Goal: Book appointment/travel/reservation

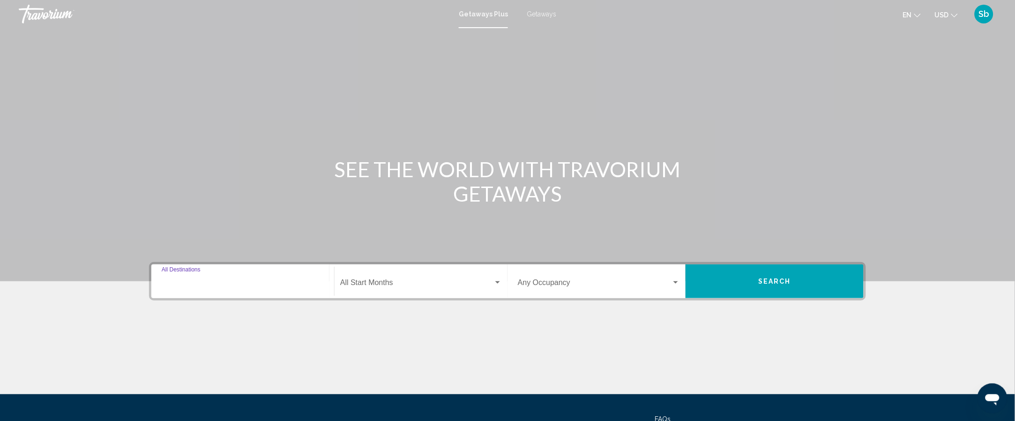
click at [241, 281] on input "Destination All Destinations" at bounding box center [243, 284] width 162 height 8
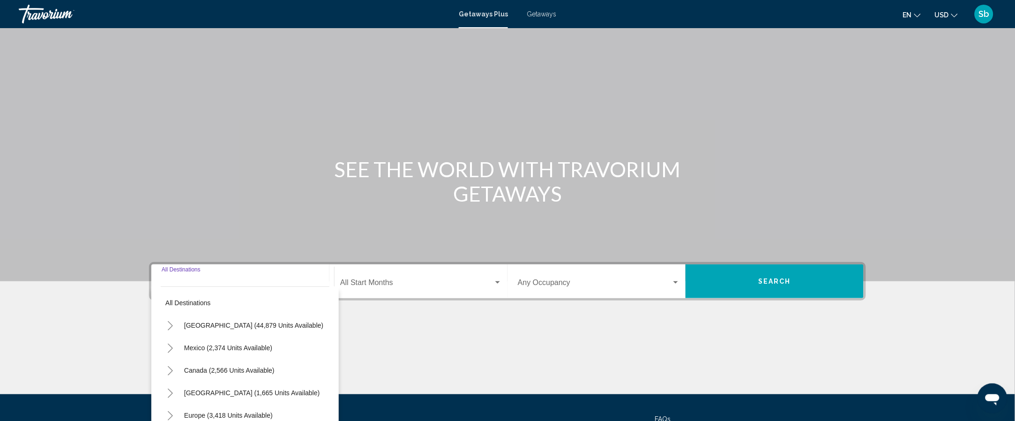
scroll to position [88, 0]
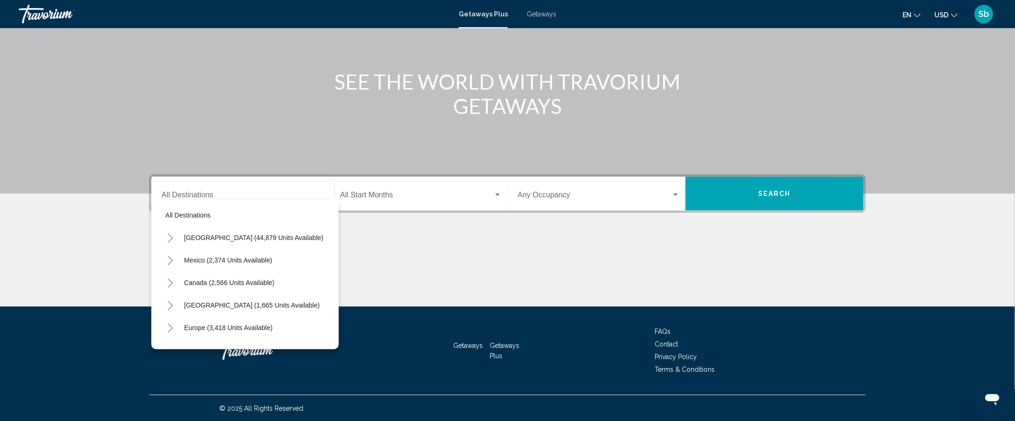
click at [240, 183] on div "Destination All Destinations" at bounding box center [243, 194] width 162 height 30
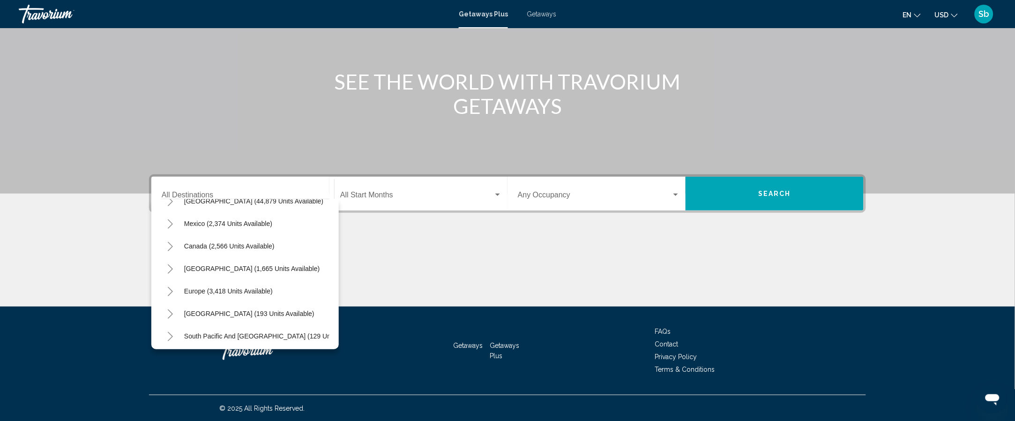
scroll to position [59, 0]
click at [211, 267] on span "Europe (3,418 units available)" at bounding box center [228, 268] width 89 height 7
type input "**********"
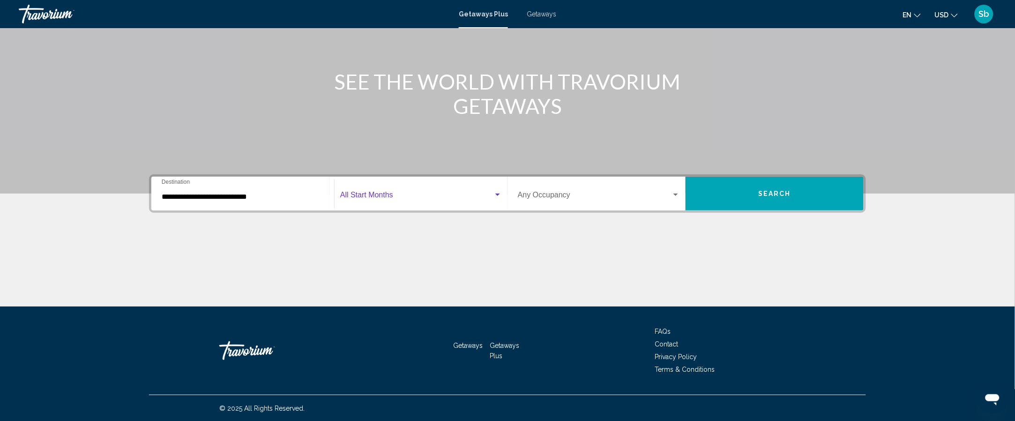
click at [378, 198] on span "Search widget" at bounding box center [416, 197] width 153 height 8
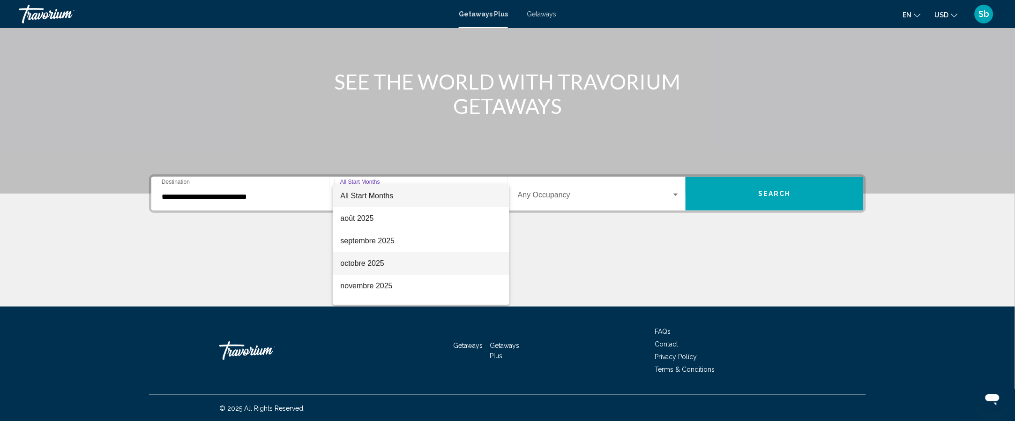
click at [407, 252] on span "octobre 2025" at bounding box center [421, 263] width 162 height 22
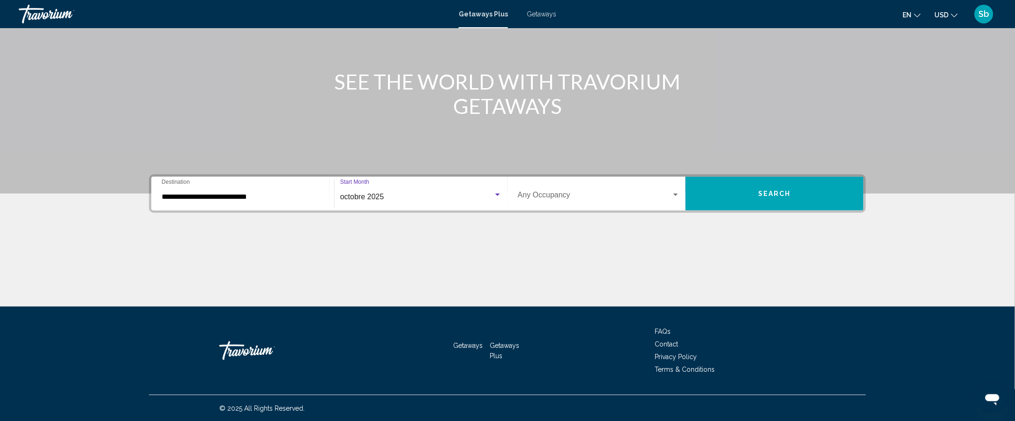
click at [660, 194] on span "Search widget" at bounding box center [595, 197] width 154 height 8
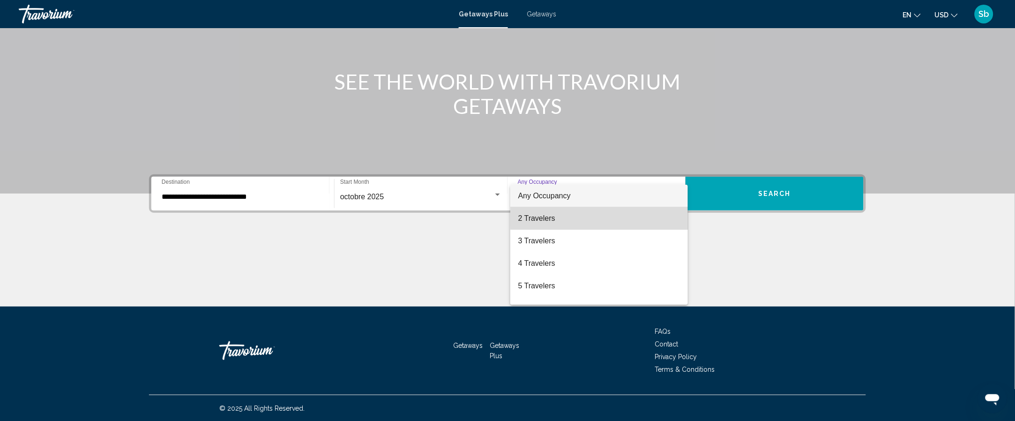
click at [645, 217] on span "2 Travelers" at bounding box center [599, 218] width 162 height 22
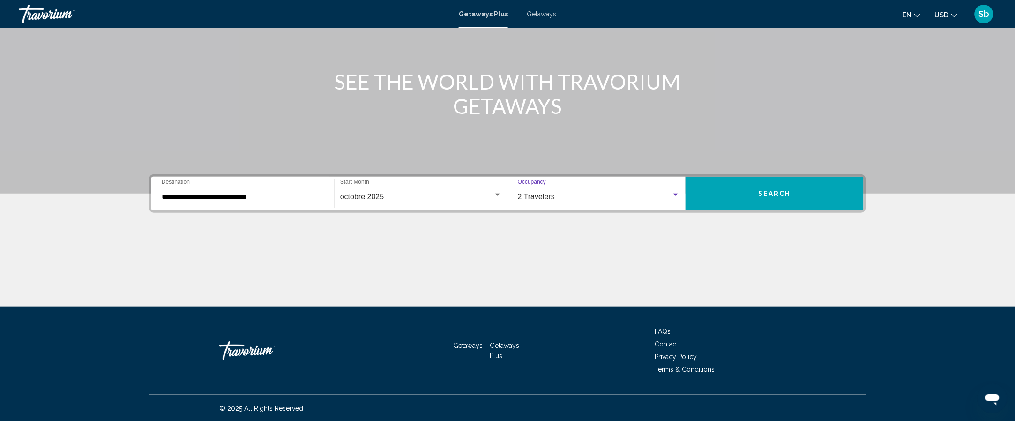
click at [767, 179] on button "Search" at bounding box center [774, 194] width 178 height 34
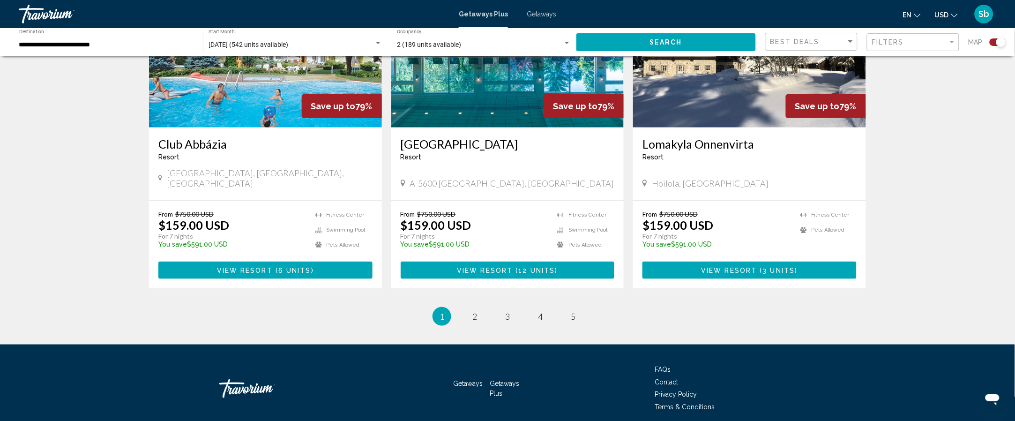
scroll to position [1391, 0]
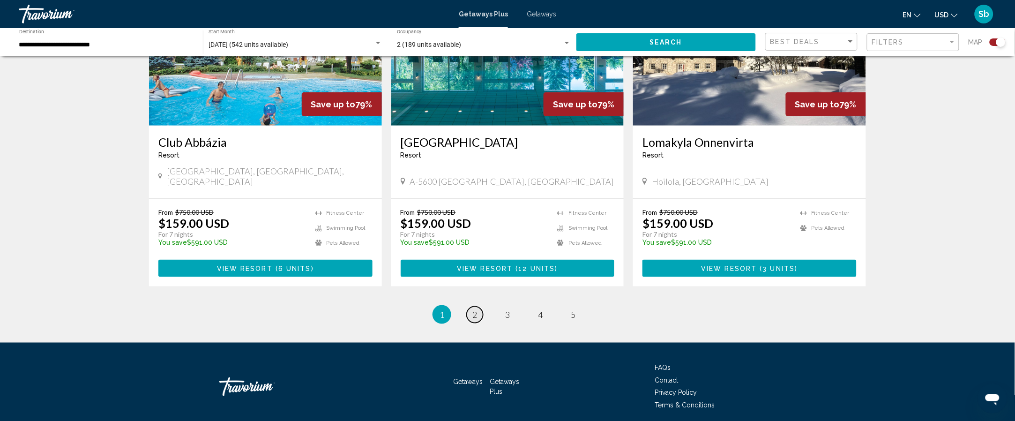
click at [477, 306] on link "page 2" at bounding box center [475, 314] width 16 height 16
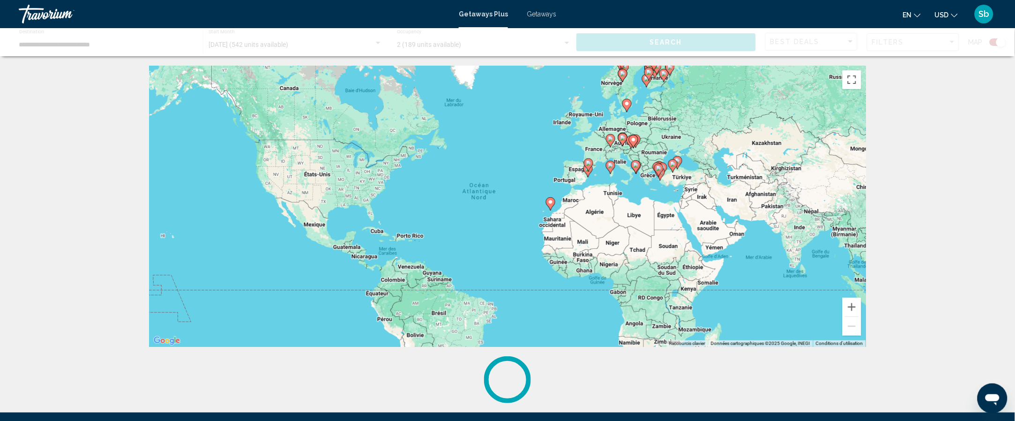
click at [881, 368] on div "Pour parcourir la carte en mode tactile, appuyez deux fois dessus et maintenez …" at bounding box center [507, 234] width 754 height 337
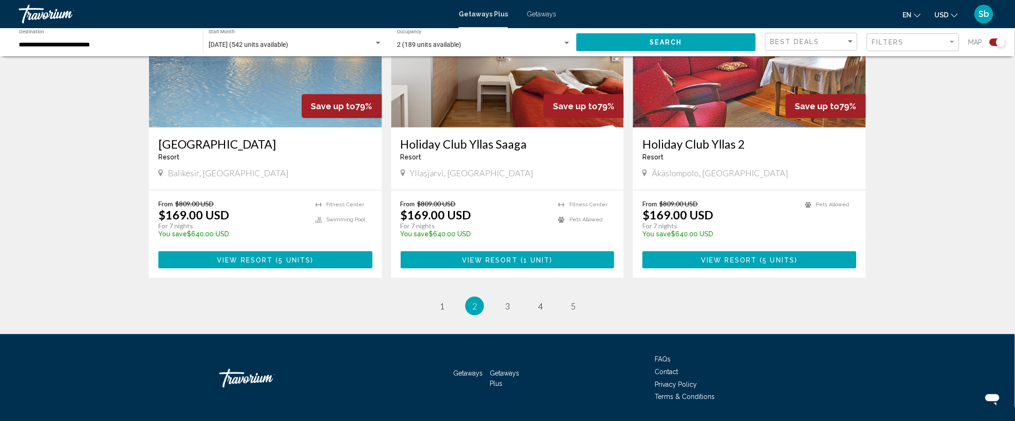
scroll to position [1380, 0]
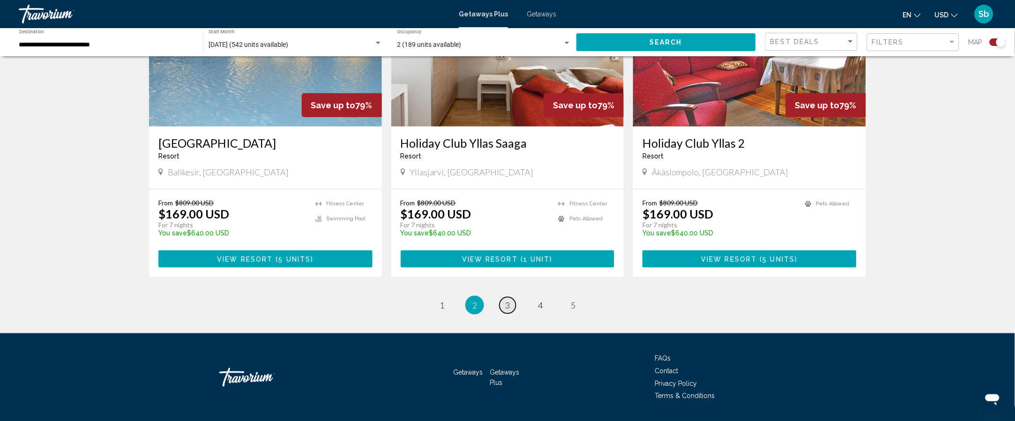
click at [507, 300] on span "3" at bounding box center [507, 305] width 5 height 10
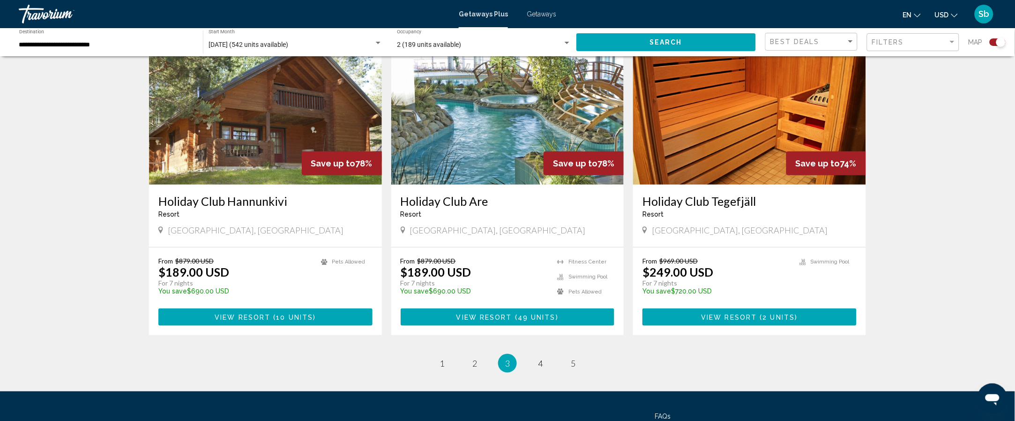
scroll to position [1327, 0]
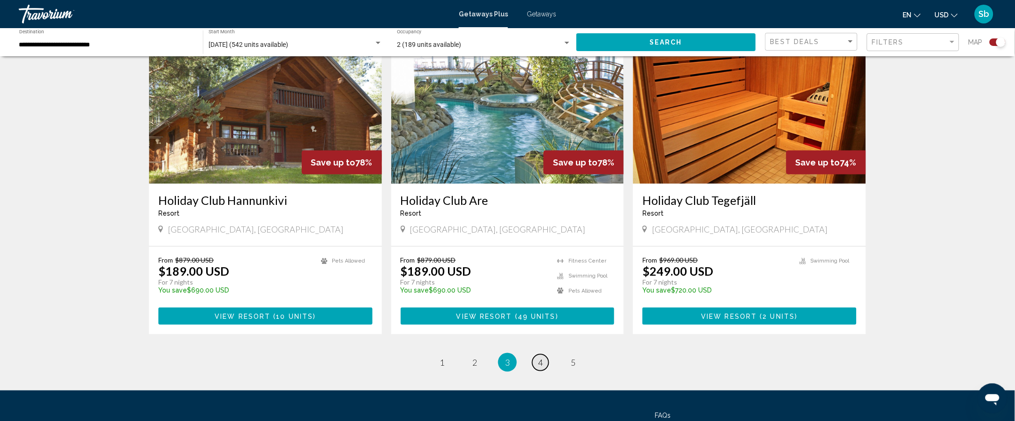
click at [544, 354] on link "page 4" at bounding box center [540, 362] width 16 height 16
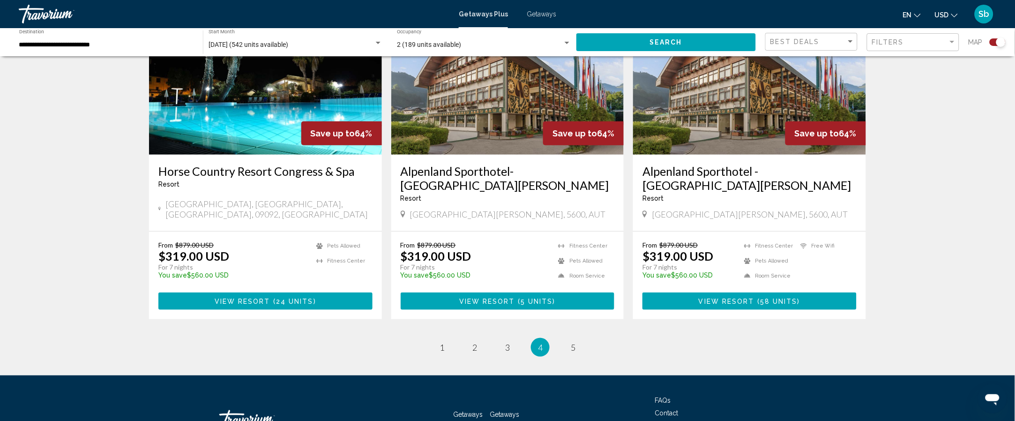
scroll to position [1345, 0]
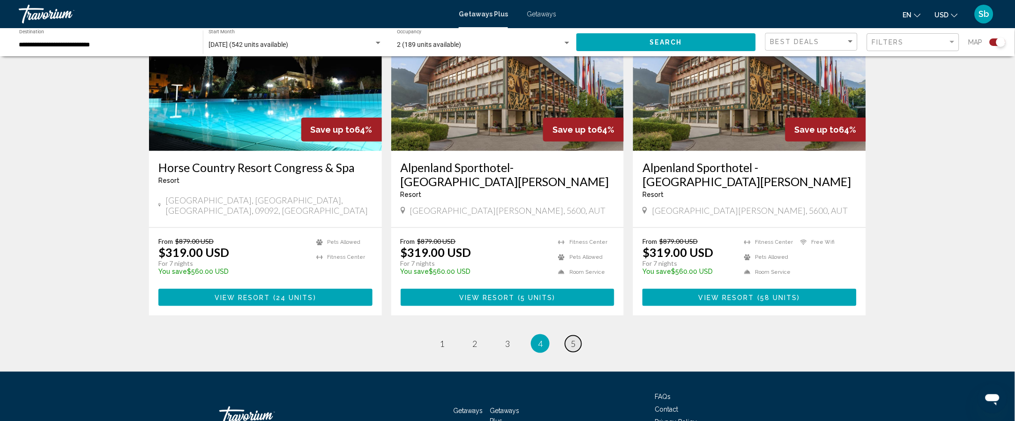
click at [573, 345] on span "5" at bounding box center [573, 343] width 5 height 10
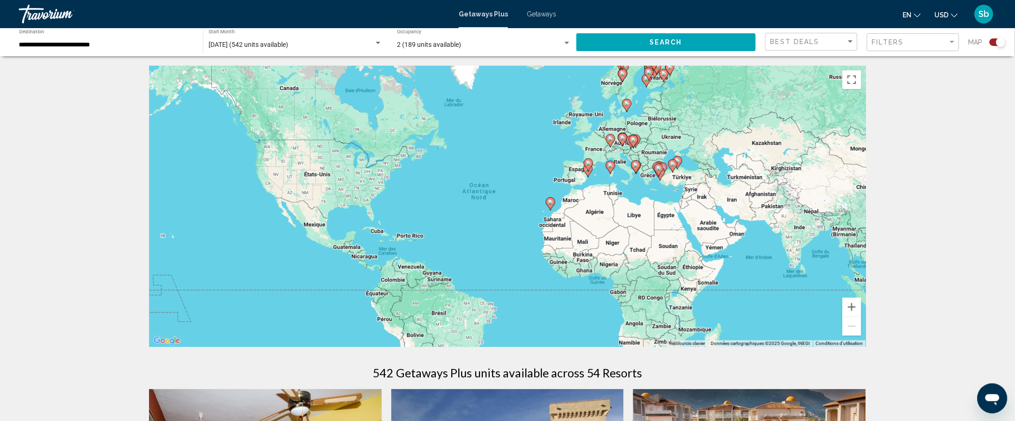
click at [538, 44] on div "2 (189 units available)" at bounding box center [480, 44] width 166 height 7
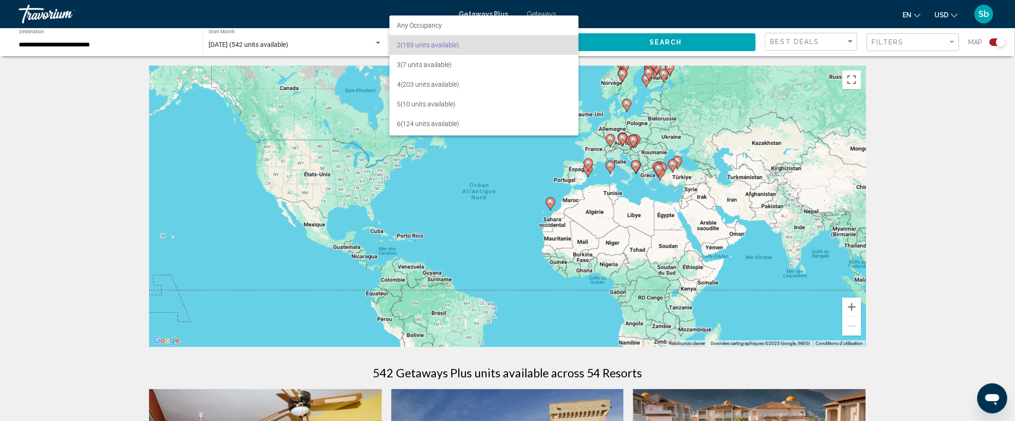
click at [67, 171] on div at bounding box center [507, 210] width 1015 height 421
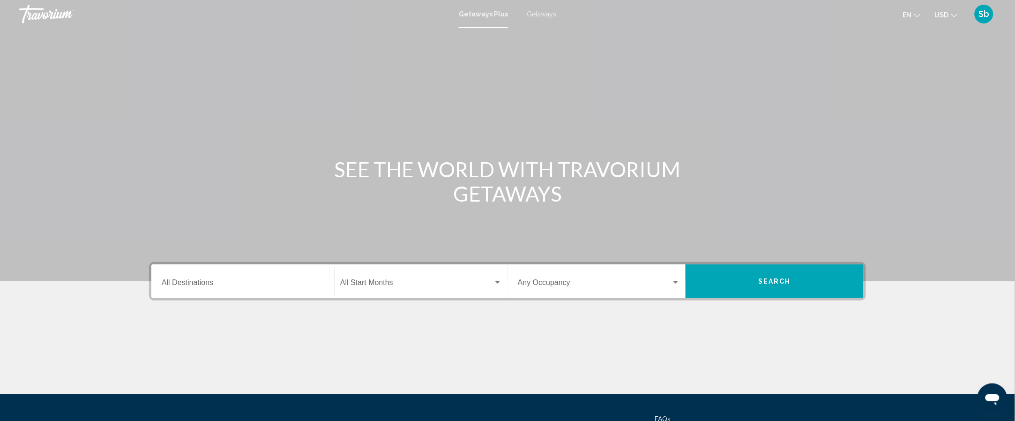
click at [231, 283] on input "Destination All Destinations" at bounding box center [243, 284] width 162 height 8
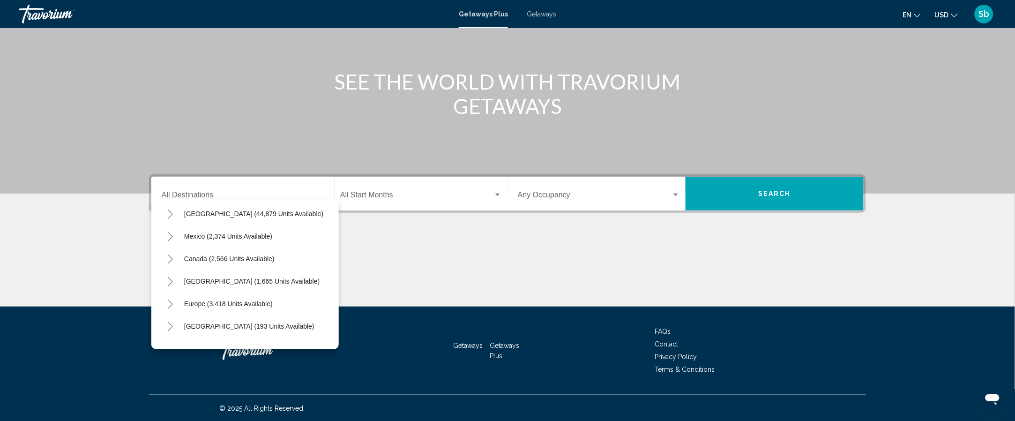
scroll to position [22, 0]
click at [260, 308] on span "Europe (3,418 units available)" at bounding box center [228, 304] width 89 height 7
type input "**********"
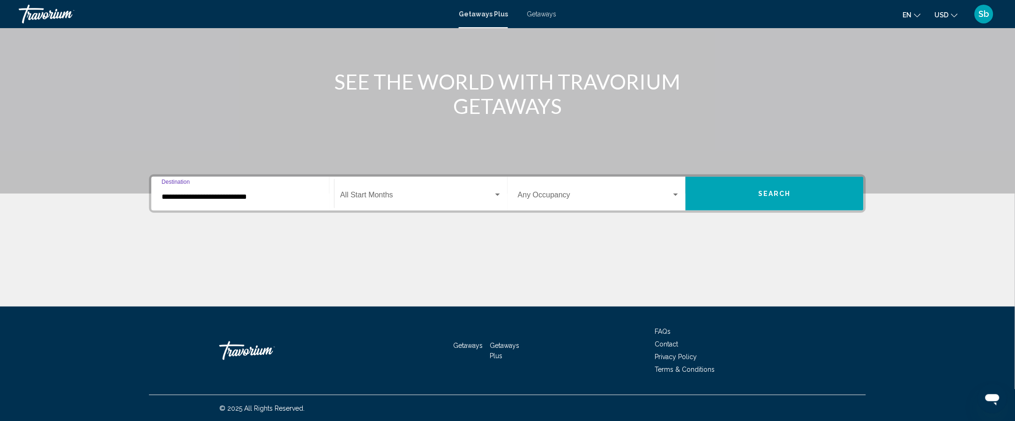
click at [399, 193] on span "Search widget" at bounding box center [416, 197] width 153 height 8
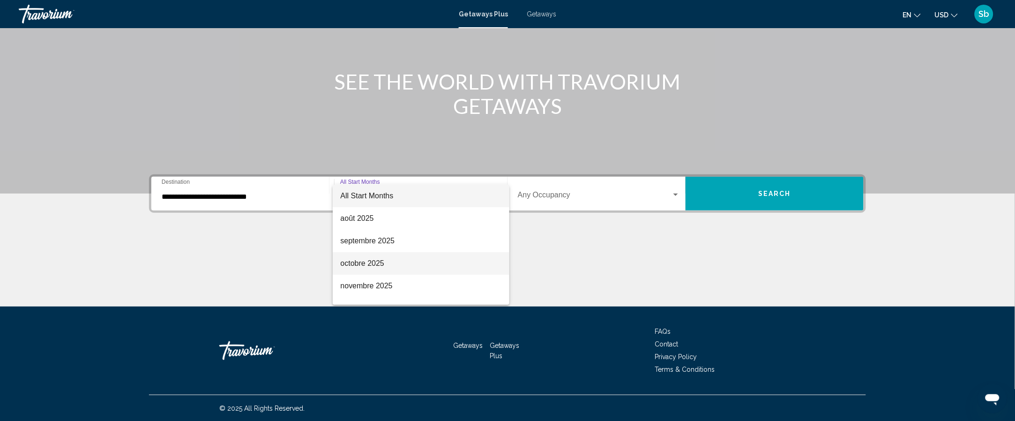
click at [472, 266] on span "octobre 2025" at bounding box center [421, 263] width 162 height 22
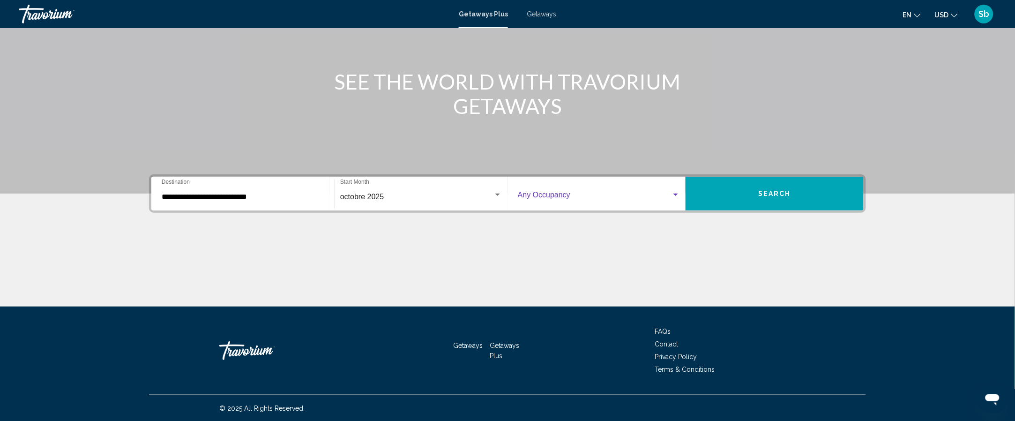
click at [563, 247] on div "Main content" at bounding box center [507, 271] width 717 height 70
click at [601, 195] on span "Search widget" at bounding box center [595, 197] width 154 height 8
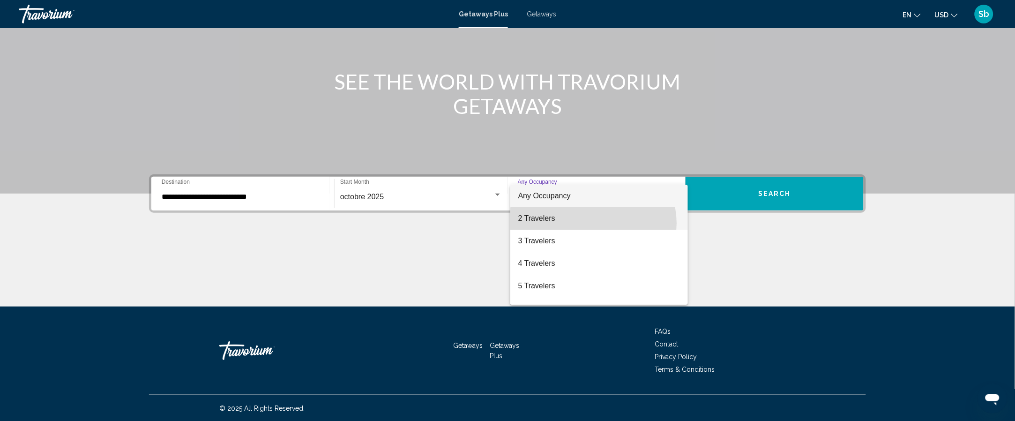
click at [593, 222] on span "2 Travelers" at bounding box center [599, 218] width 162 height 22
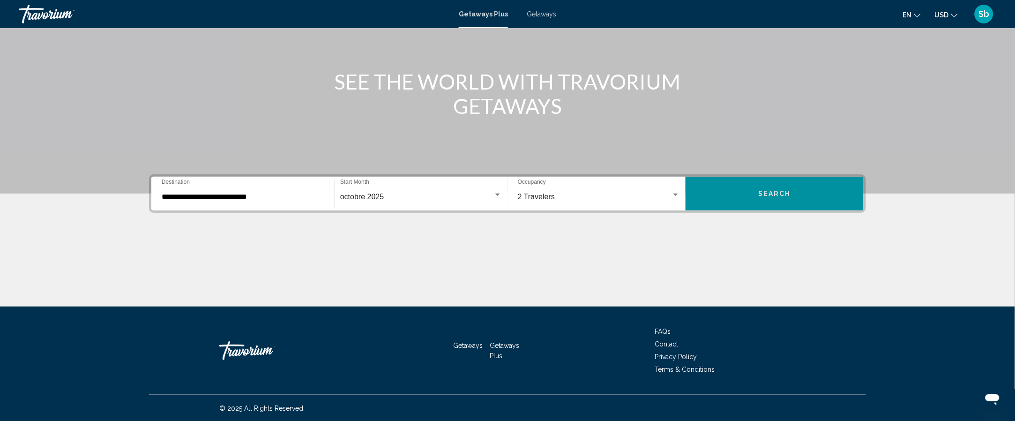
click at [387, 257] on div "Main content" at bounding box center [507, 271] width 717 height 70
click at [779, 196] on span "Search" at bounding box center [774, 193] width 33 height 7
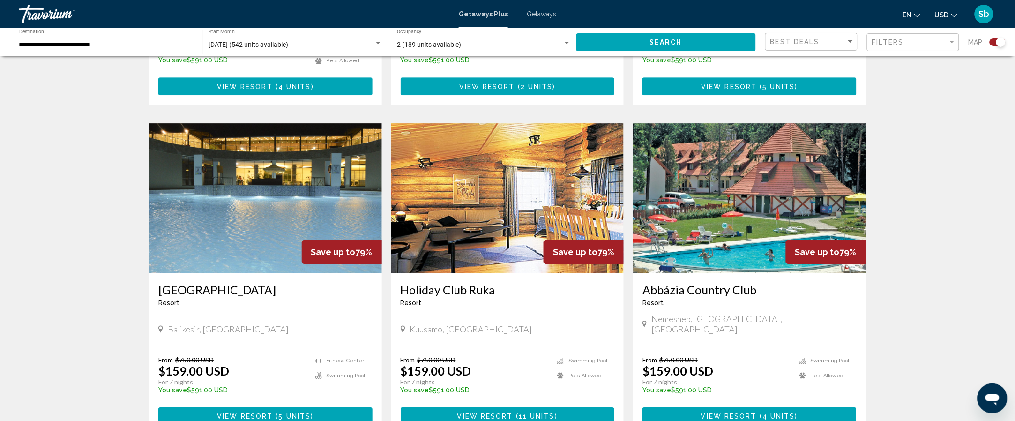
scroll to position [934, 0]
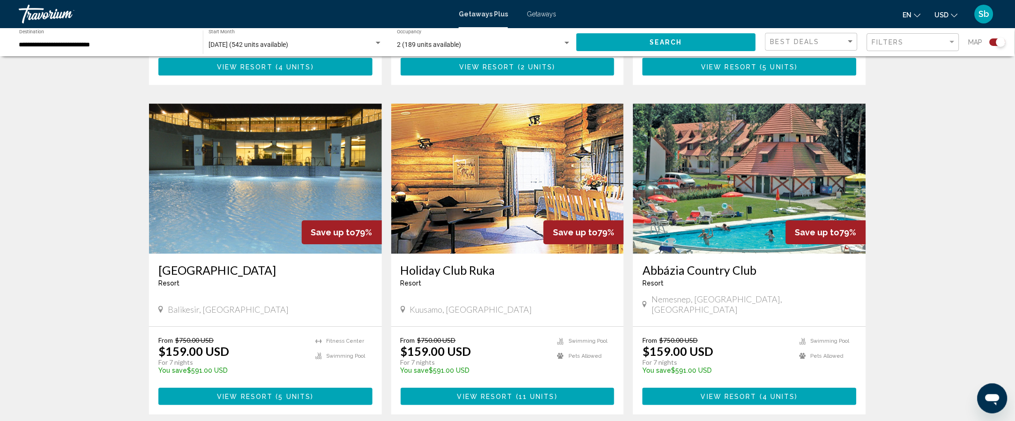
click at [238, 204] on img "Main content" at bounding box center [265, 179] width 233 height 150
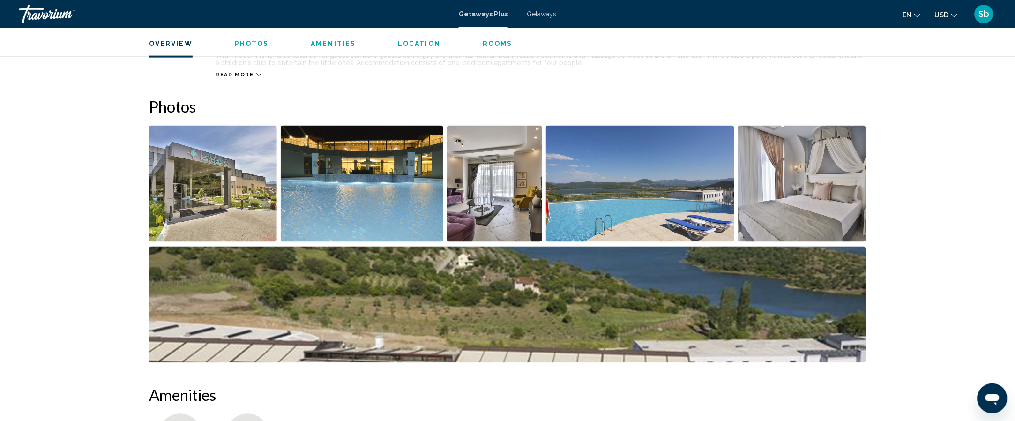
scroll to position [383, 0]
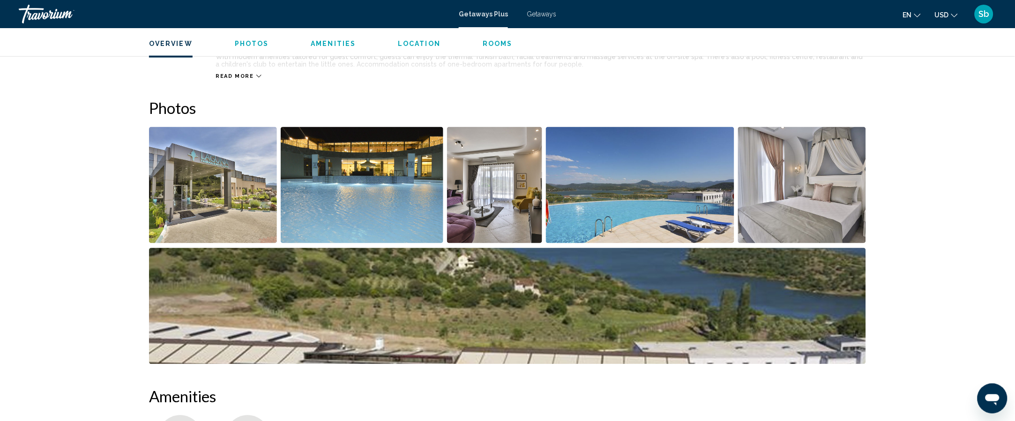
click at [223, 189] on img "Open full-screen image slider" at bounding box center [213, 185] width 128 height 116
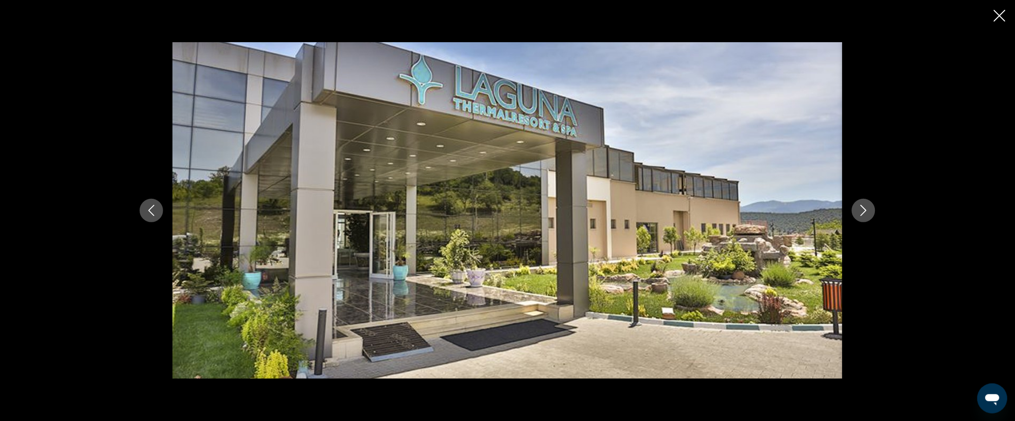
click at [863, 210] on icon "Next image" at bounding box center [863, 210] width 11 height 11
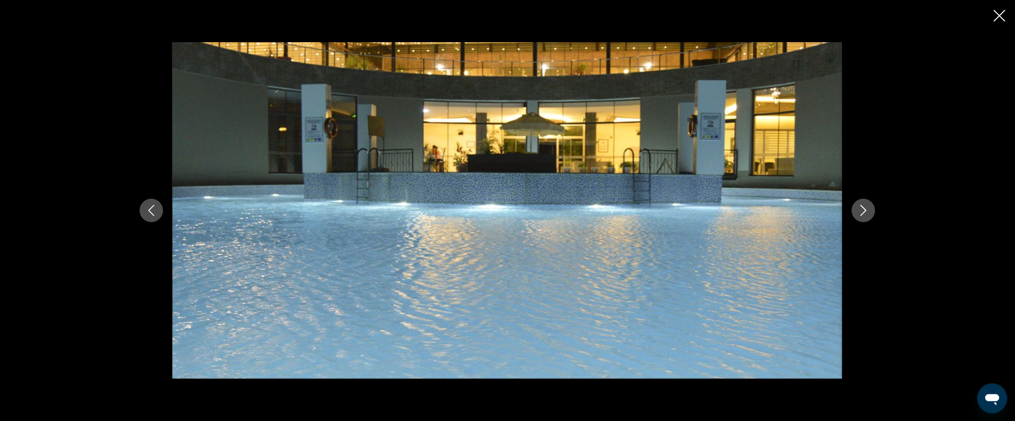
click at [863, 211] on icon "Next image" at bounding box center [863, 210] width 11 height 11
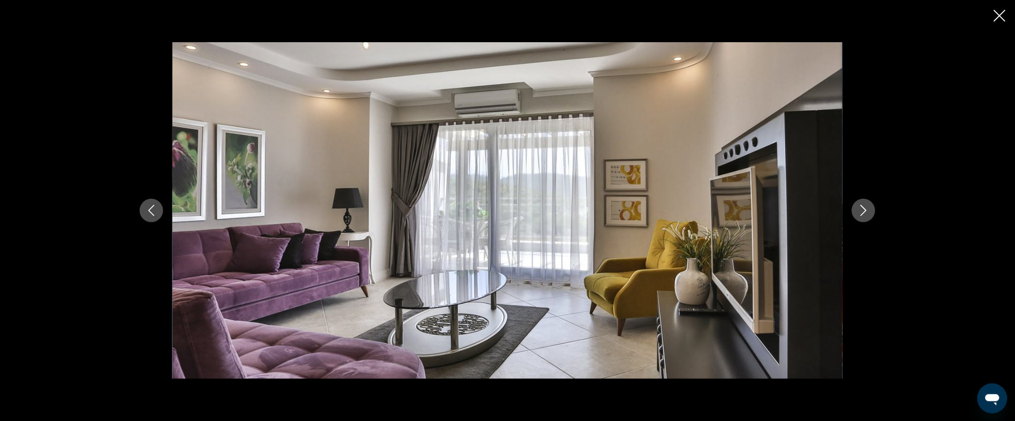
click at [868, 219] on button "Next image" at bounding box center [863, 210] width 23 height 23
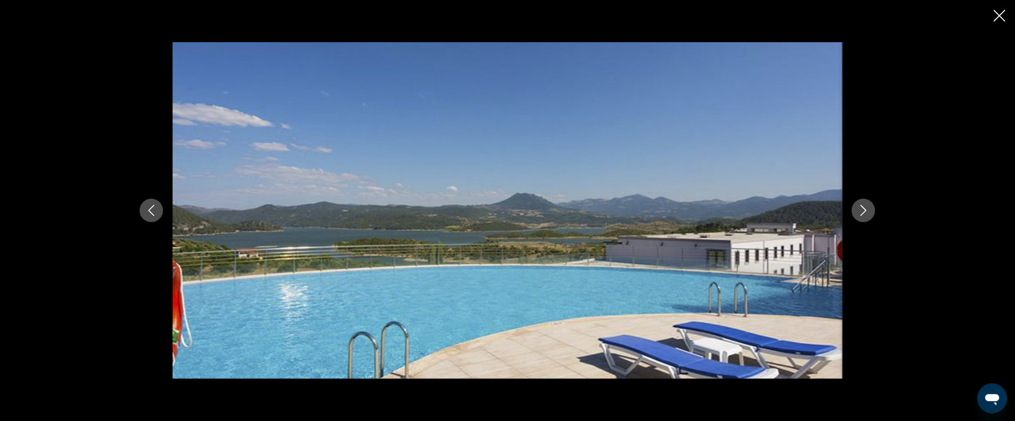
click at [863, 212] on icon "Next image" at bounding box center [863, 210] width 11 height 11
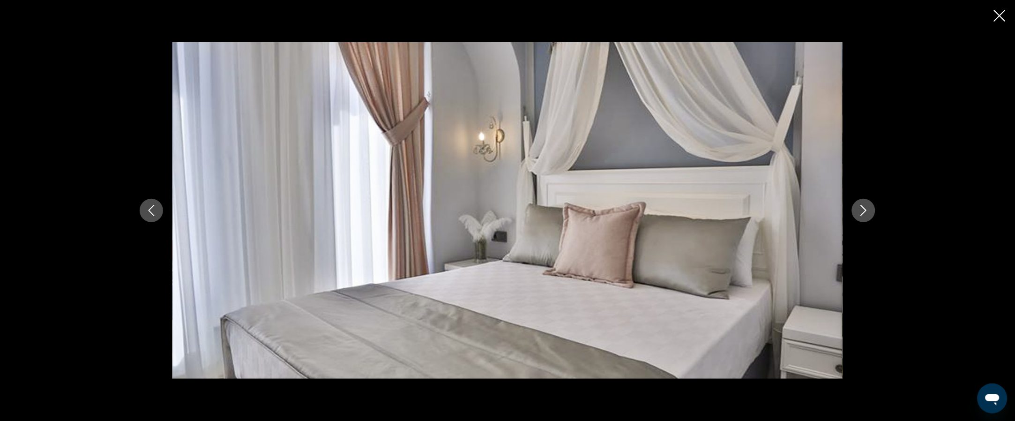
click at [874, 215] on button "Next image" at bounding box center [863, 210] width 23 height 23
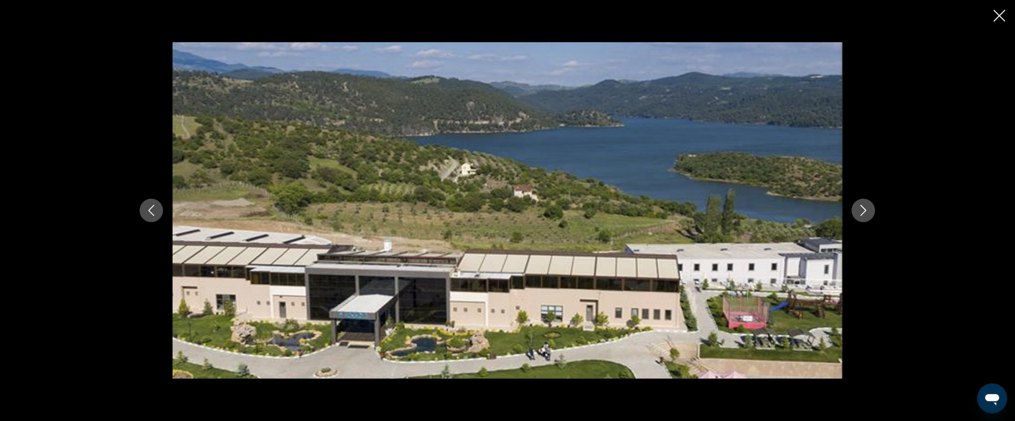
click at [870, 220] on div "Main content" at bounding box center [507, 210] width 754 height 336
click at [863, 211] on icon "Next image" at bounding box center [863, 210] width 11 height 11
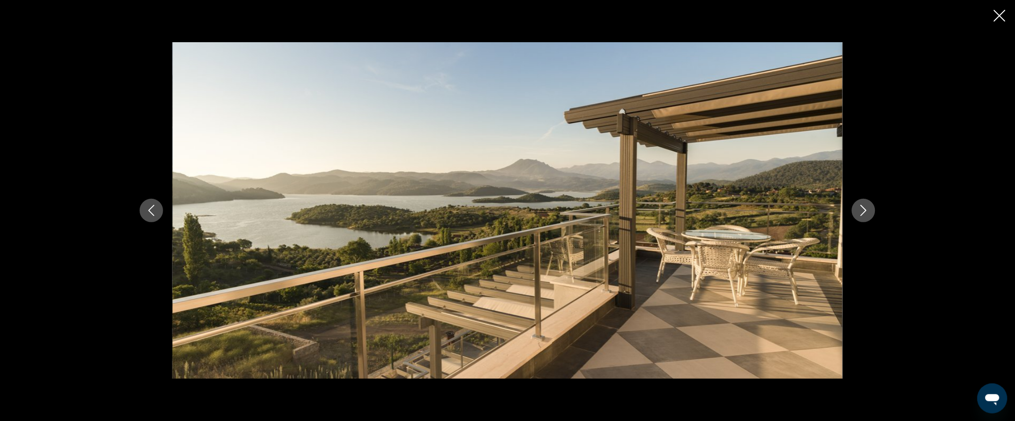
click at [866, 219] on button "Next image" at bounding box center [863, 210] width 23 height 23
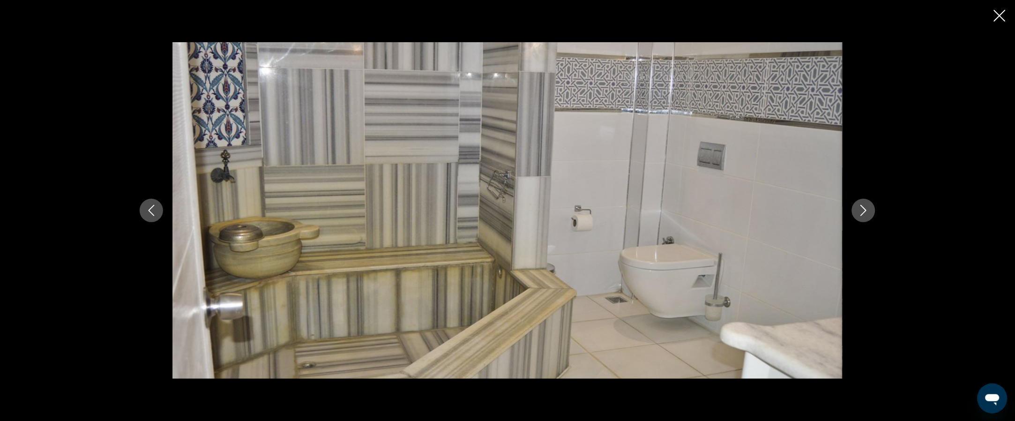
click at [865, 220] on button "Next image" at bounding box center [863, 210] width 23 height 23
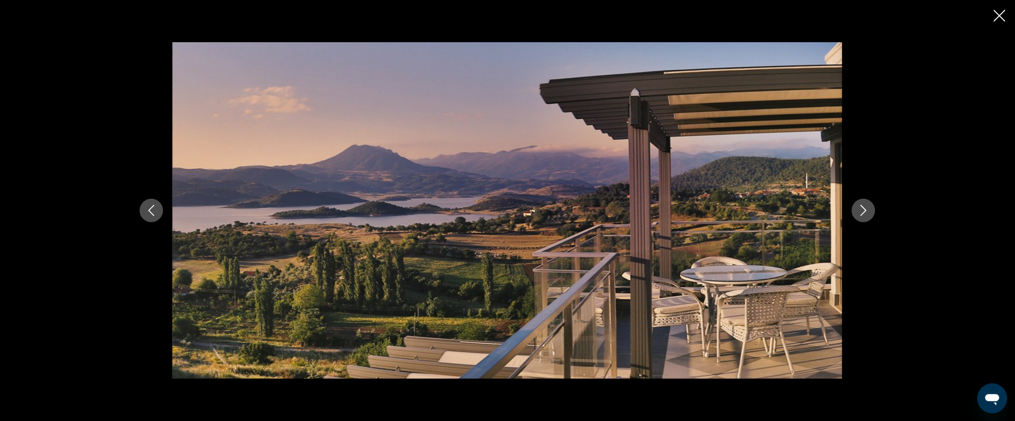
click at [863, 217] on button "Next image" at bounding box center [863, 210] width 23 height 23
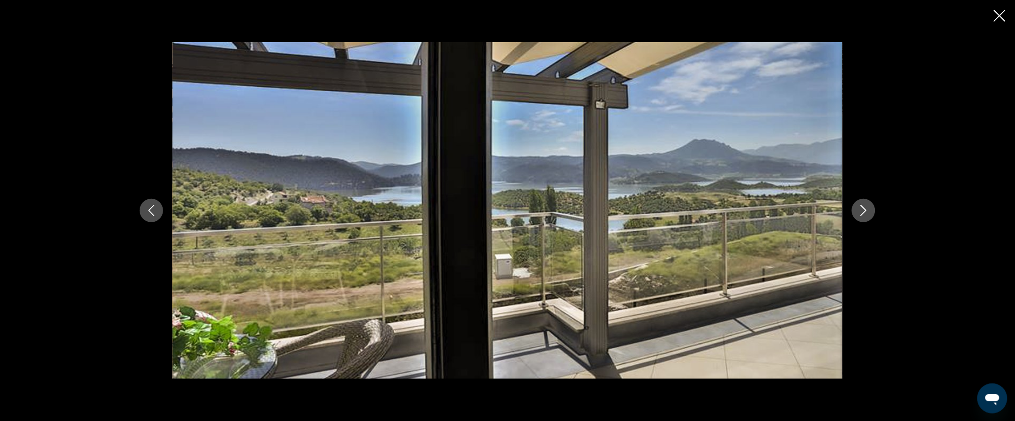
click at [860, 219] on button "Next image" at bounding box center [863, 210] width 23 height 23
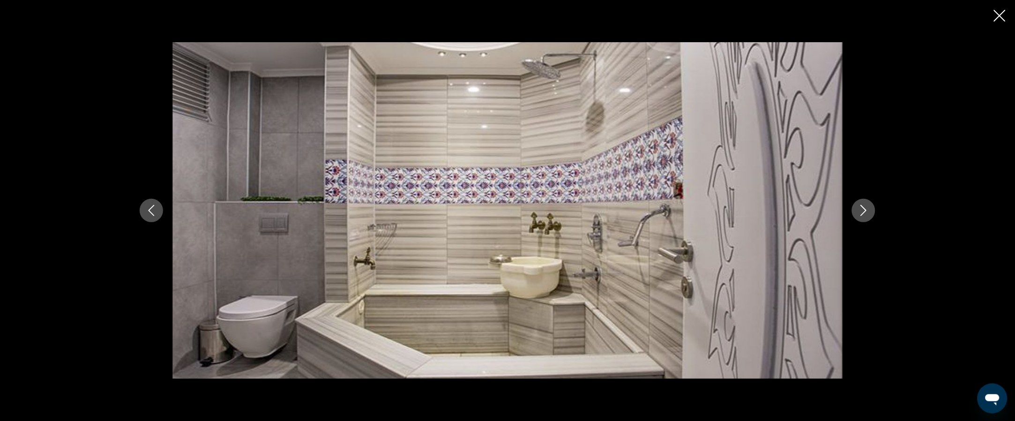
click at [866, 220] on button "Next image" at bounding box center [863, 210] width 23 height 23
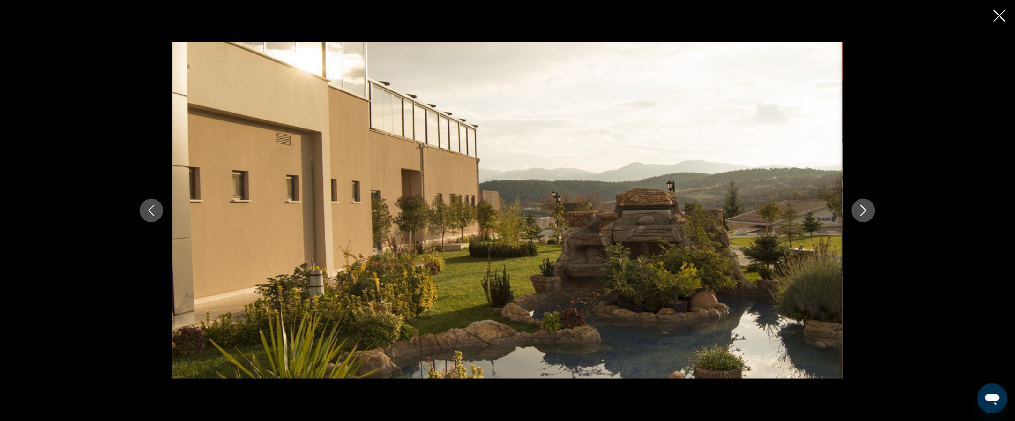
scroll to position [15, 0]
click at [994, 21] on icon "Close slideshow" at bounding box center [1000, 16] width 12 height 12
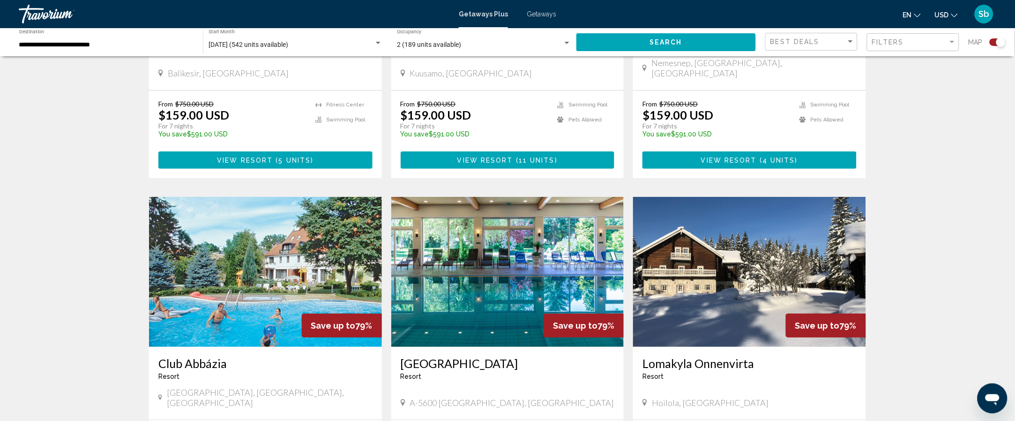
scroll to position [1171, 0]
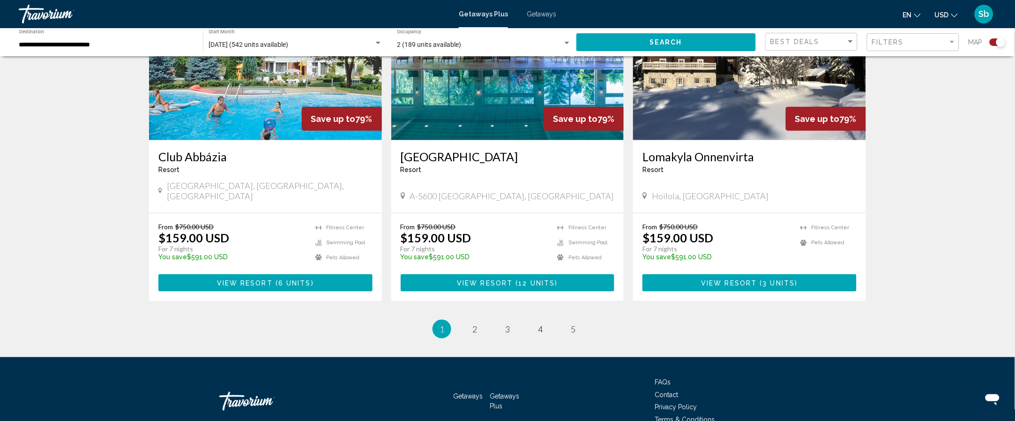
scroll to position [1397, 0]
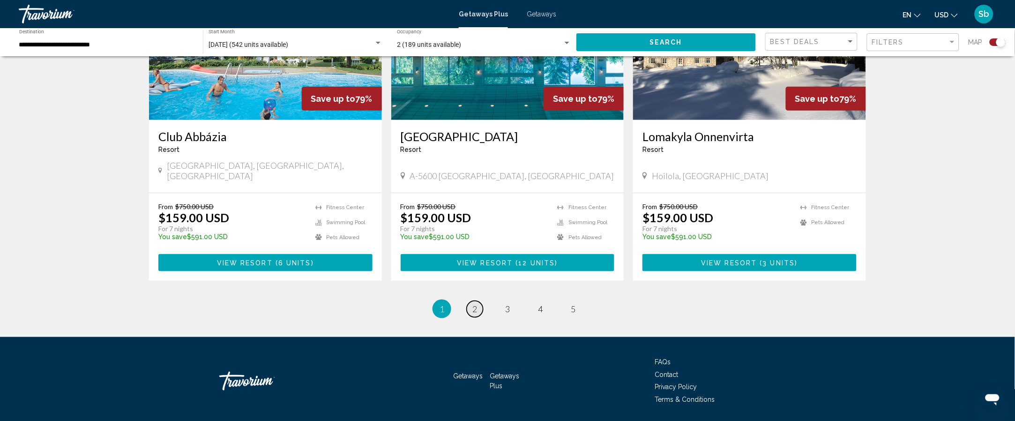
click at [475, 304] on span "2" at bounding box center [474, 309] width 5 height 10
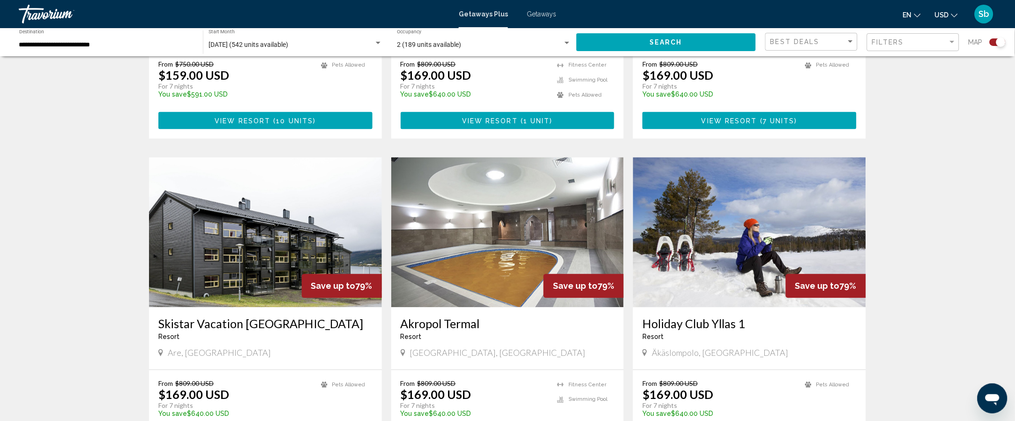
scroll to position [563, 0]
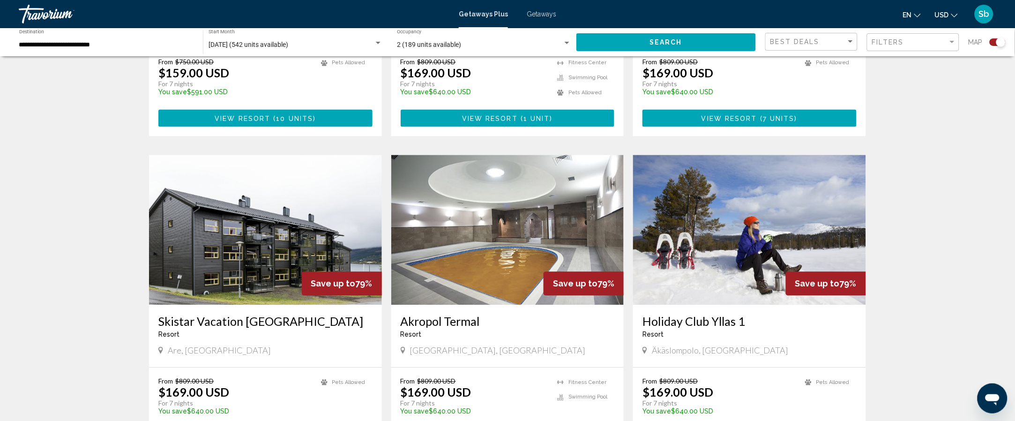
click at [914, 369] on div "Pour parcourir la carte en mode tactile, appuyez deux fois dessus et maintenez …" at bounding box center [507, 317] width 1015 height 1629
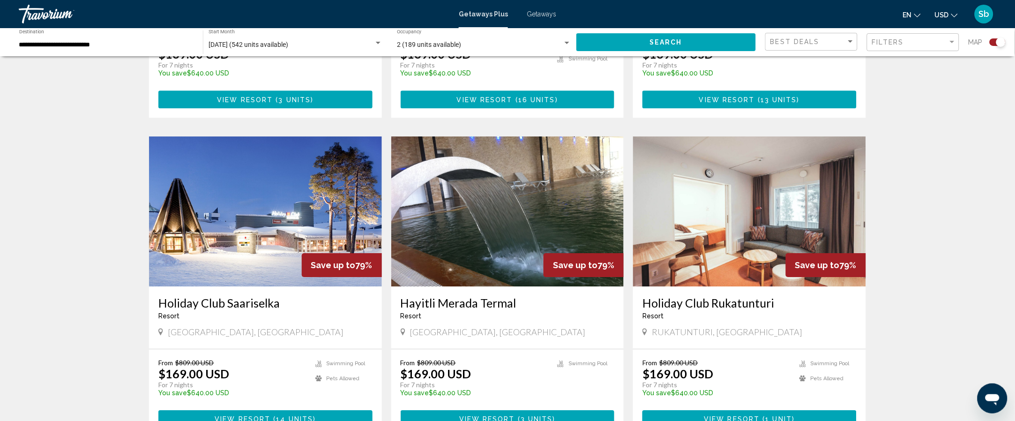
scroll to position [903, 0]
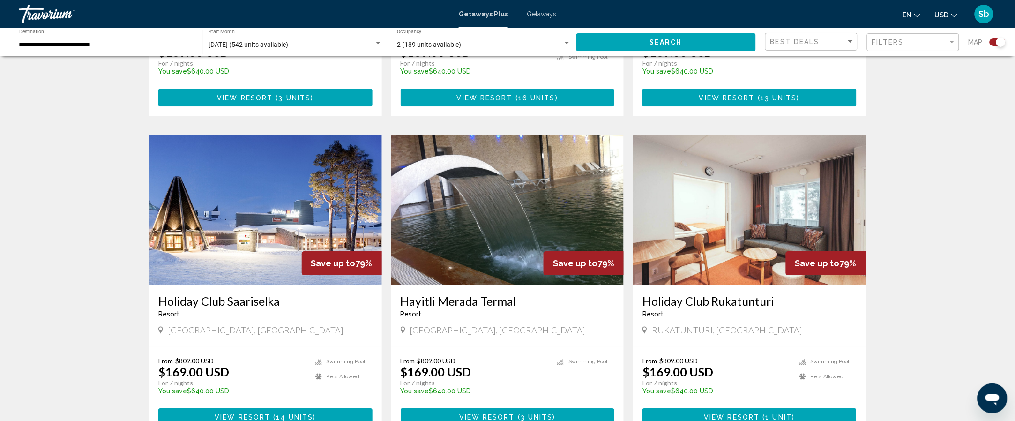
click at [510, 204] on img "Main content" at bounding box center [507, 209] width 233 height 150
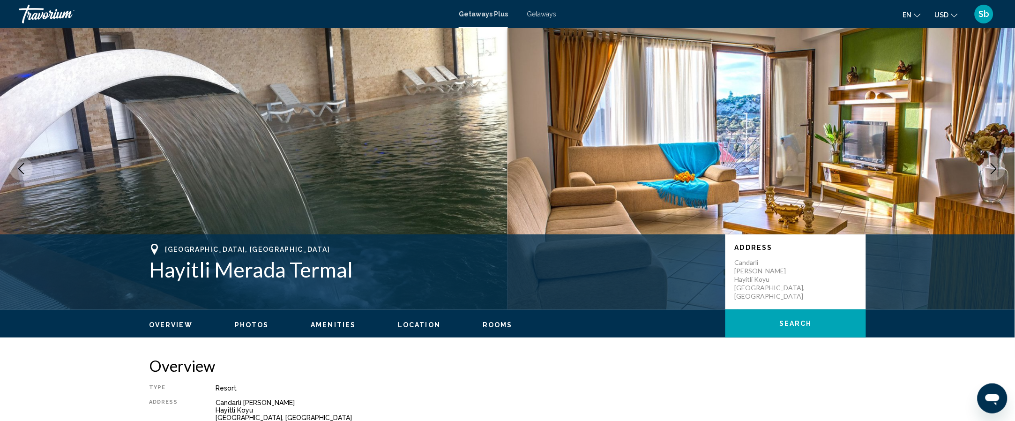
click at [986, 174] on button "Next image" at bounding box center [993, 168] width 23 height 23
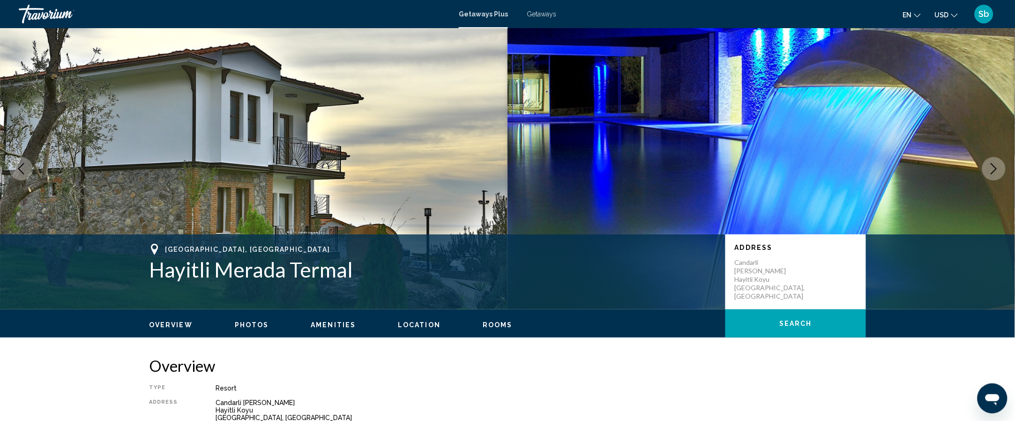
click at [985, 176] on button "Next image" at bounding box center [993, 168] width 23 height 23
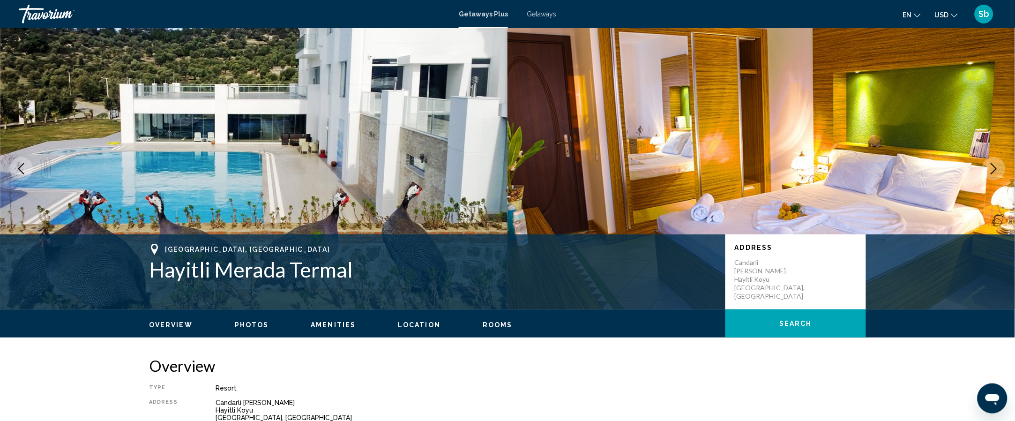
click at [994, 169] on icon "Next image" at bounding box center [993, 168] width 11 height 11
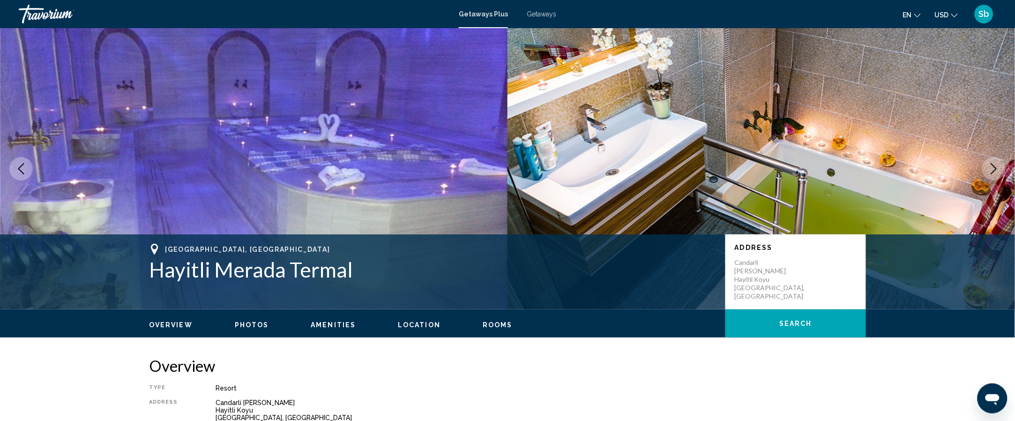
click at [983, 175] on img "Main content" at bounding box center [760, 168] width 507 height 281
click at [994, 170] on icon "Next image" at bounding box center [993, 168] width 11 height 11
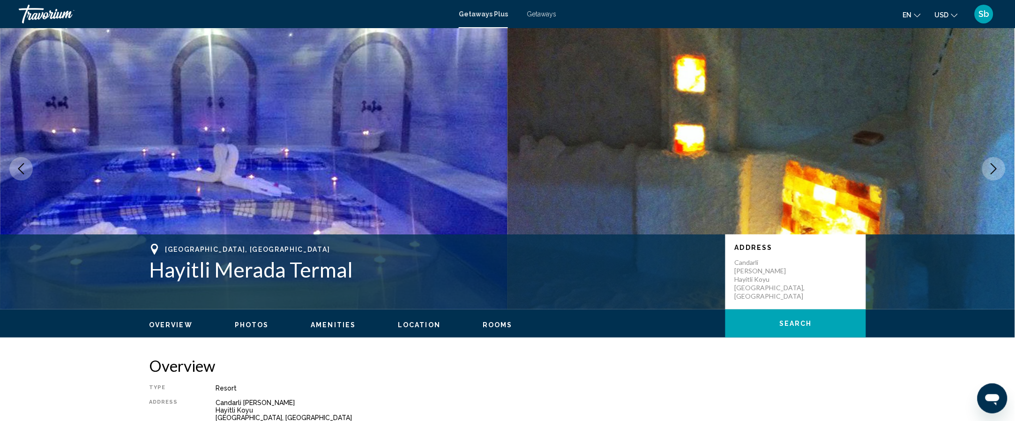
click at [989, 178] on button "Next image" at bounding box center [993, 168] width 23 height 23
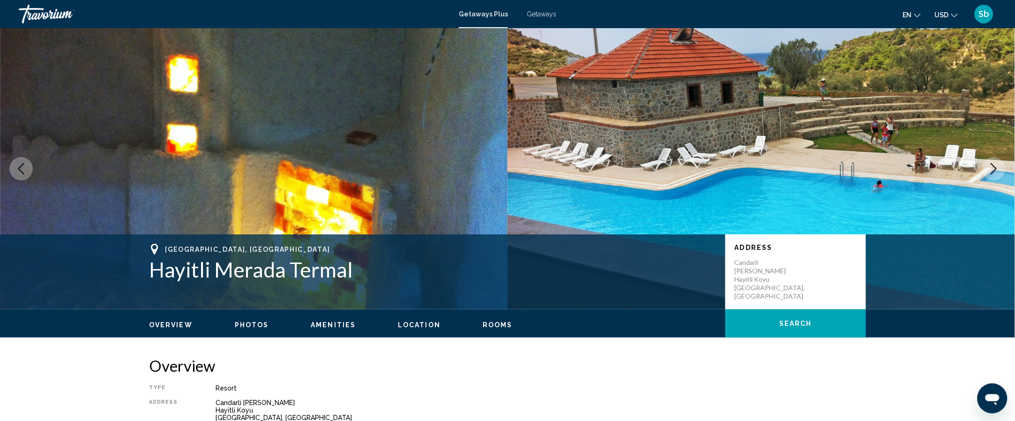
click at [991, 167] on icon "Next image" at bounding box center [993, 168] width 11 height 11
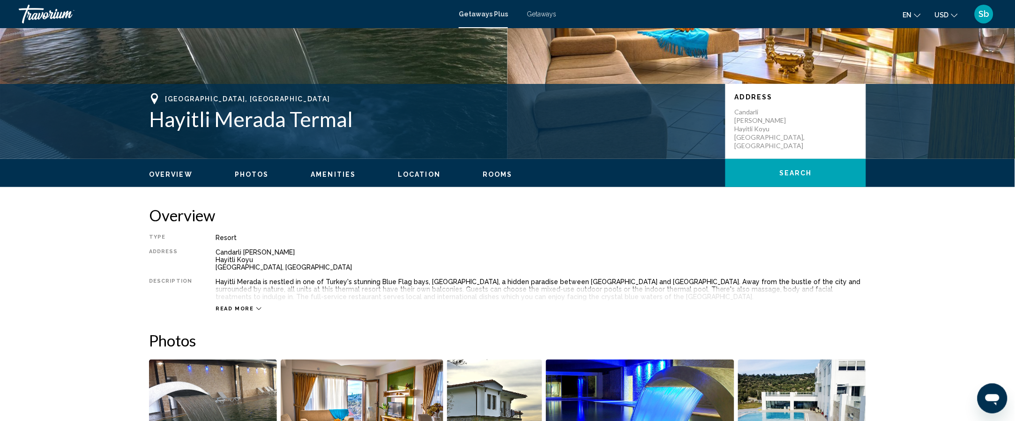
scroll to position [42, 0]
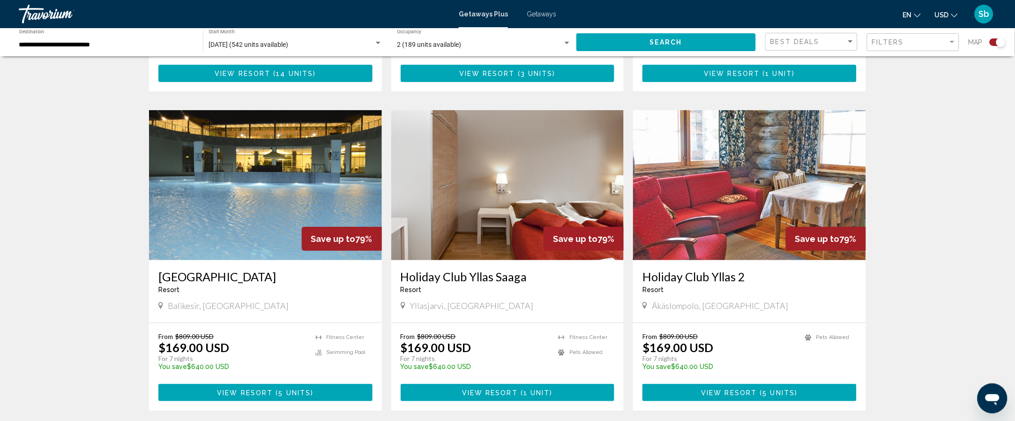
scroll to position [1249, 0]
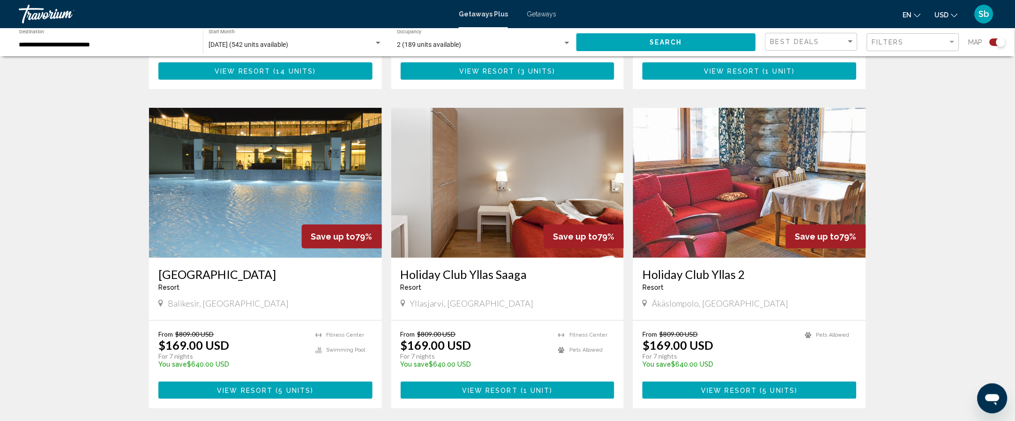
click at [233, 172] on img "Main content" at bounding box center [265, 183] width 233 height 150
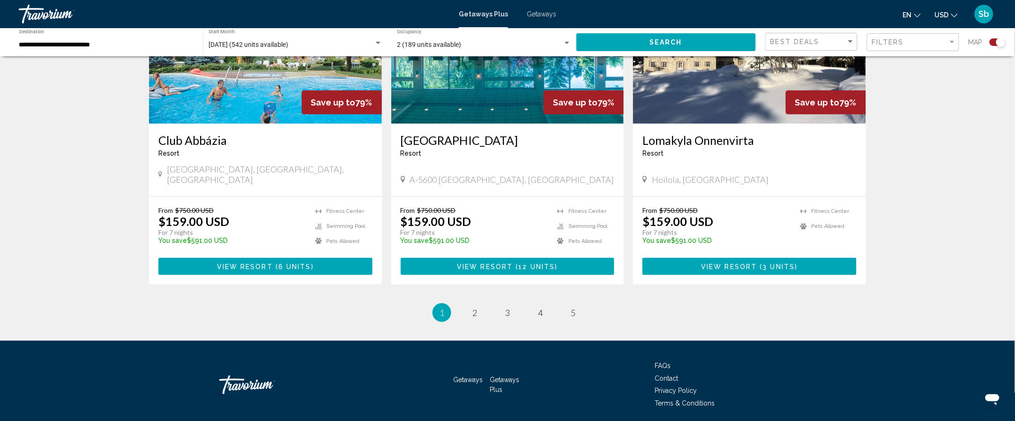
scroll to position [1397, 0]
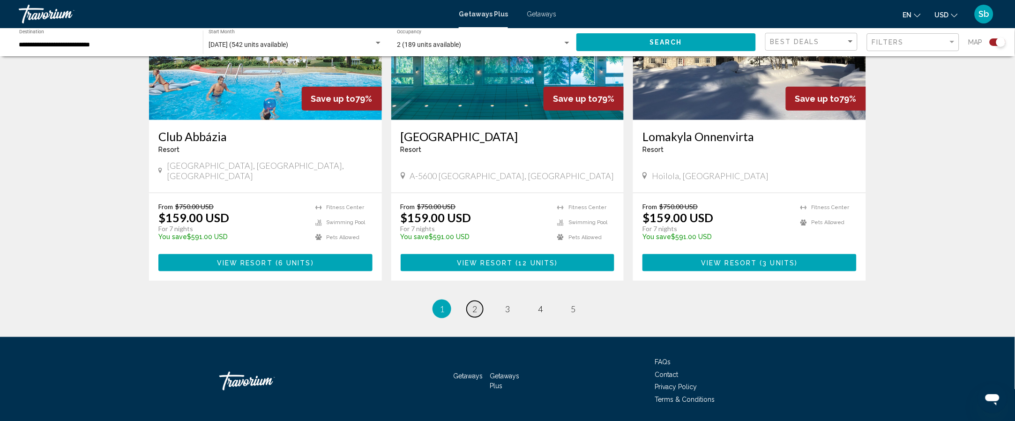
click at [473, 304] on span "2" at bounding box center [474, 309] width 5 height 10
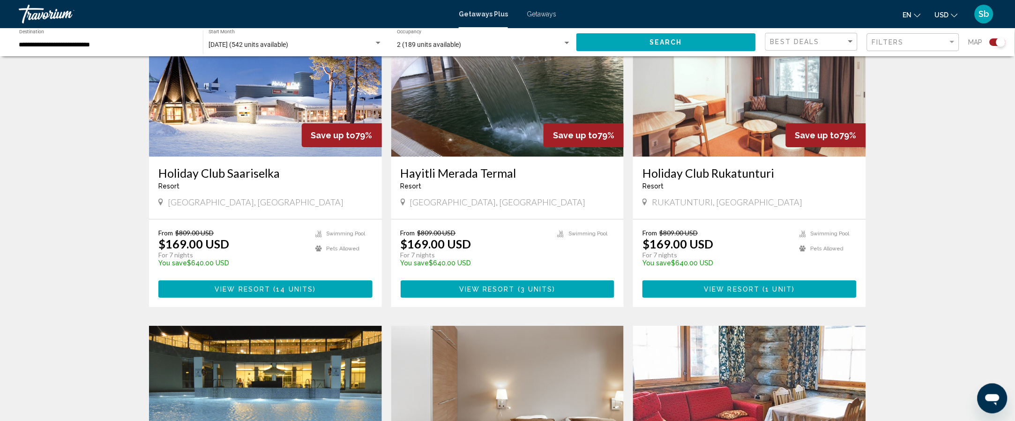
scroll to position [1035, 0]
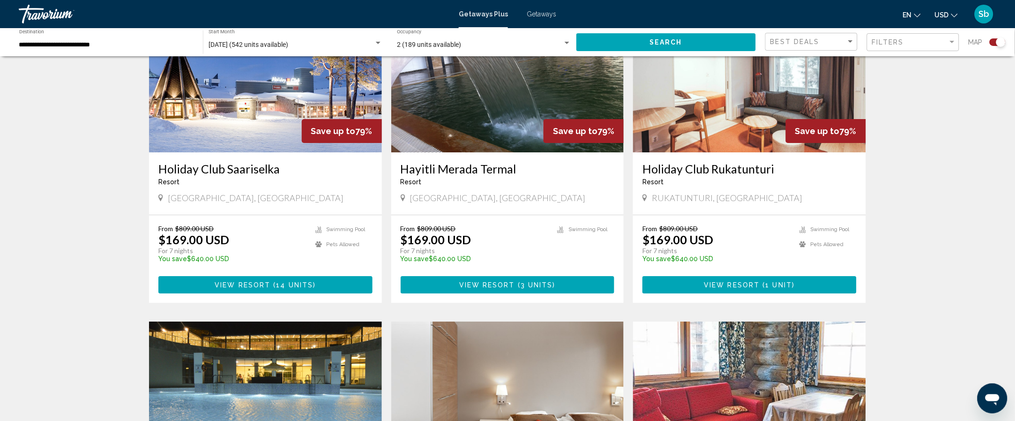
click at [465, 162] on h3 "Hayitli Merada Termal" at bounding box center [507, 169] width 214 height 14
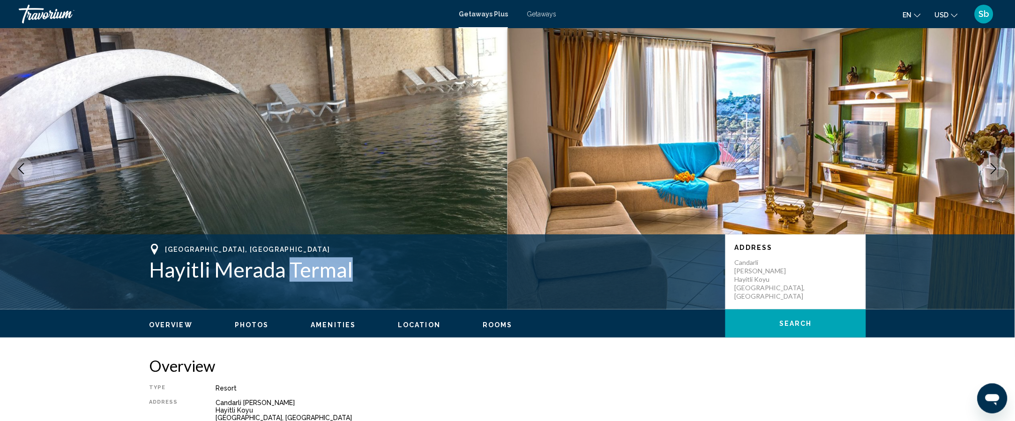
click at [310, 267] on h1 "Hayitli Merada Termal" at bounding box center [432, 269] width 567 height 24
click at [242, 268] on h1 "Hayitli Merada Termal" at bounding box center [432, 269] width 567 height 24
click at [215, 279] on h1 "Hayitli Merada Termal" at bounding box center [432, 269] width 567 height 24
click at [212, 268] on h1 "Hayitli Merada Termal" at bounding box center [432, 269] width 567 height 24
click at [211, 272] on h1 "Hayitli Merada Termal" at bounding box center [432, 269] width 567 height 24
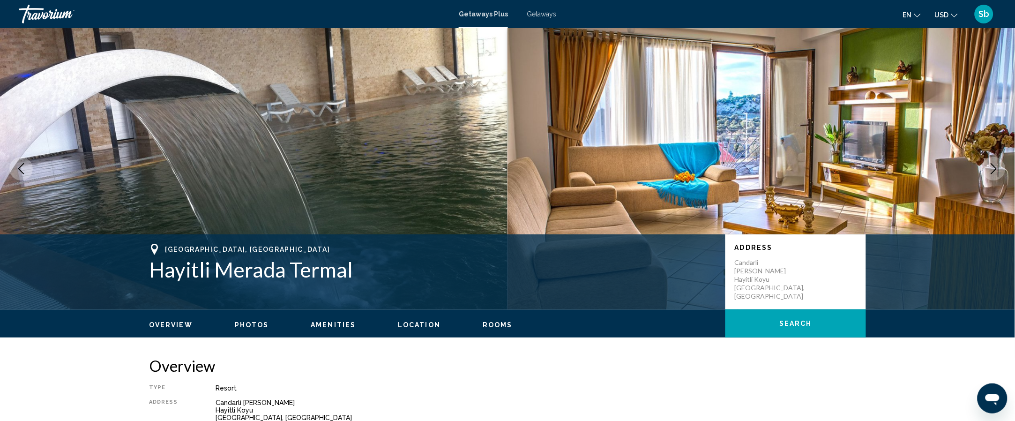
click at [212, 272] on h1 "Hayitli Merada Termal" at bounding box center [432, 269] width 567 height 24
click at [304, 306] on div "Izmir, Turkey Hayitli Merada Termal Address Candarli Deniz Koy Sahil Yolu Hayit…" at bounding box center [507, 271] width 1015 height 75
click at [280, 301] on div "Izmir, Turkey Hayitli Merada Termal Address Candarli Deniz Koy Sahil Yolu Hayit…" at bounding box center [507, 271] width 1015 height 75
click at [311, 274] on h1 "Hayitli Merada Termal" at bounding box center [432, 269] width 567 height 24
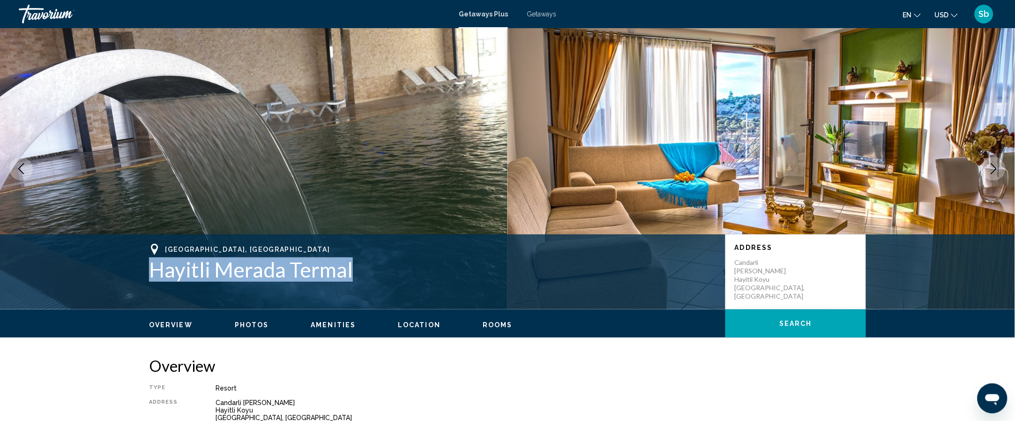
click at [237, 278] on h1 "Hayitli Merada Termal" at bounding box center [432, 269] width 567 height 24
drag, startPoint x: 150, startPoint y: 267, endPoint x: 368, endPoint y: 260, distance: 217.9
click at [368, 260] on h1 "Hayitli Merada Termal" at bounding box center [432, 269] width 567 height 24
copy h1 "Hayitli Merada Termal"
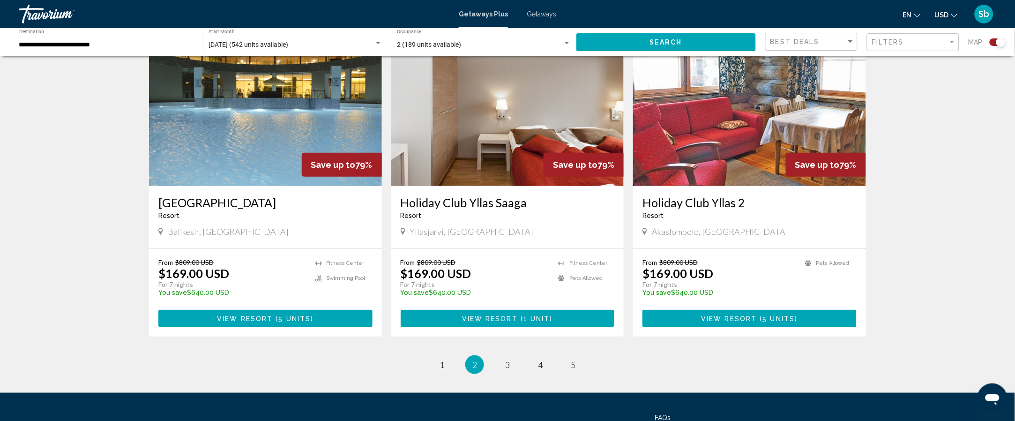
scroll to position [1322, 0]
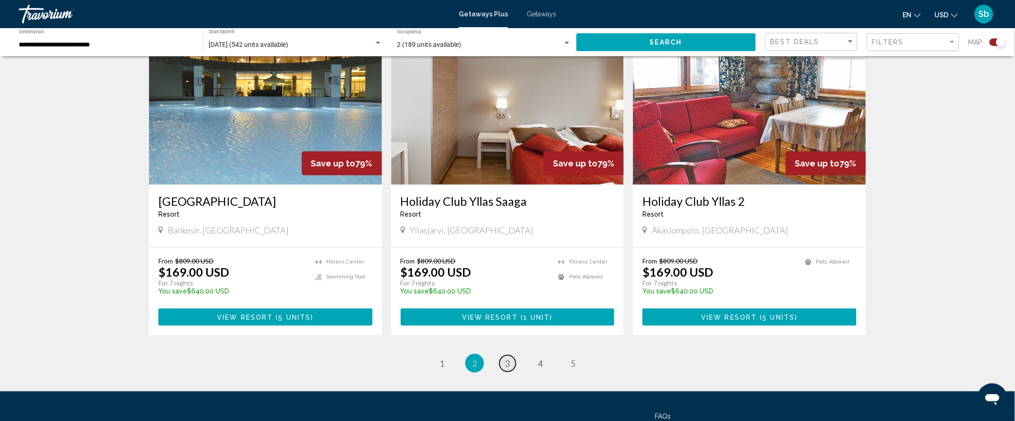
click at [512, 355] on link "page 3" at bounding box center [507, 363] width 16 height 16
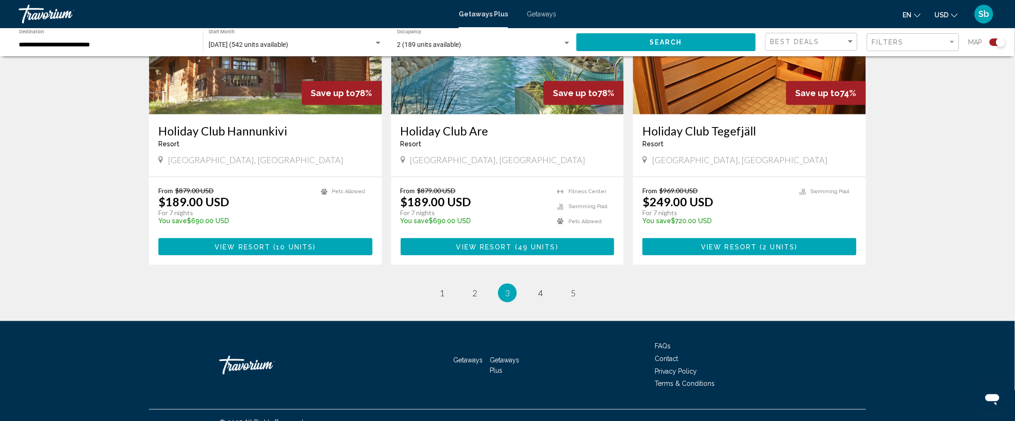
scroll to position [1397, 0]
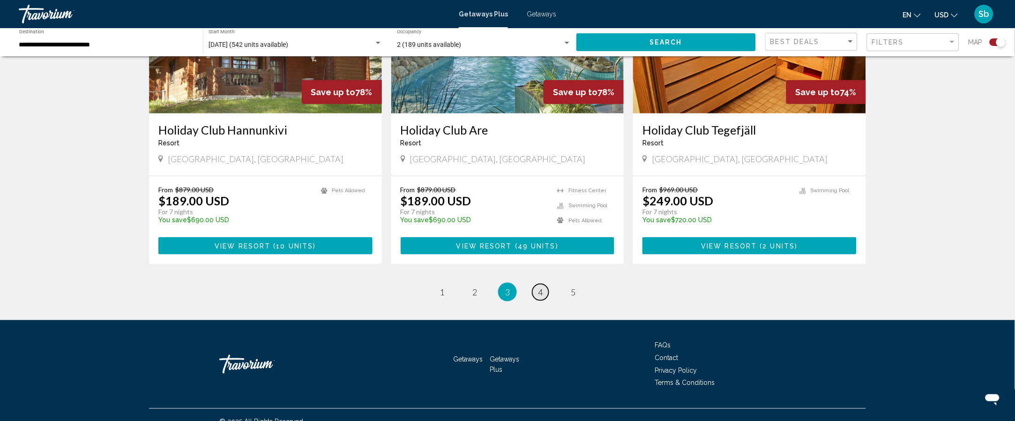
click at [541, 284] on link "page 4" at bounding box center [540, 292] width 16 height 16
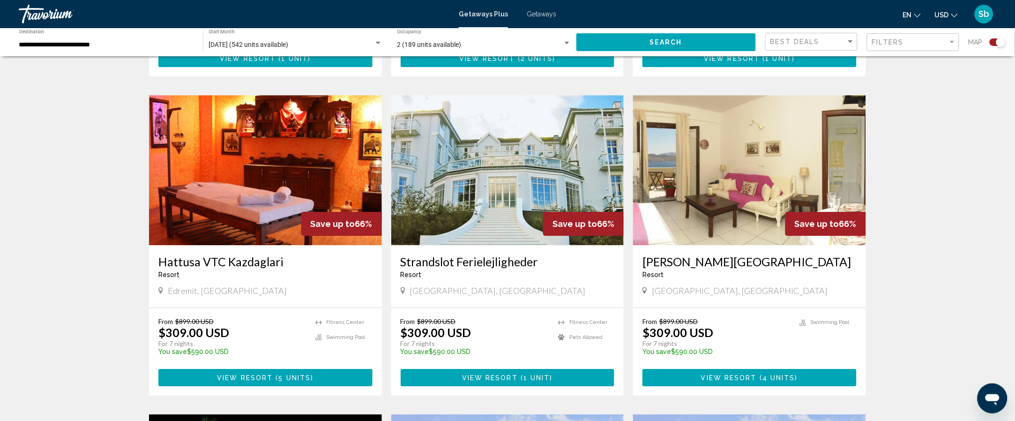
scroll to position [942, 0]
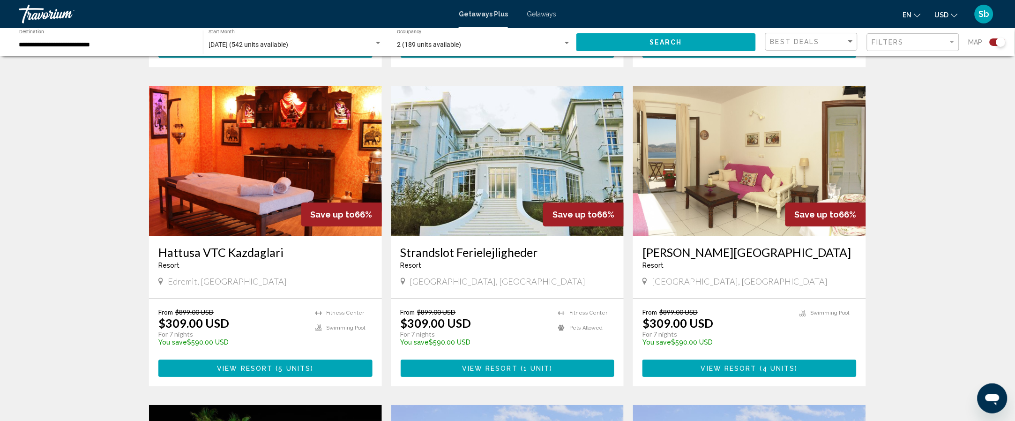
click at [773, 193] on img "Main content" at bounding box center [749, 161] width 233 height 150
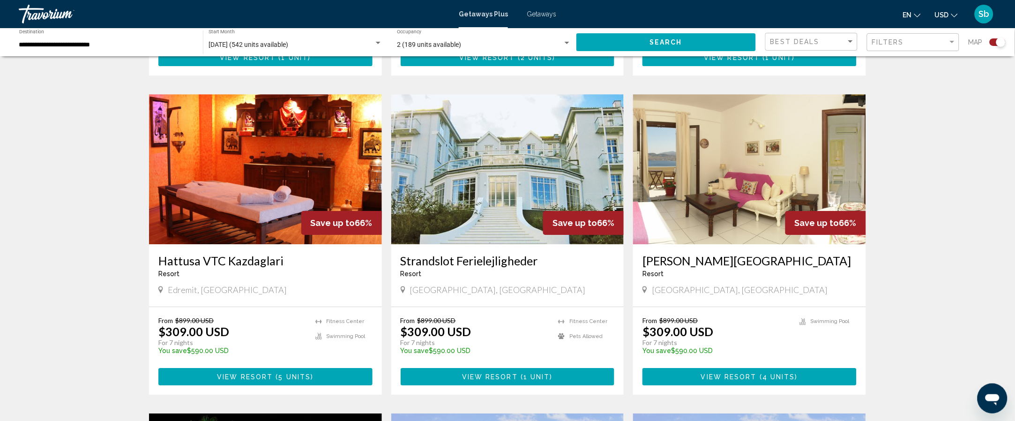
scroll to position [937, 0]
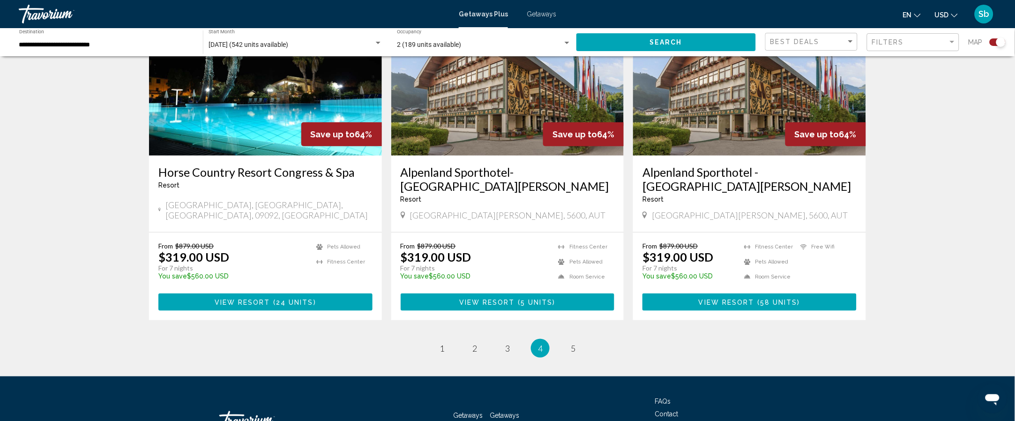
scroll to position [1343, 0]
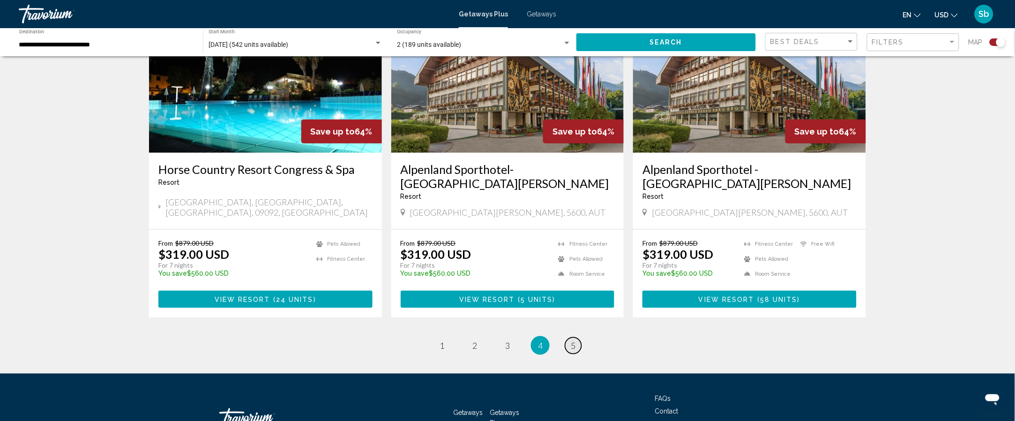
click at [574, 342] on span "5" at bounding box center [573, 345] width 5 height 10
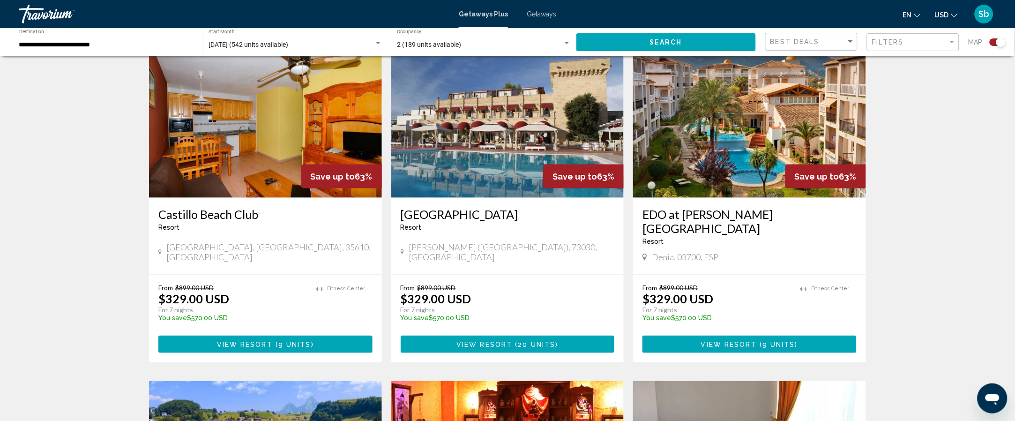
scroll to position [346, 0]
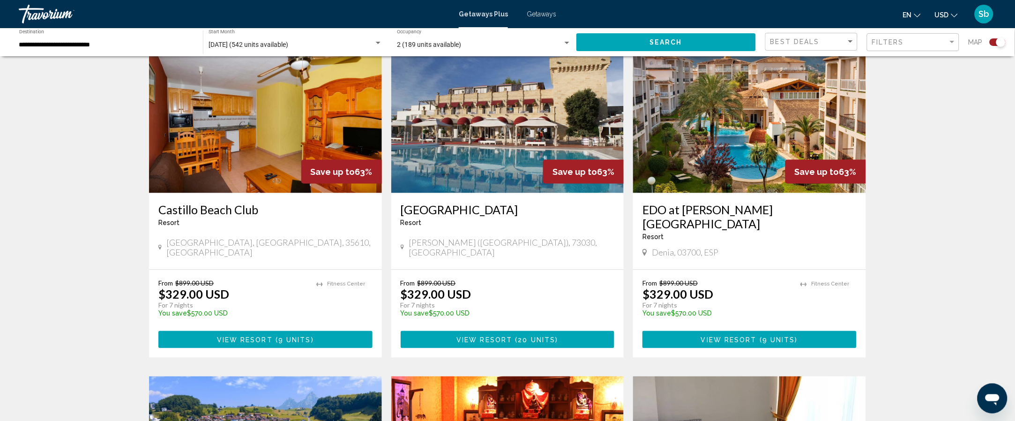
click at [297, 130] on img "Main content" at bounding box center [265, 118] width 233 height 150
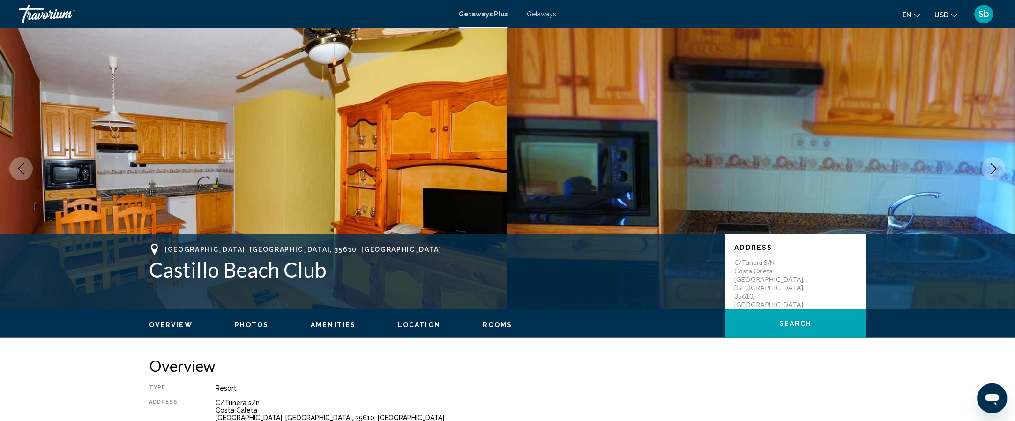
click at [994, 170] on icon "Next image" at bounding box center [994, 168] width 6 height 11
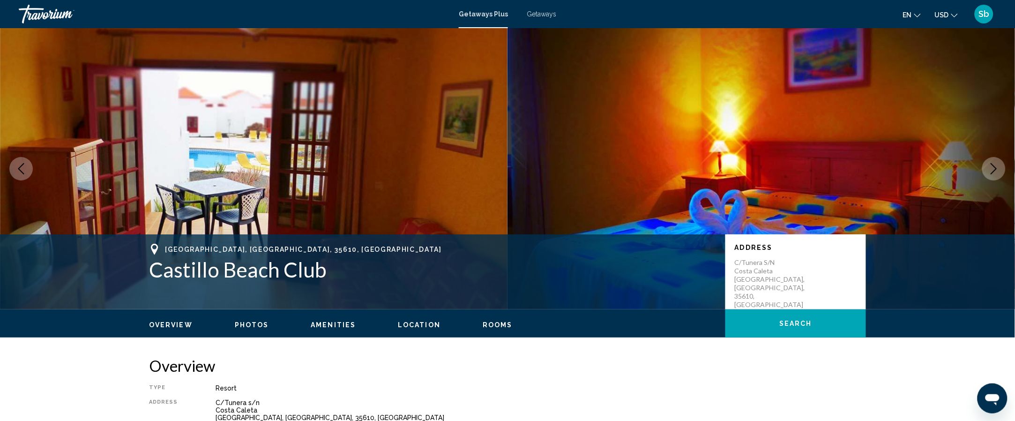
click at [994, 170] on icon "Next image" at bounding box center [994, 168] width 6 height 11
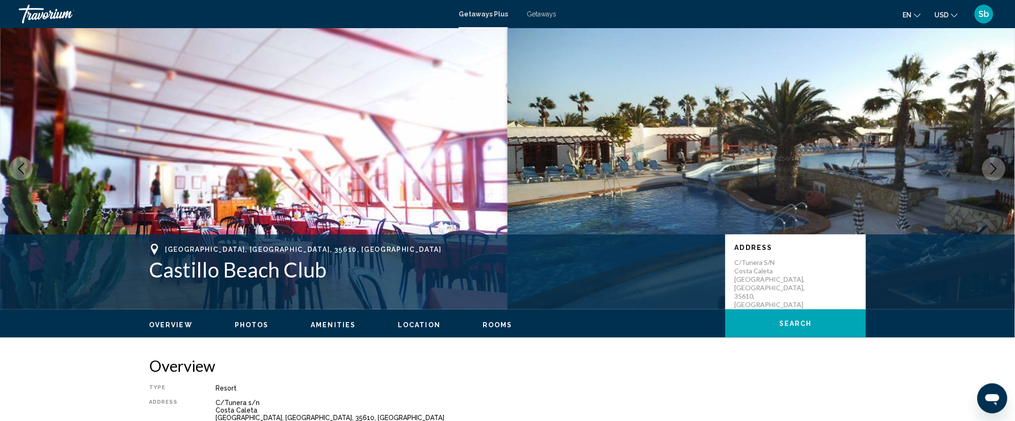
click at [994, 170] on icon "Next image" at bounding box center [994, 168] width 6 height 11
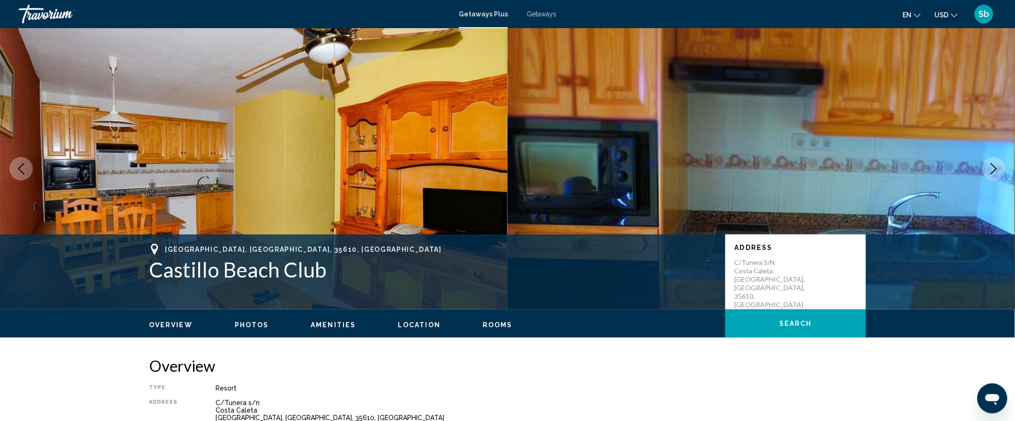
click at [994, 170] on icon "Next image" at bounding box center [994, 168] width 6 height 11
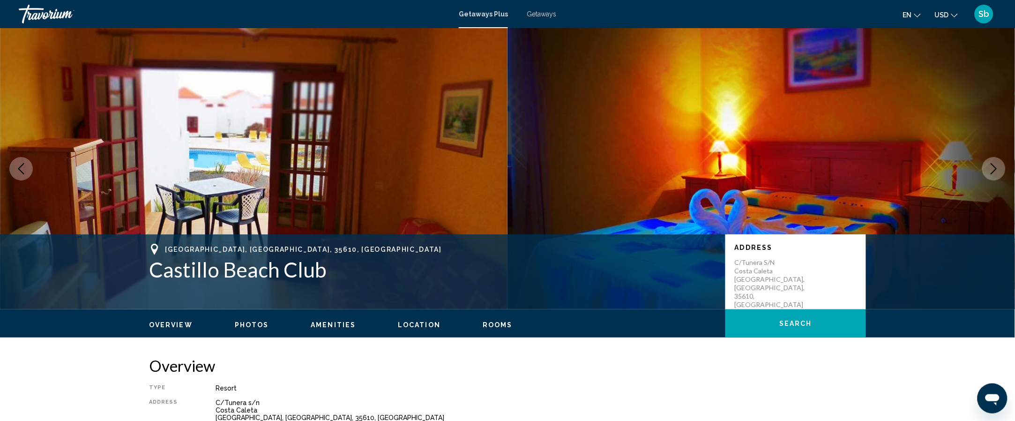
click at [994, 170] on icon "Next image" at bounding box center [994, 168] width 6 height 11
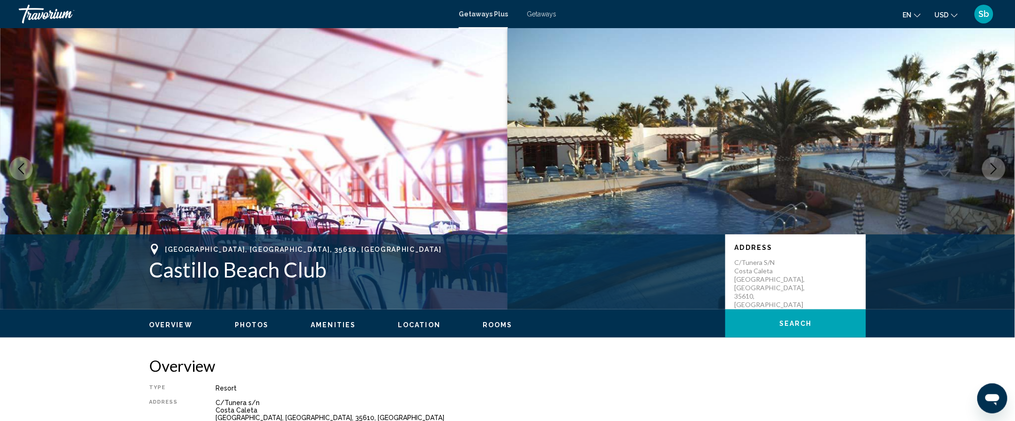
click at [994, 170] on icon "Next image" at bounding box center [994, 168] width 6 height 11
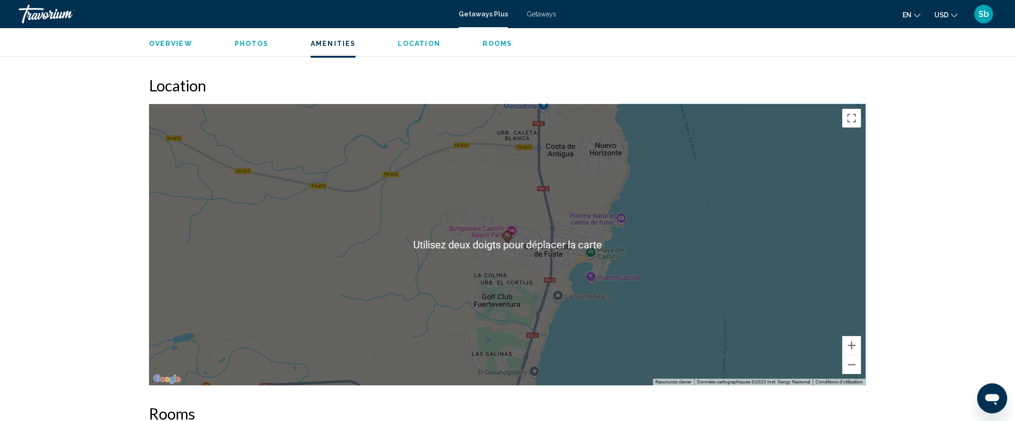
scroll to position [1085, 0]
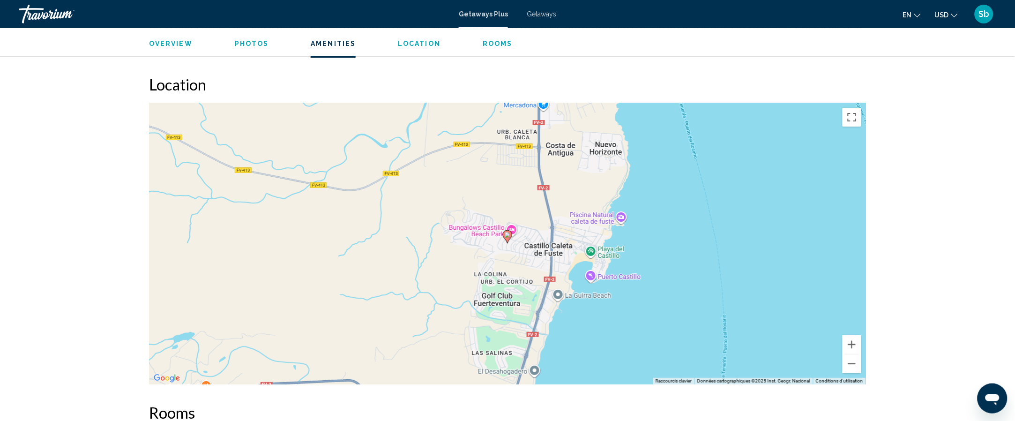
click at [700, 255] on div "Pour activer le glissement avec le clavier, appuyez sur Alt+Entrée. Une fois ce…" at bounding box center [507, 243] width 717 height 281
click at [605, 254] on div "Pour activer le glissement avec le clavier, appuyez sur Alt+Entrée. Une fois ce…" at bounding box center [507, 243] width 717 height 281
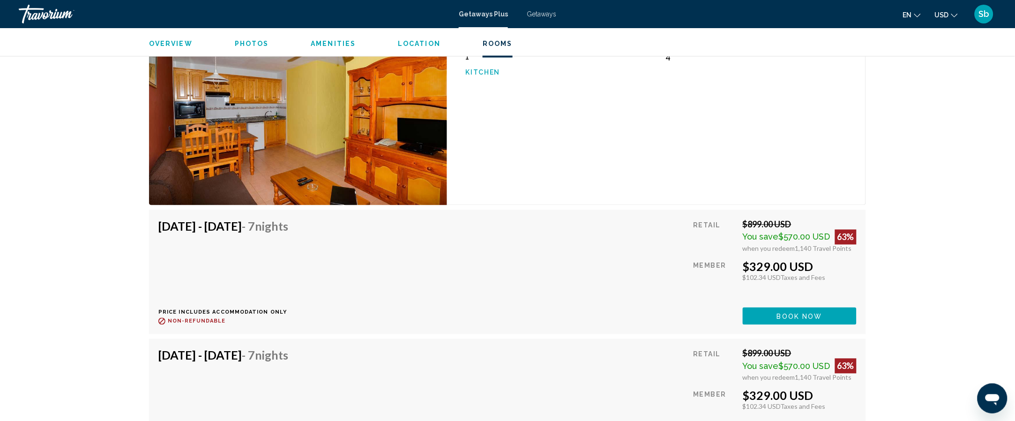
scroll to position [1598, 0]
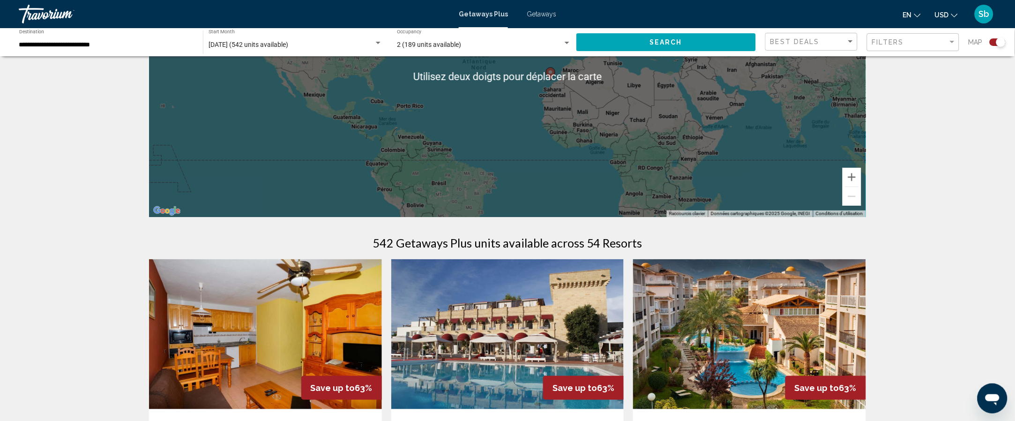
scroll to position [133, 0]
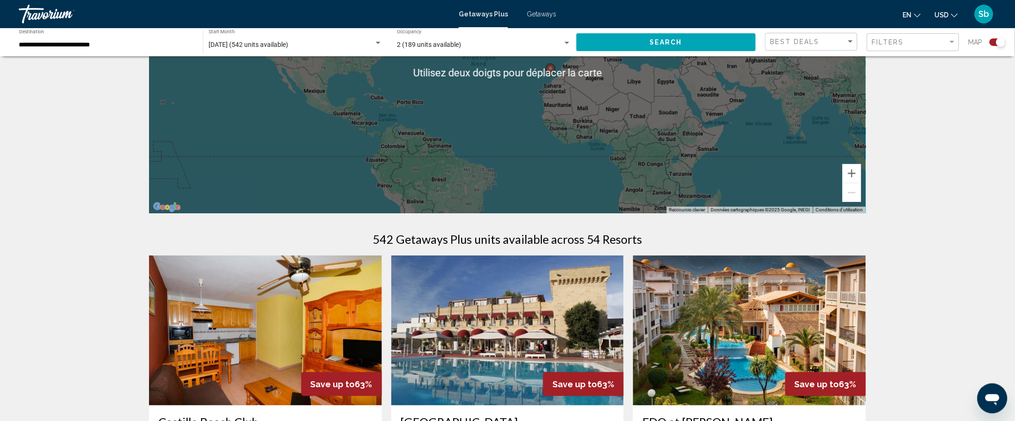
click at [772, 363] on img "Main content" at bounding box center [749, 330] width 233 height 150
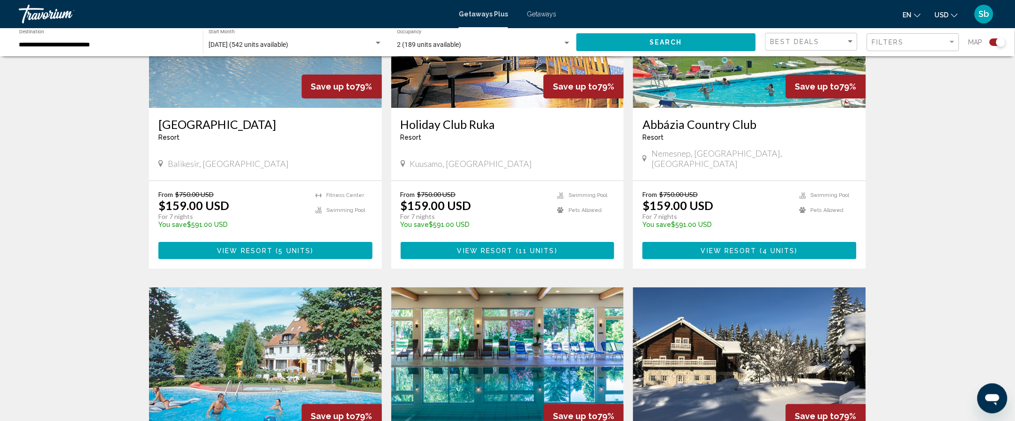
scroll to position [1397, 0]
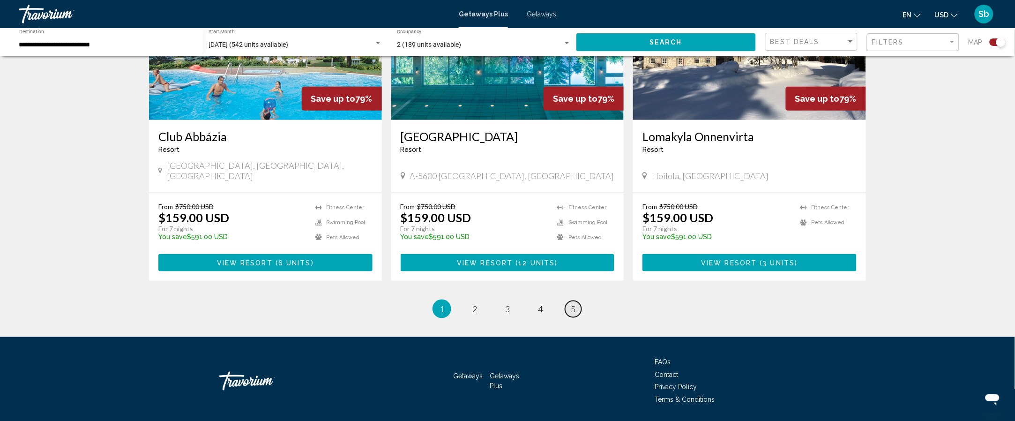
click at [573, 301] on link "page 5" at bounding box center [573, 309] width 16 height 16
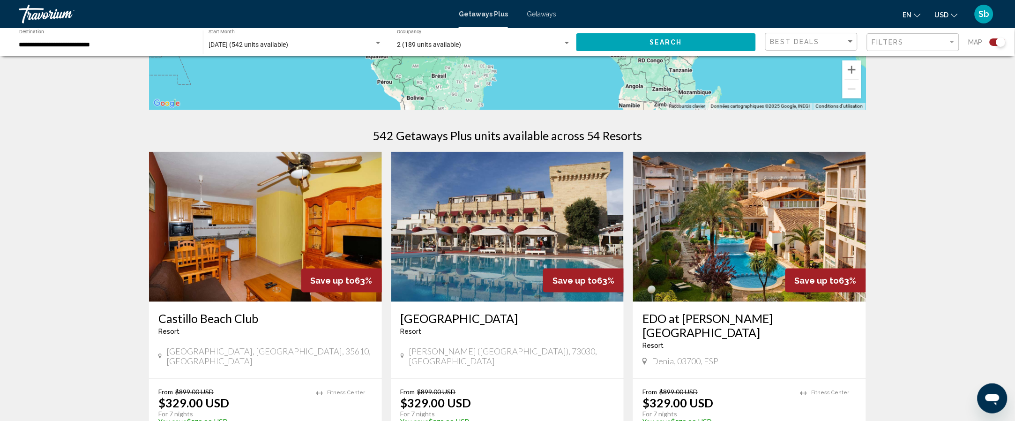
scroll to position [235, 0]
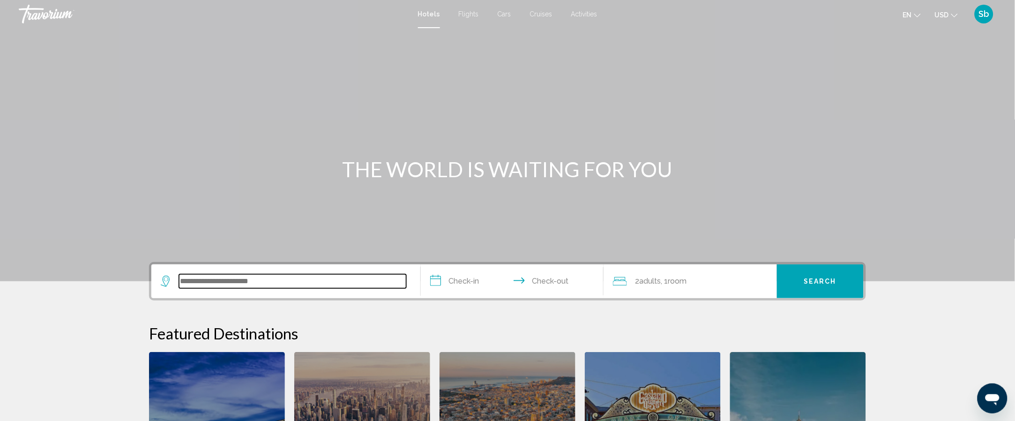
click at [257, 276] on input "Search widget" at bounding box center [292, 281] width 227 height 14
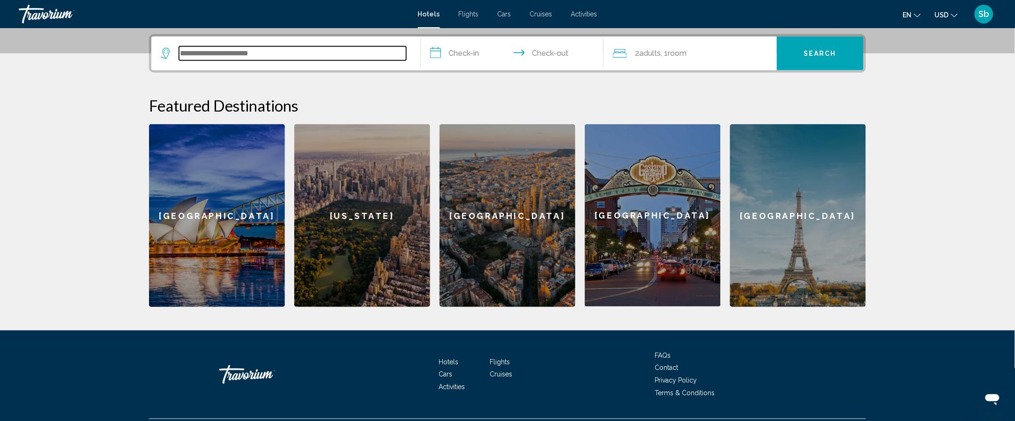
scroll to position [231, 0]
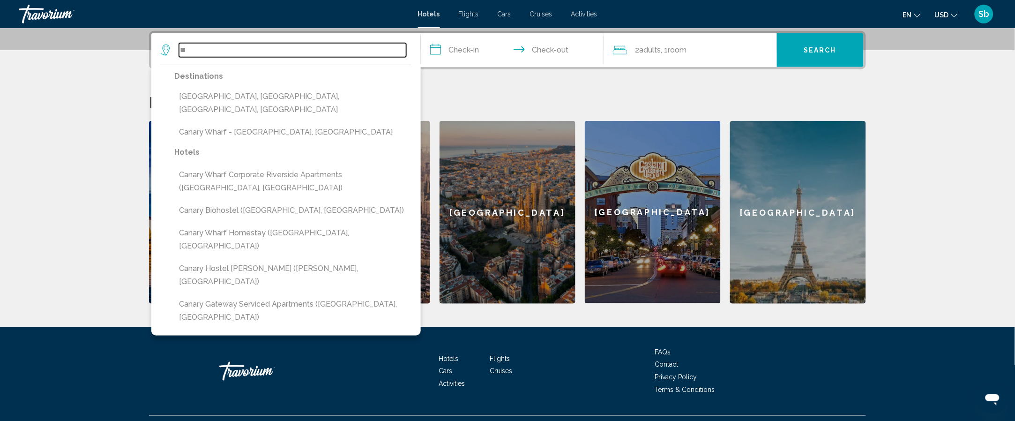
type input "*"
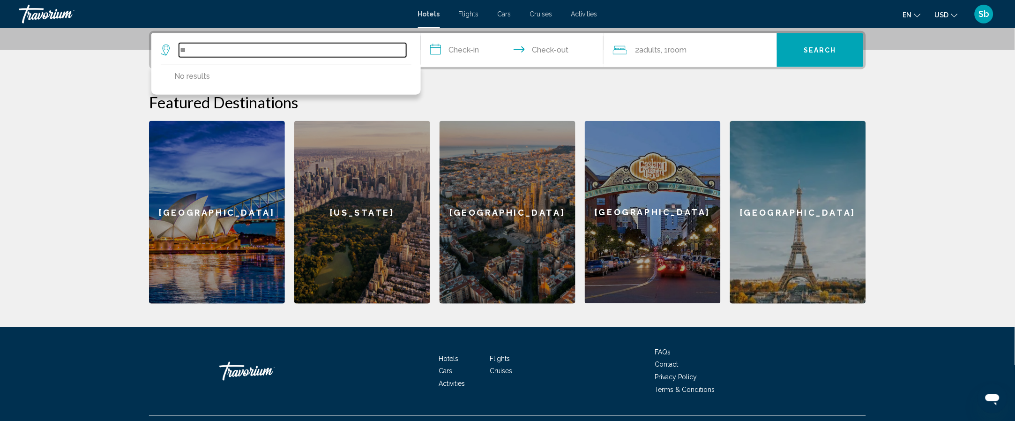
type input "*"
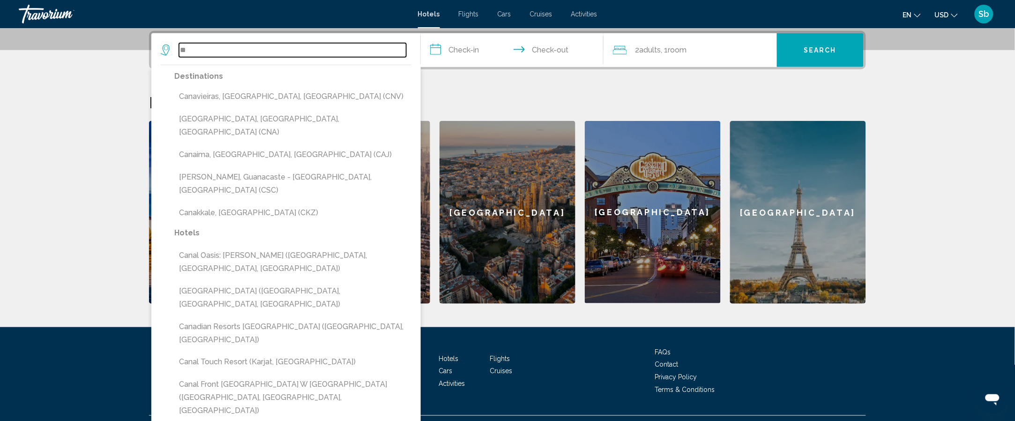
type input "*"
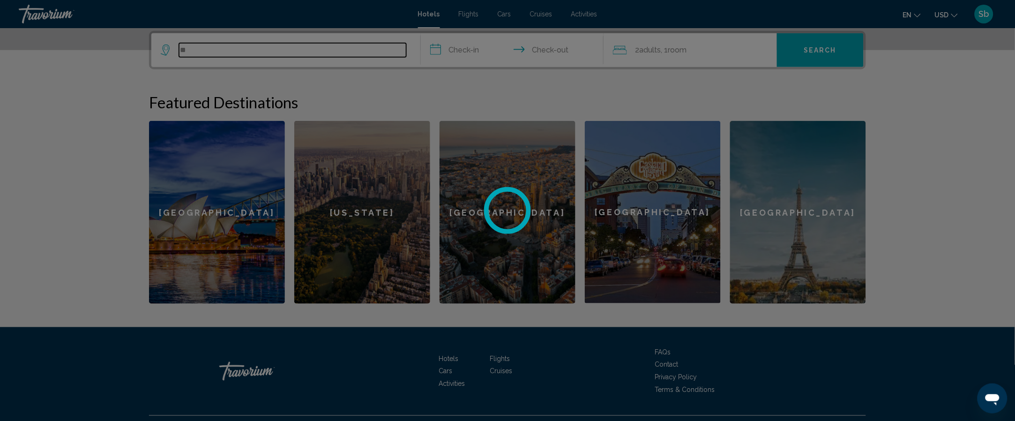
type input "*"
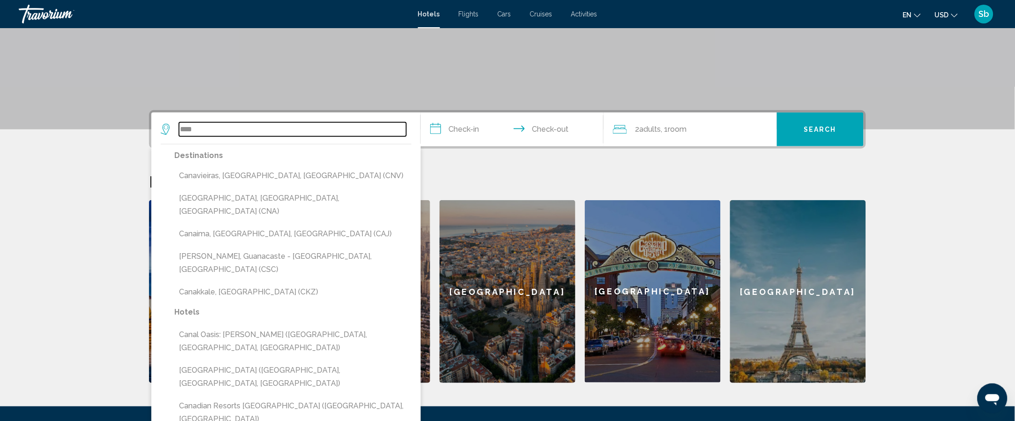
scroll to position [137, 0]
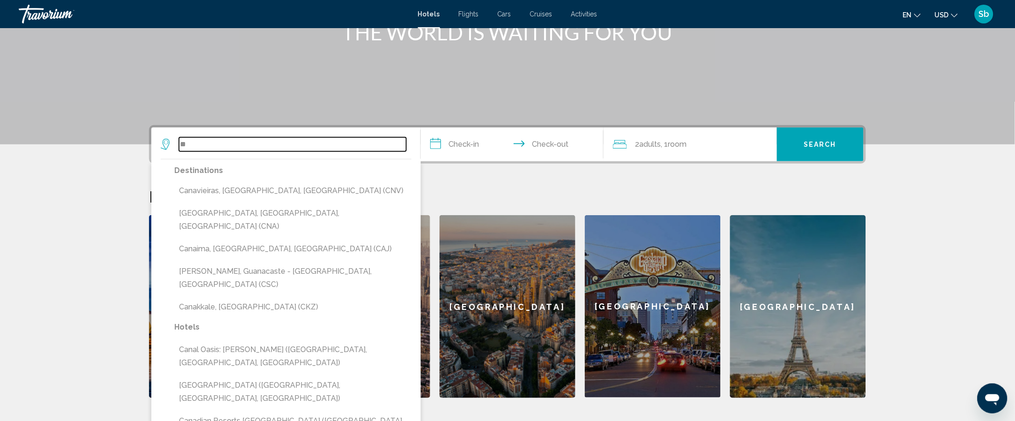
type input "*"
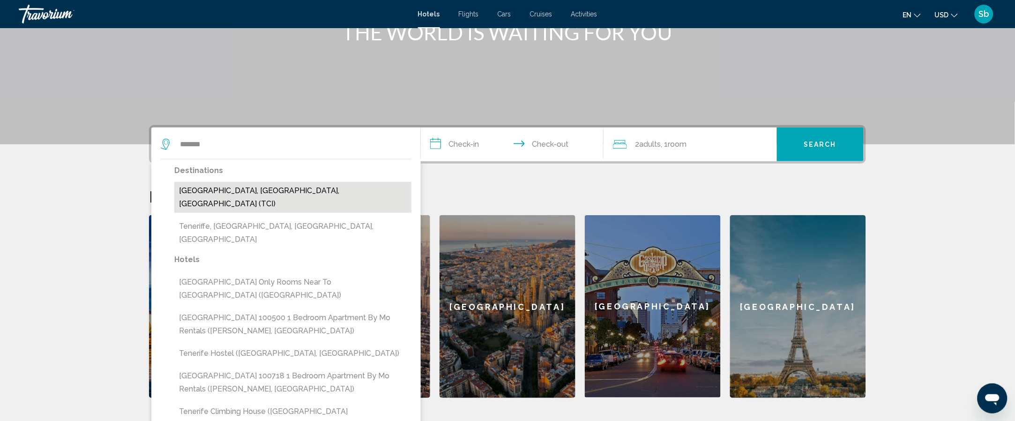
click at [288, 192] on button "[GEOGRAPHIC_DATA], [GEOGRAPHIC_DATA], [GEOGRAPHIC_DATA] (TCI)" at bounding box center [292, 197] width 237 height 31
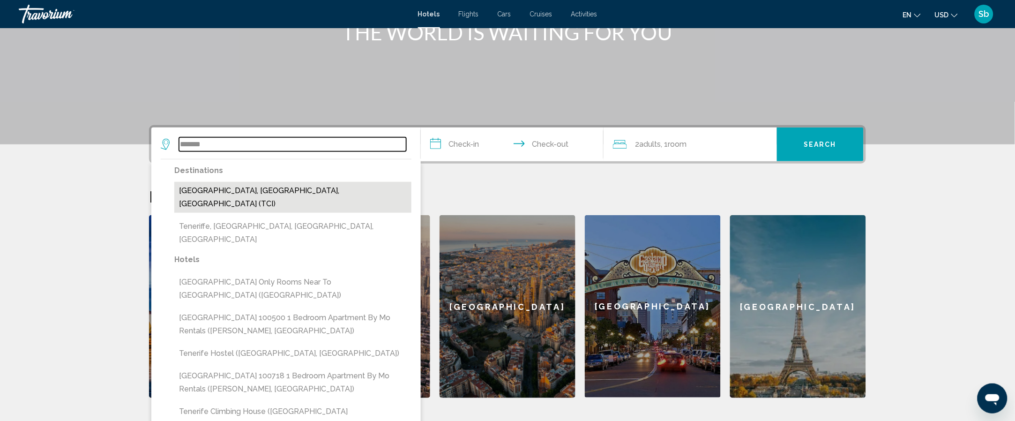
type input "**********"
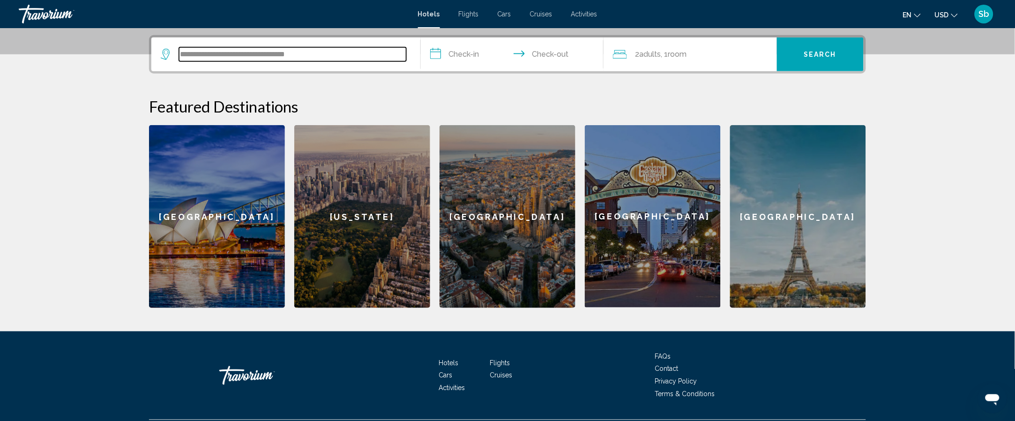
scroll to position [231, 0]
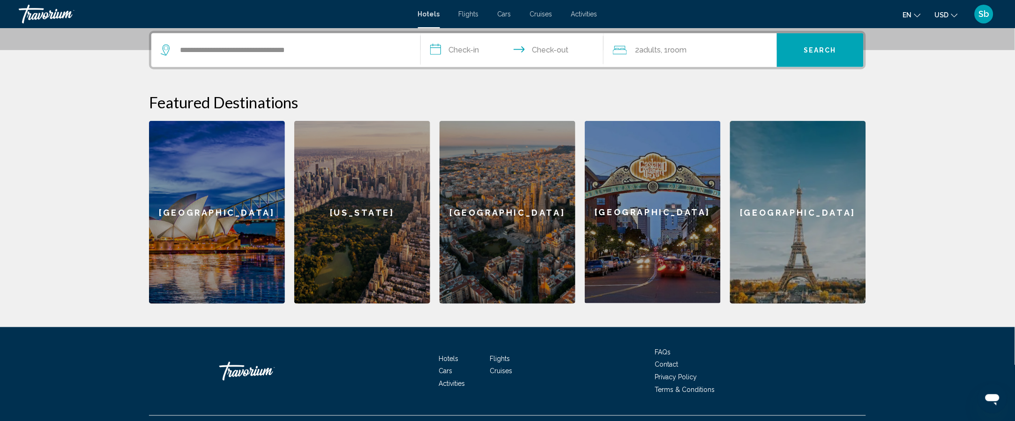
click at [469, 48] on input "**********" at bounding box center [514, 51] width 186 height 37
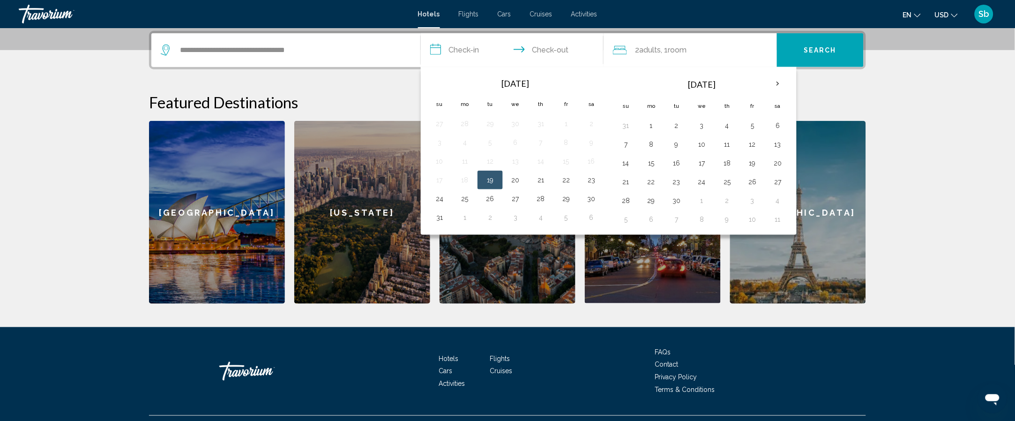
click at [778, 90] on th "Next month" at bounding box center [777, 84] width 25 height 21
click at [656, 182] on button "20" at bounding box center [651, 181] width 15 height 13
click at [654, 203] on button "27" at bounding box center [651, 200] width 15 height 13
type input "**********"
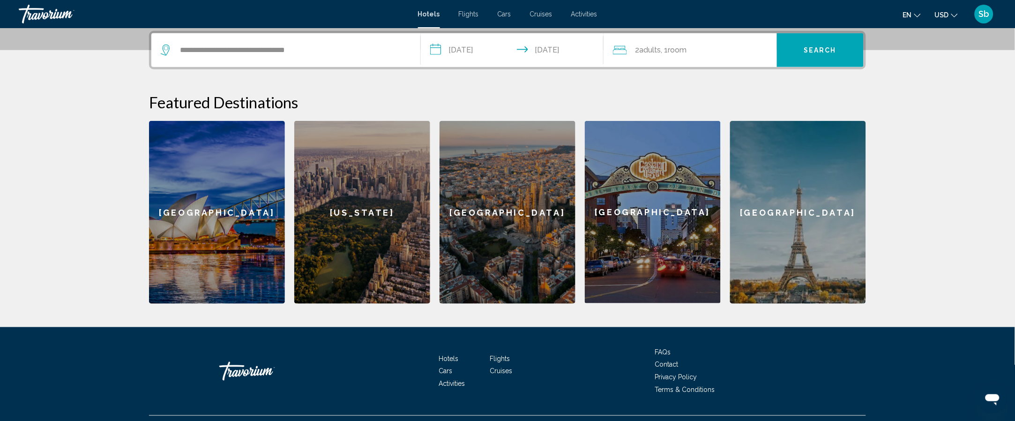
click at [819, 61] on button "Search" at bounding box center [820, 50] width 87 height 34
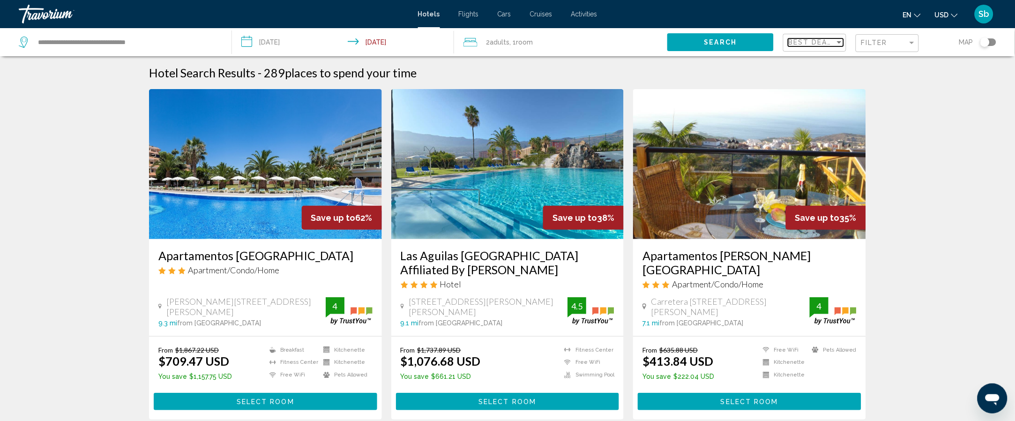
click at [817, 40] on span "Best Deals" at bounding box center [812, 41] width 49 height 7
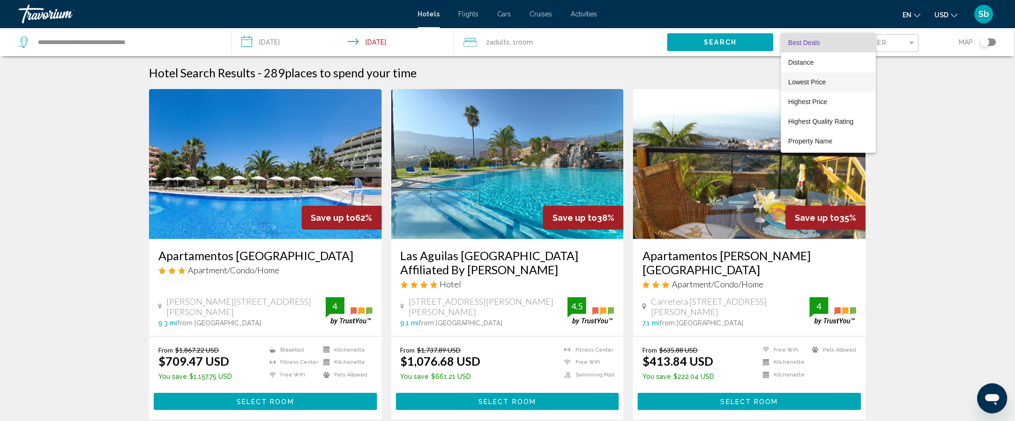
click at [849, 85] on span "Lowest Price" at bounding box center [828, 82] width 80 height 20
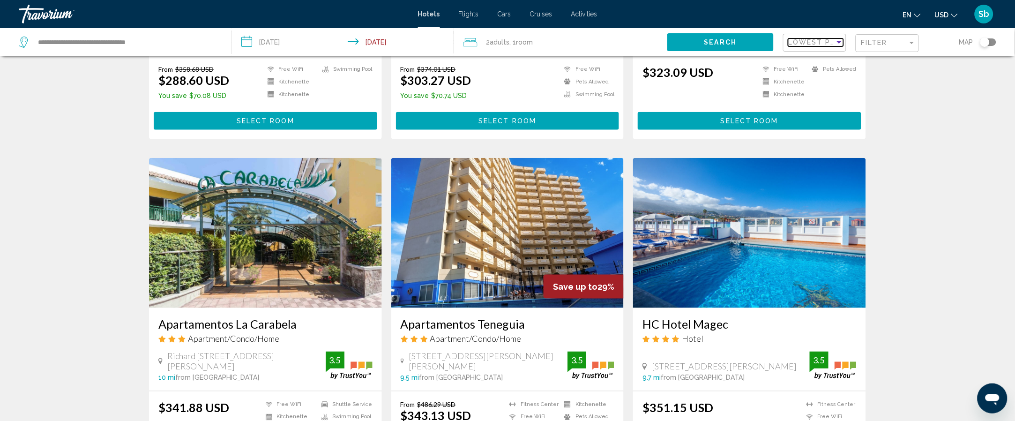
scroll to position [270, 0]
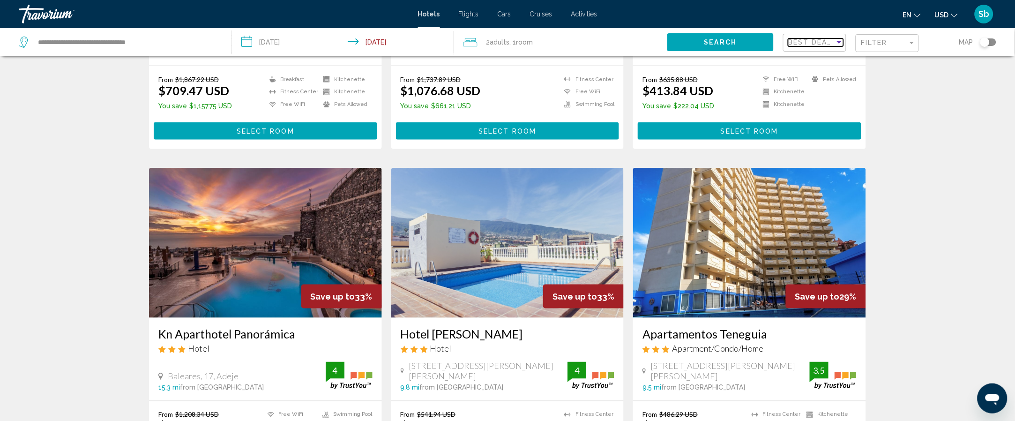
scroll to position [257, 0]
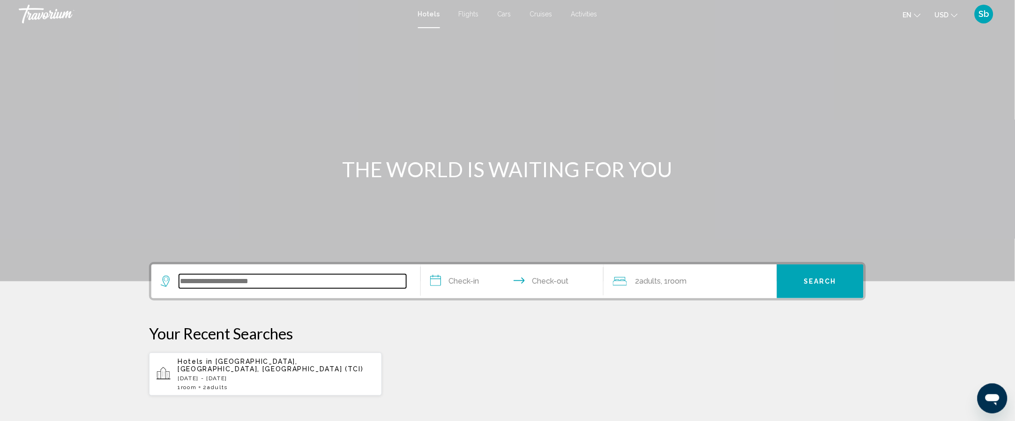
click at [276, 286] on input "Search widget" at bounding box center [292, 281] width 227 height 14
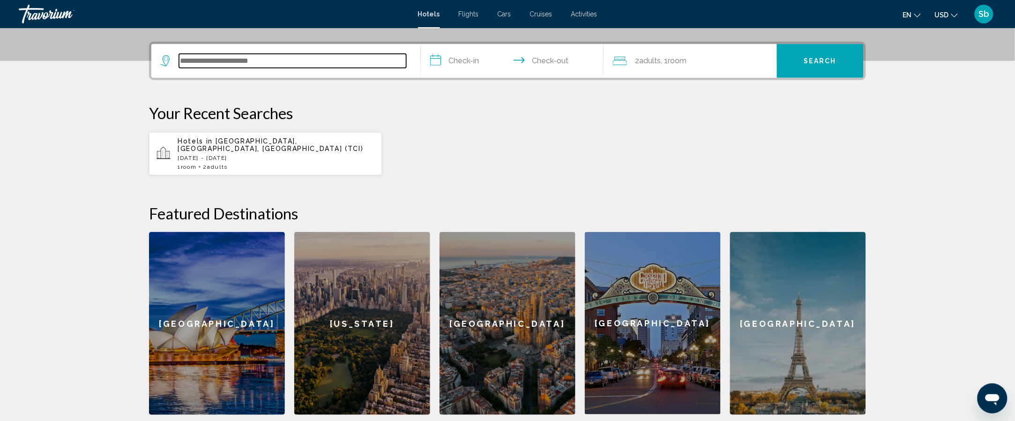
scroll to position [231, 0]
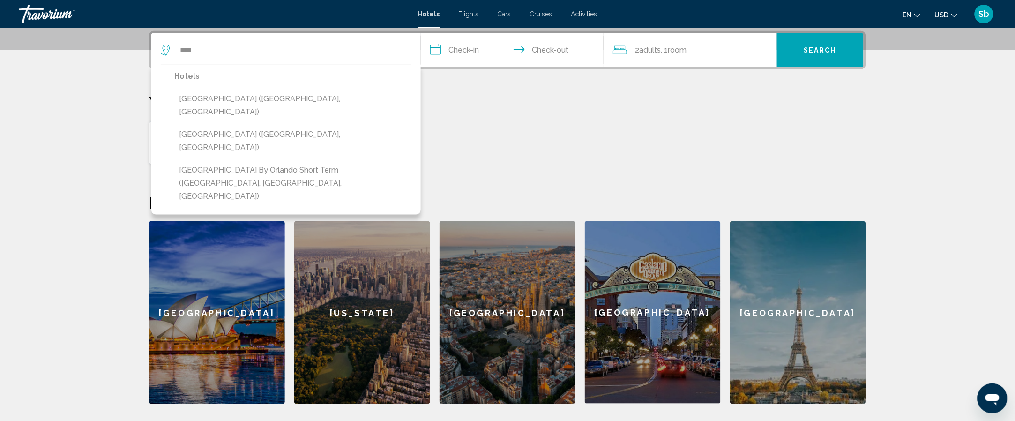
click at [1001, 206] on section "**********" at bounding box center [507, 86] width 1015 height 635
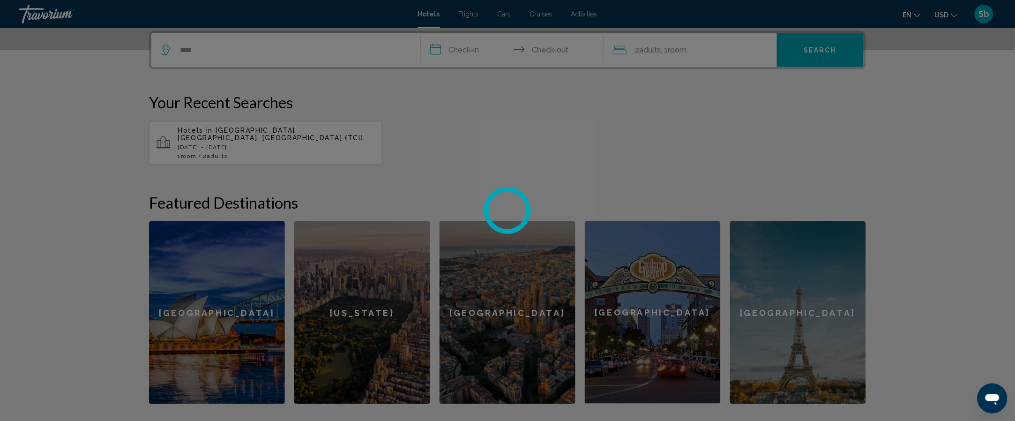
click at [259, 50] on div at bounding box center [507, 210] width 1015 height 421
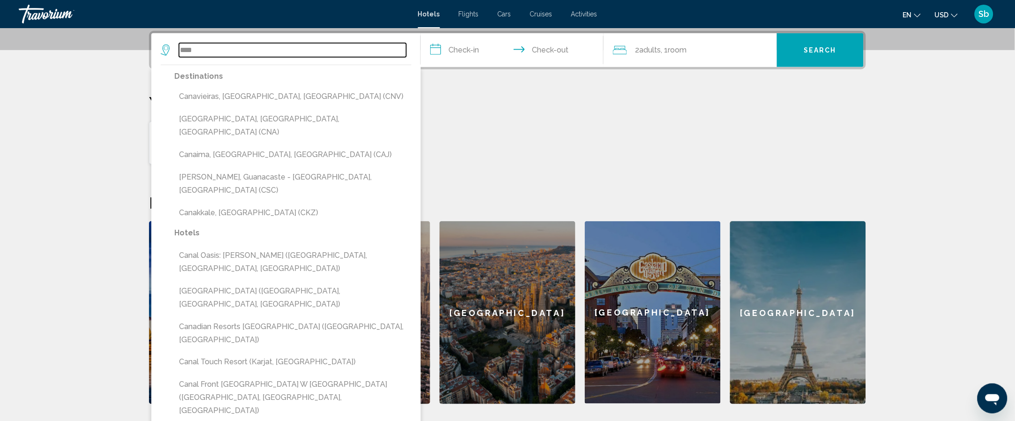
click at [216, 54] on input "****" at bounding box center [292, 50] width 227 height 14
type input "*"
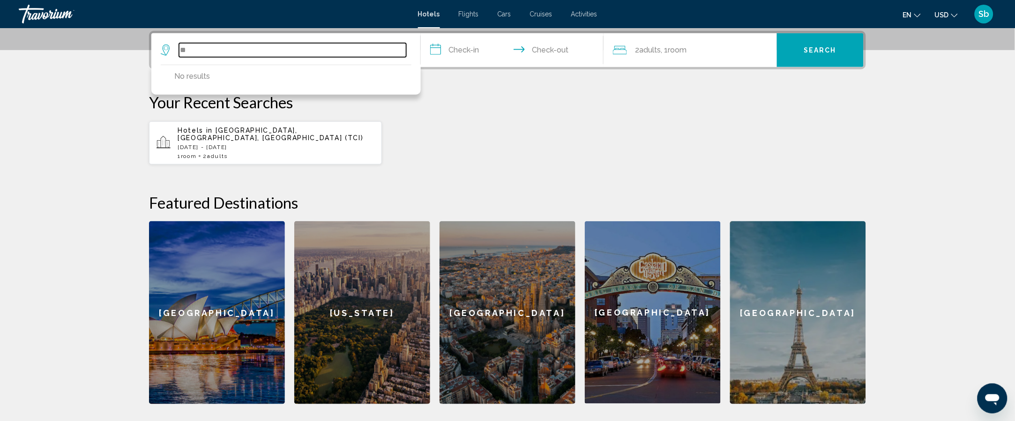
type input "*"
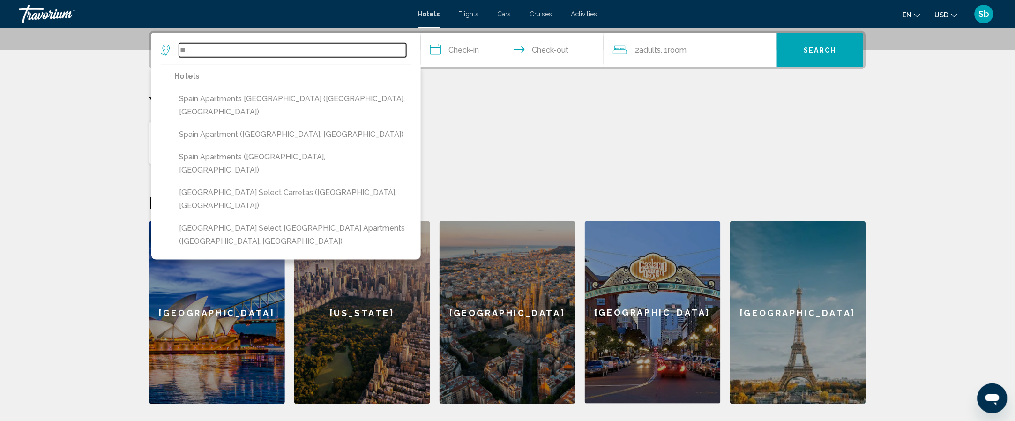
type input "*"
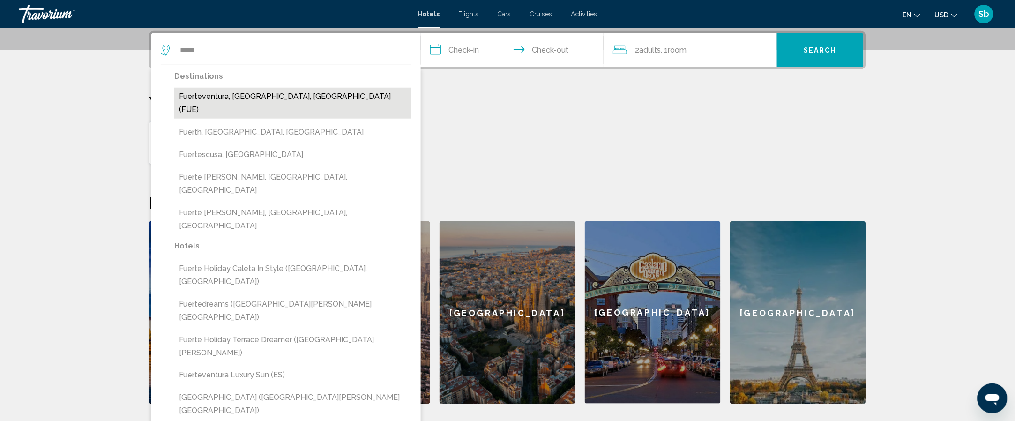
click at [303, 92] on button "Fuerteventura, Canary Islands, Spain (FUE)" at bounding box center [292, 103] width 237 height 31
type input "**********"
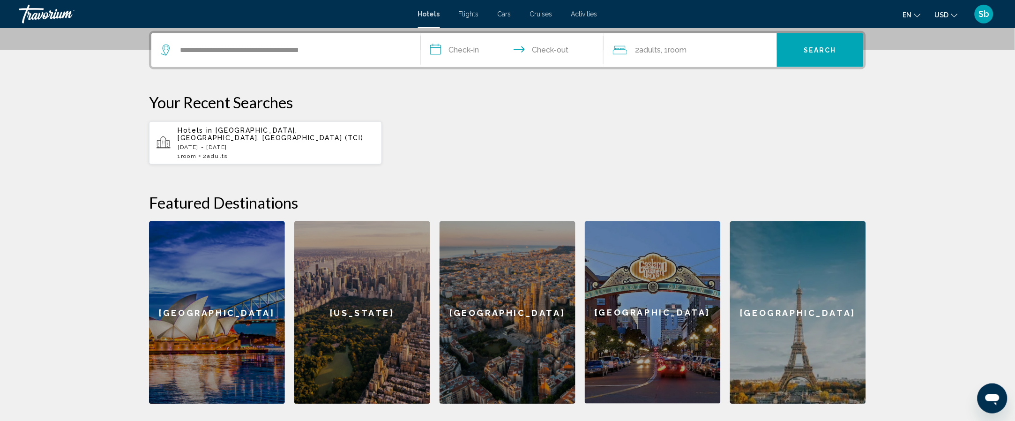
click at [475, 55] on input "**********" at bounding box center [514, 51] width 186 height 37
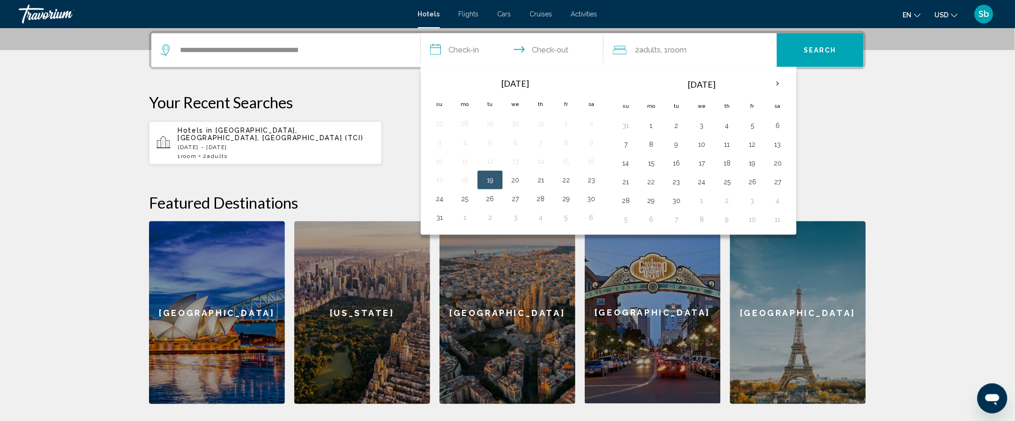
click at [790, 81] on th "Next month" at bounding box center [777, 84] width 25 height 21
click at [656, 182] on button "20" at bounding box center [651, 181] width 15 height 13
click at [681, 185] on button "21" at bounding box center [676, 181] width 15 height 13
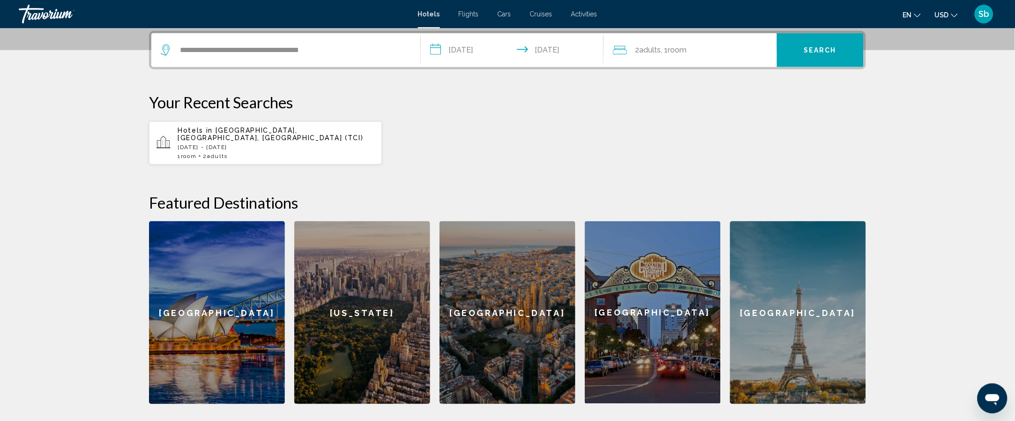
click at [570, 58] on input "**********" at bounding box center [514, 51] width 186 height 37
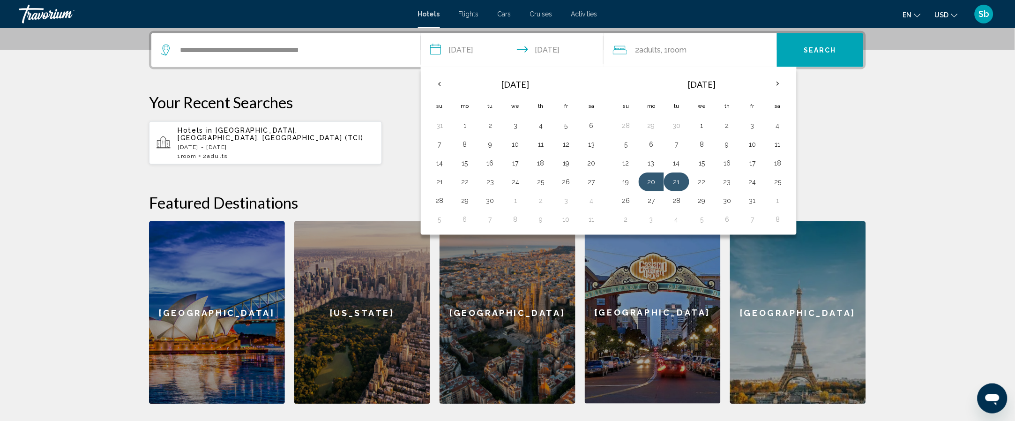
click at [676, 186] on button "21" at bounding box center [676, 181] width 15 height 13
click at [680, 217] on button "4" at bounding box center [676, 219] width 15 height 13
type input "**********"
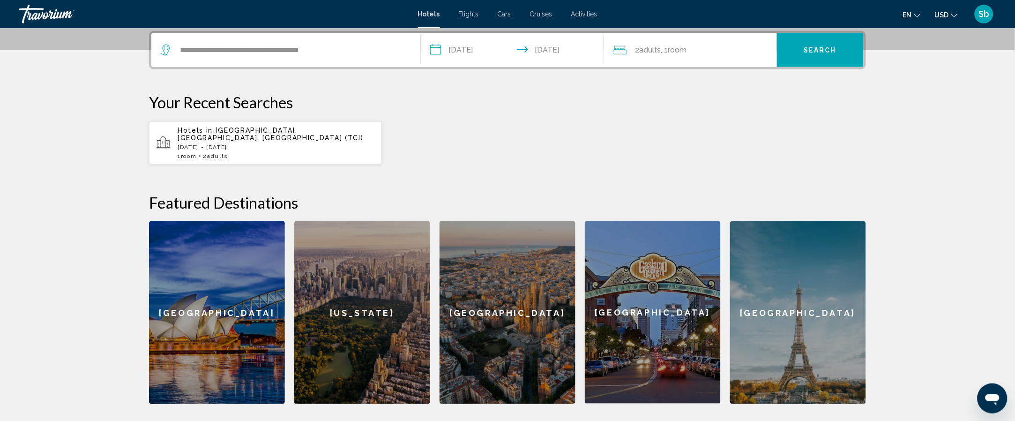
click at [822, 60] on button "Search" at bounding box center [820, 50] width 87 height 34
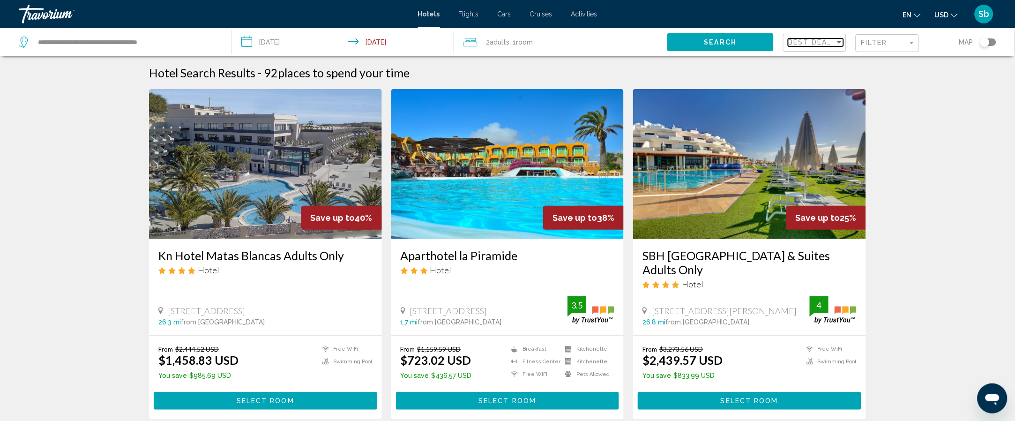
click at [822, 46] on span "Best Deals" at bounding box center [812, 41] width 49 height 7
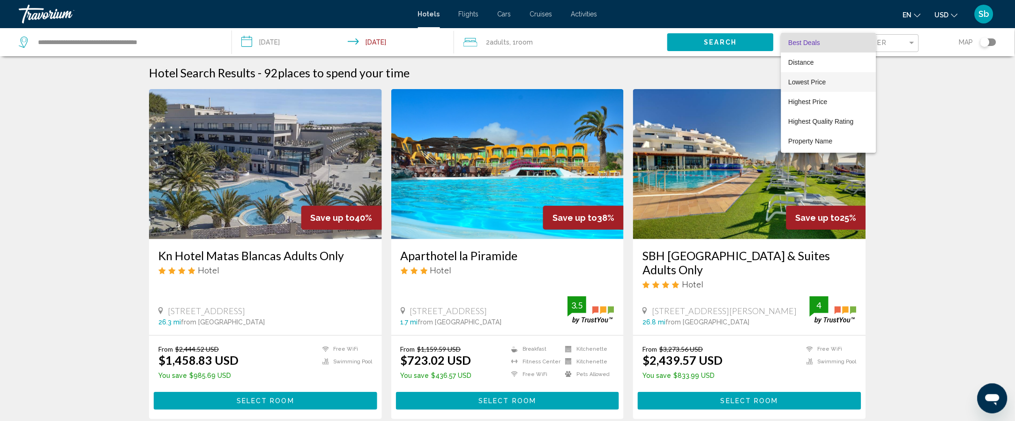
click at [841, 80] on span "Lowest Price" at bounding box center [828, 82] width 80 height 20
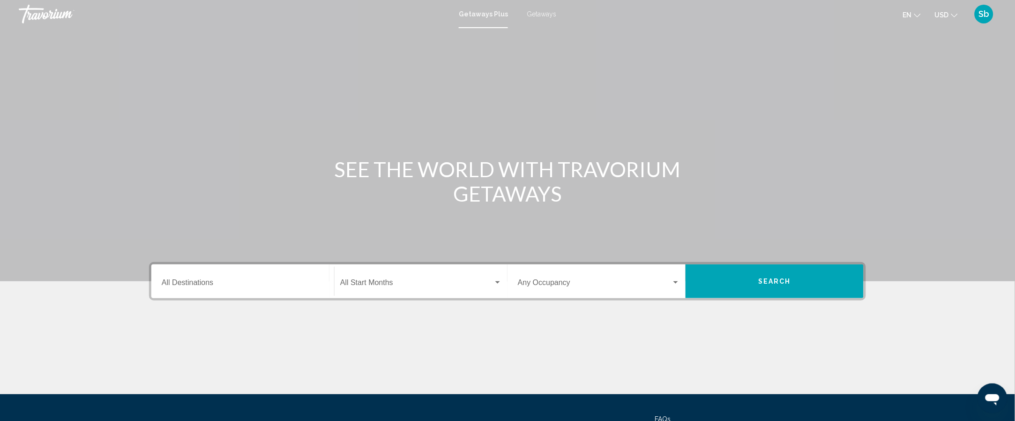
click at [251, 294] on div "Destination All Destinations" at bounding box center [243, 282] width 162 height 30
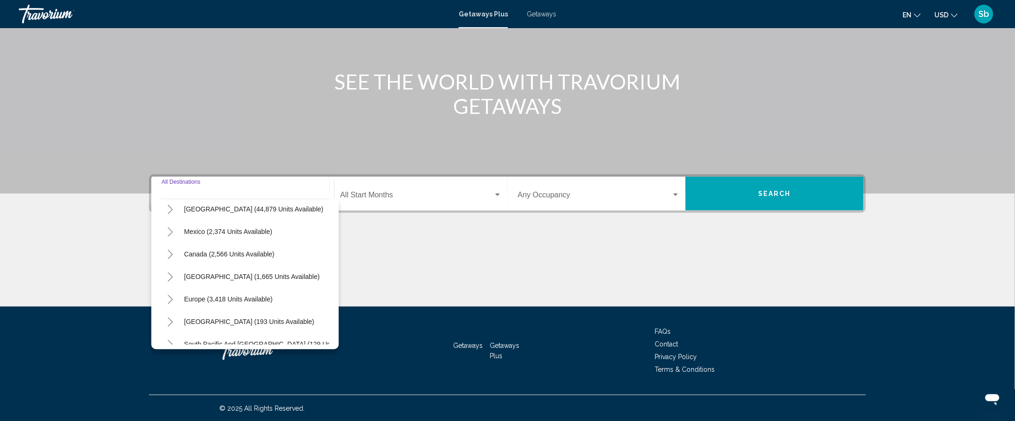
scroll to position [37, 0]
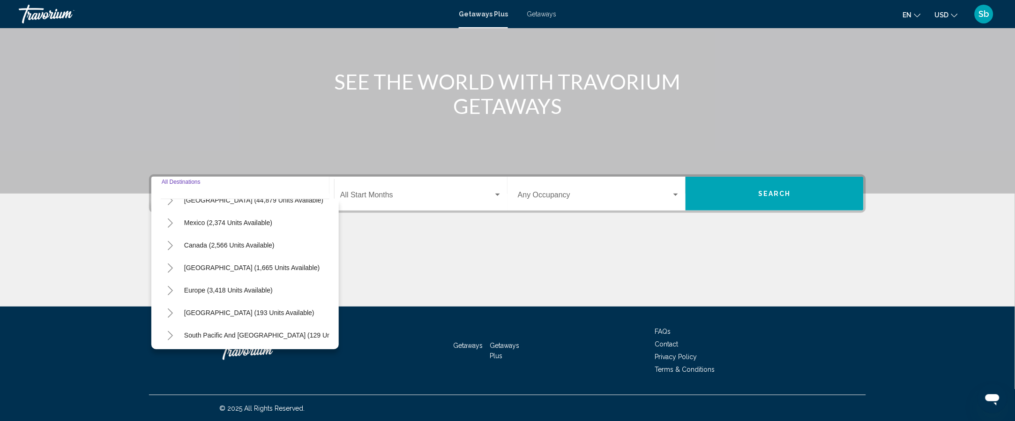
click at [170, 290] on icon "Toggle Europe (3,418 units available)" at bounding box center [170, 290] width 7 height 9
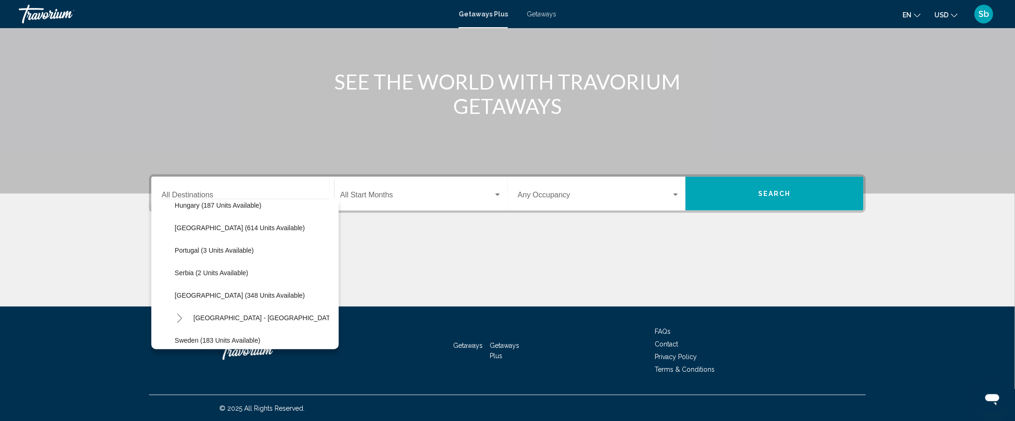
scroll to position [329, 0]
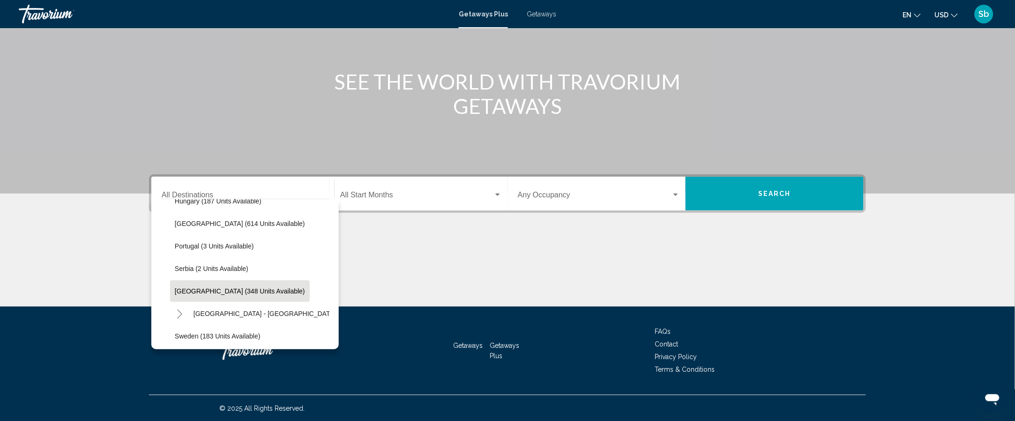
click at [242, 289] on span "[GEOGRAPHIC_DATA] (348 units available)" at bounding box center [240, 290] width 130 height 7
type input "**********"
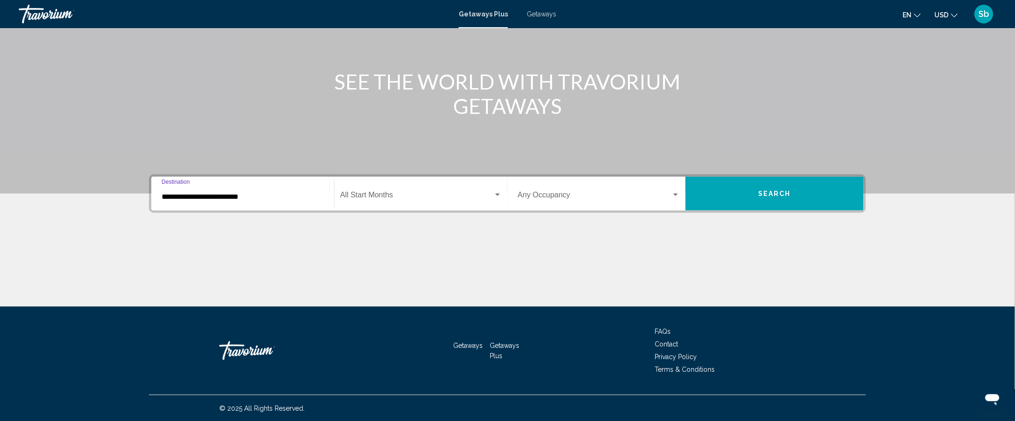
click at [408, 195] on span "Search widget" at bounding box center [416, 197] width 153 height 8
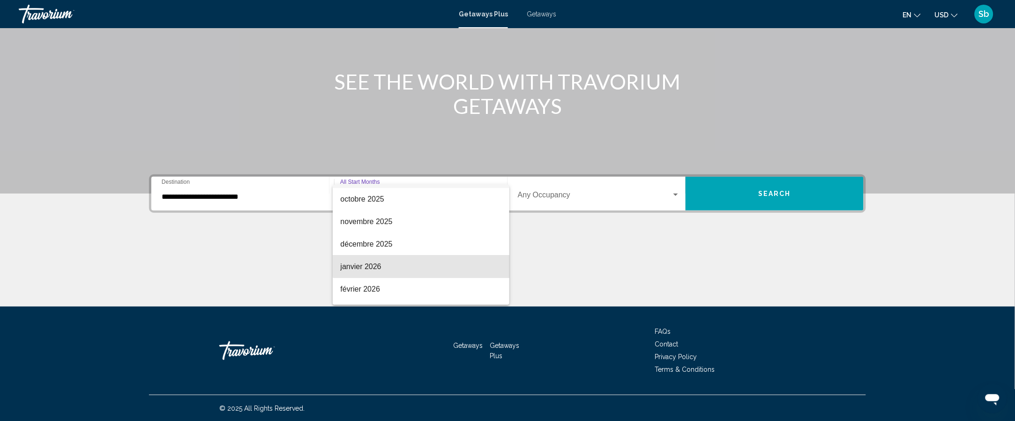
scroll to position [74, 0]
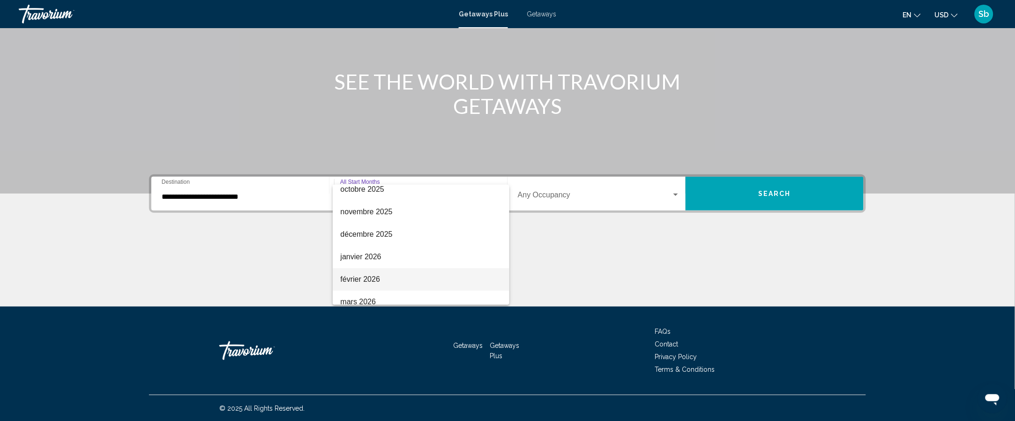
click at [452, 279] on span "février 2026" at bounding box center [421, 279] width 162 height 22
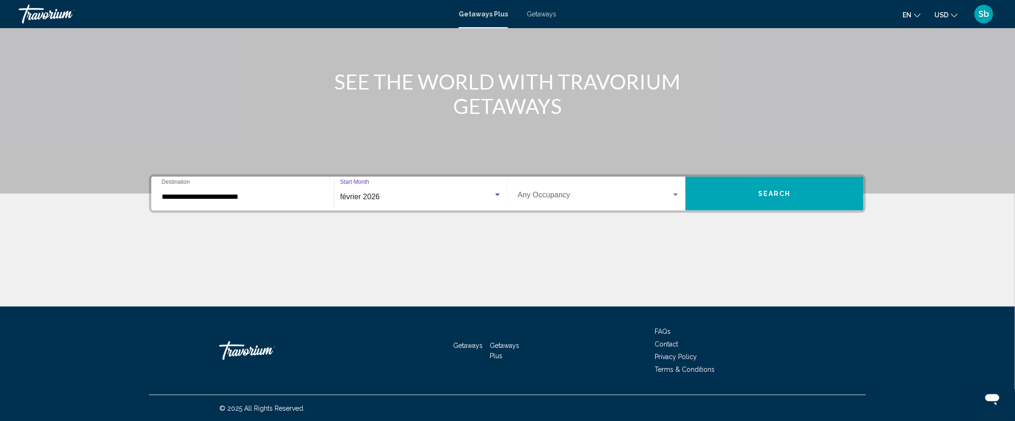
click at [626, 196] on span "Search widget" at bounding box center [595, 197] width 154 height 8
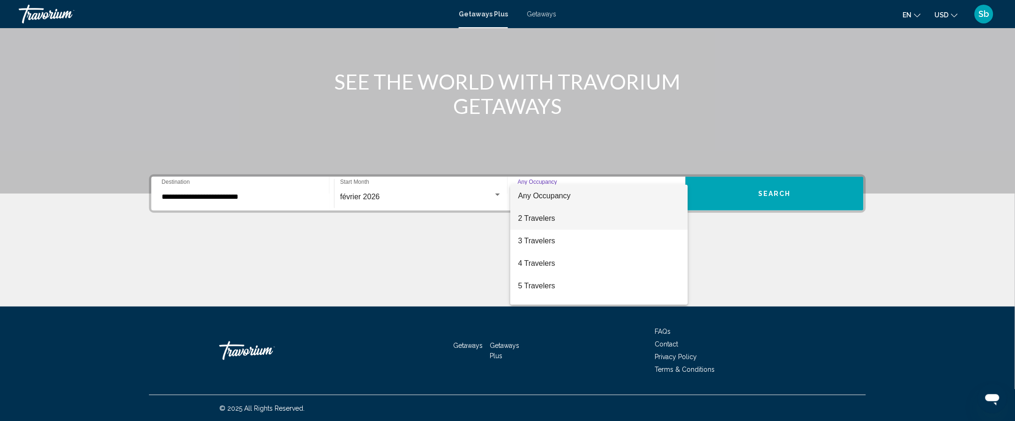
click at [574, 224] on span "2 Travelers" at bounding box center [599, 218] width 162 height 22
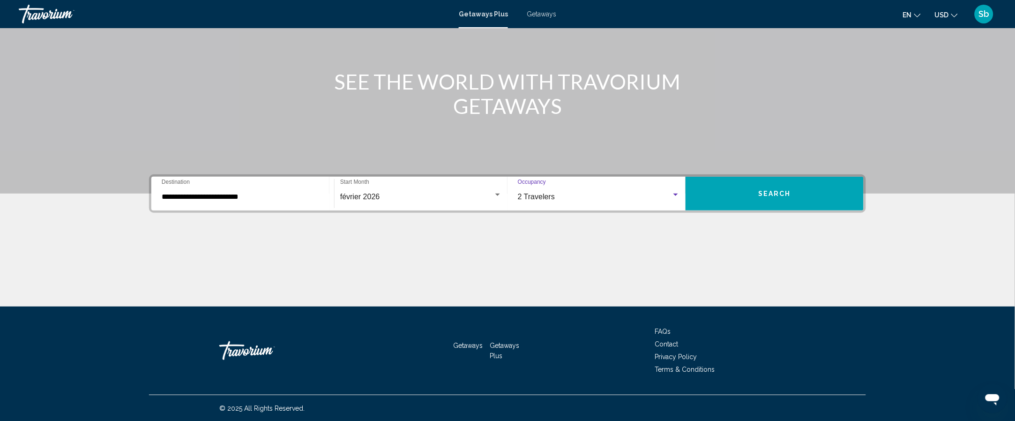
click at [797, 188] on button "Search" at bounding box center [774, 194] width 178 height 34
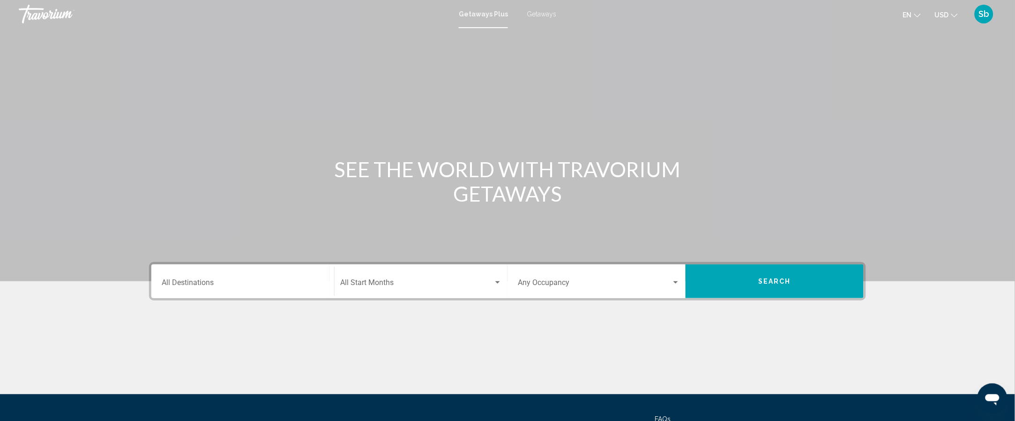
click at [250, 276] on div "Destination All Destinations" at bounding box center [243, 282] width 162 height 30
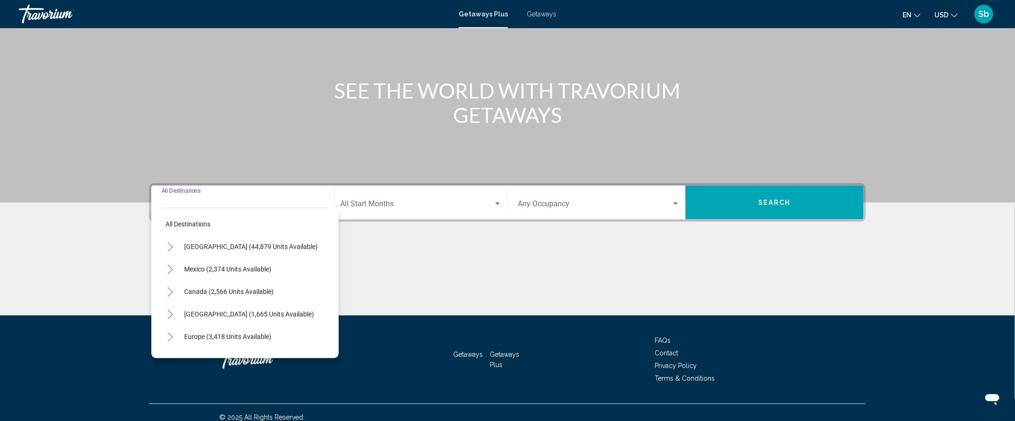
scroll to position [88, 0]
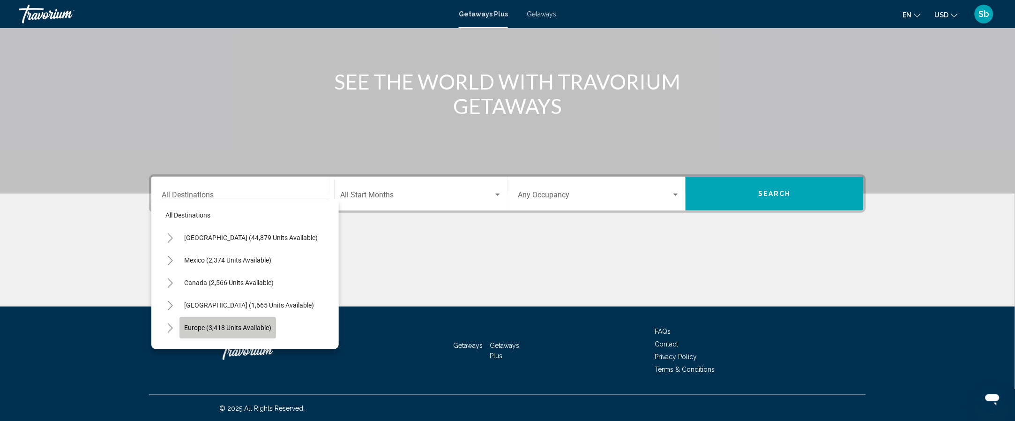
click at [257, 324] on span "Europe (3,418 units available)" at bounding box center [227, 327] width 87 height 7
type input "**********"
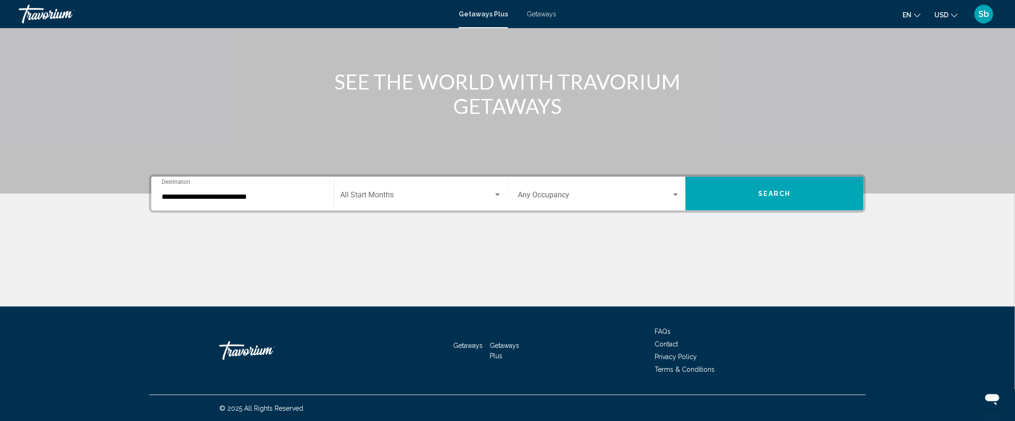
click at [393, 186] on div "Start Month All Start Months" at bounding box center [421, 194] width 162 height 30
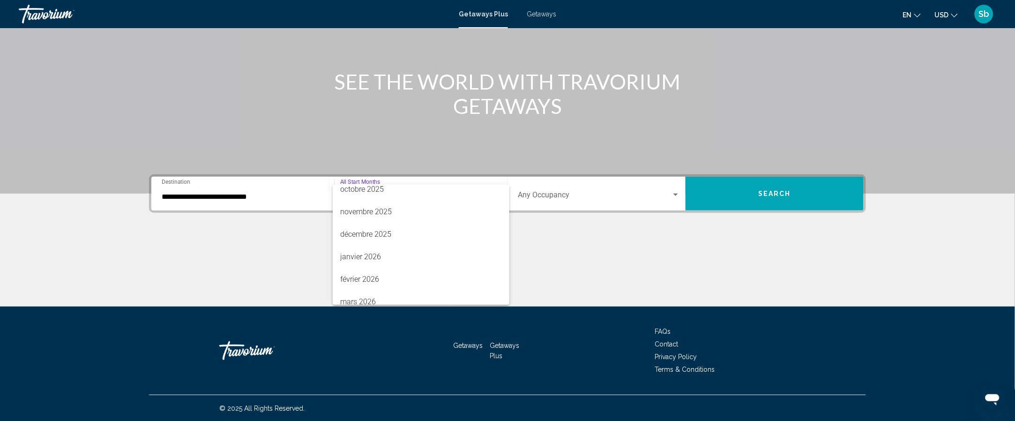
scroll to position [75, 0]
click at [444, 279] on span "février 2026" at bounding box center [421, 278] width 162 height 22
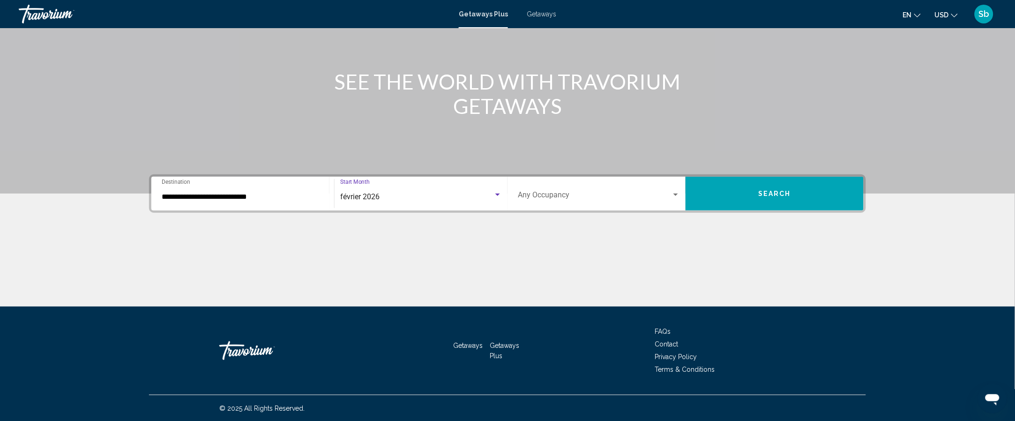
click at [591, 193] on span "Search widget" at bounding box center [595, 197] width 154 height 8
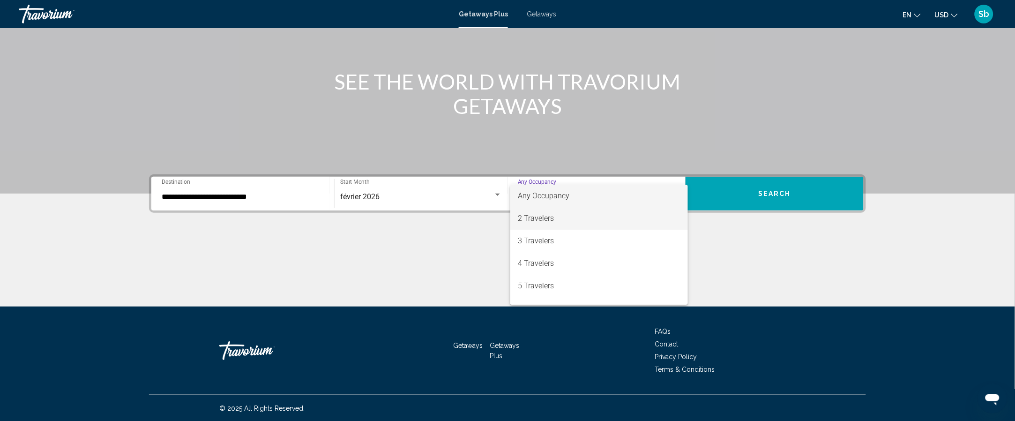
click at [601, 221] on span "2 Travelers" at bounding box center [599, 218] width 162 height 22
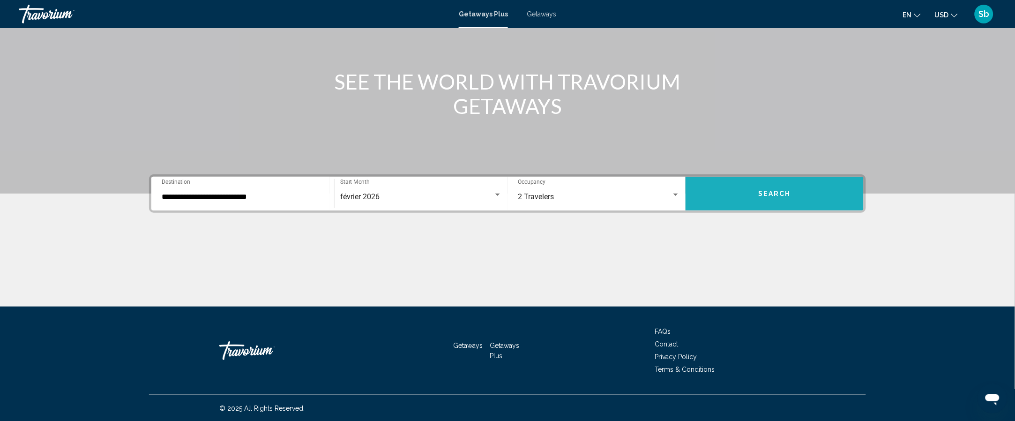
click at [752, 181] on button "Search" at bounding box center [774, 194] width 178 height 34
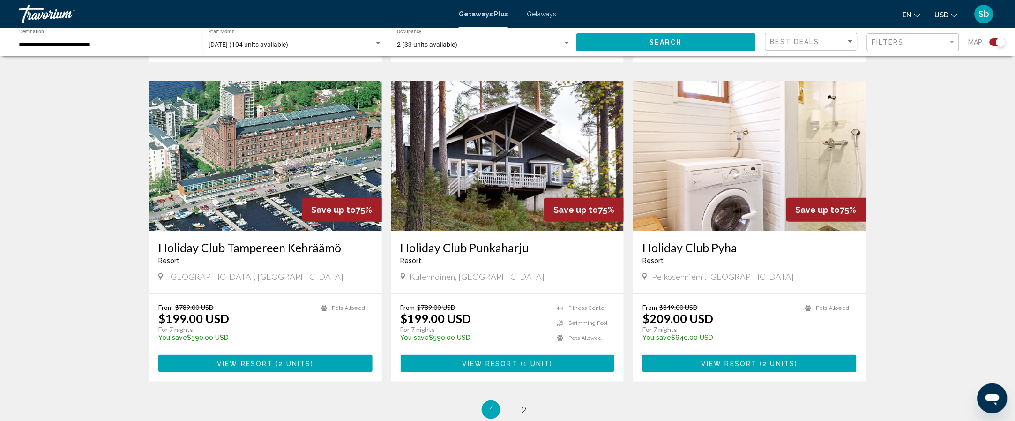
scroll to position [1313, 0]
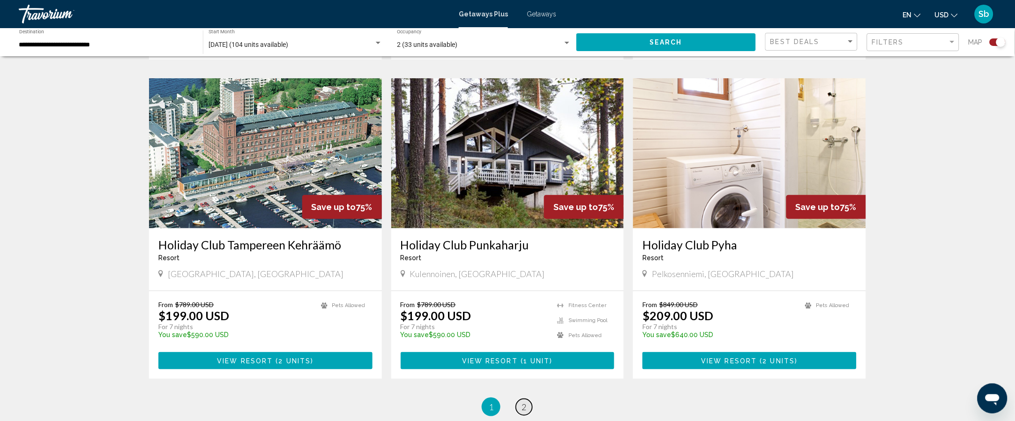
click at [529, 399] on link "page 2" at bounding box center [524, 407] width 16 height 16
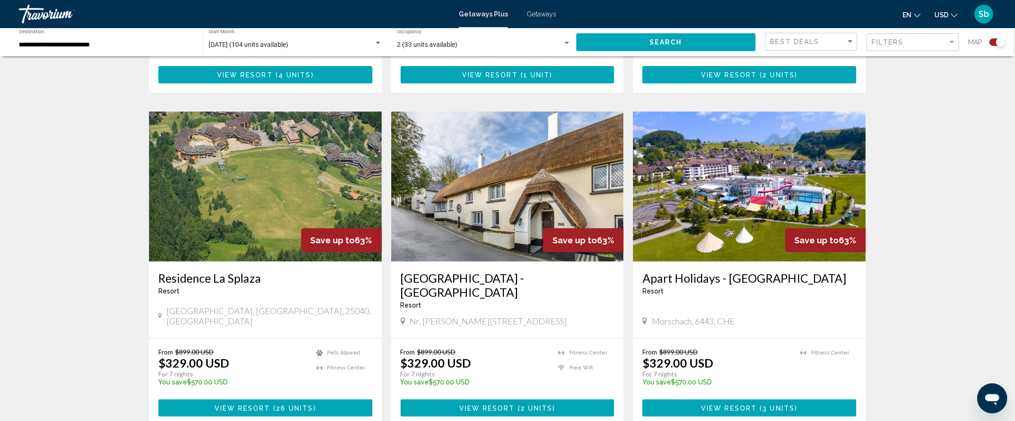
scroll to position [1246, 0]
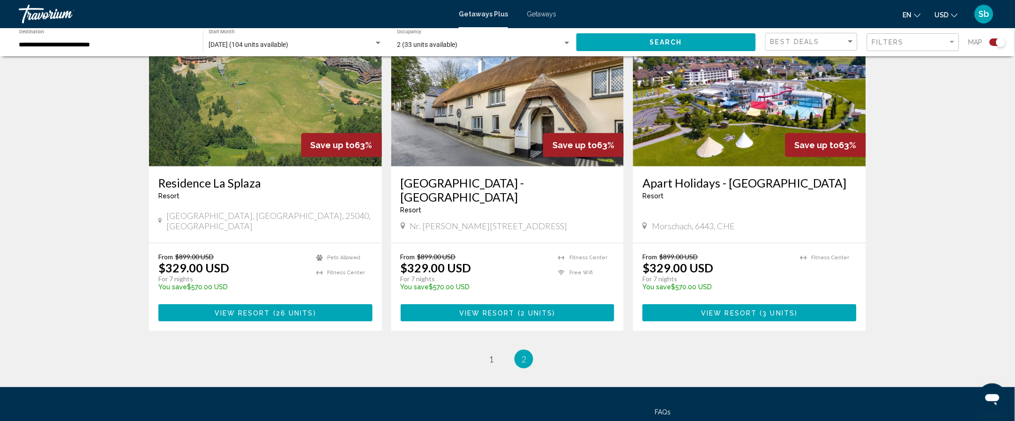
scroll to position [1397, 0]
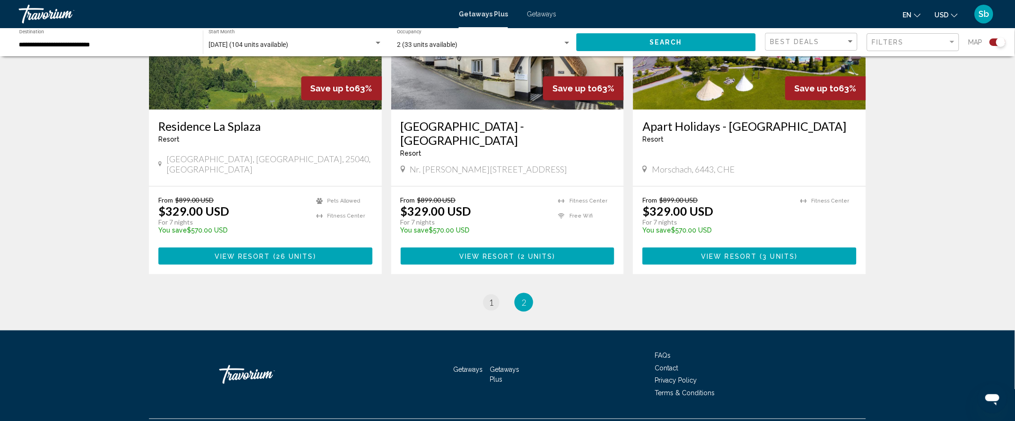
click at [491, 297] on span "1" at bounding box center [491, 302] width 5 height 10
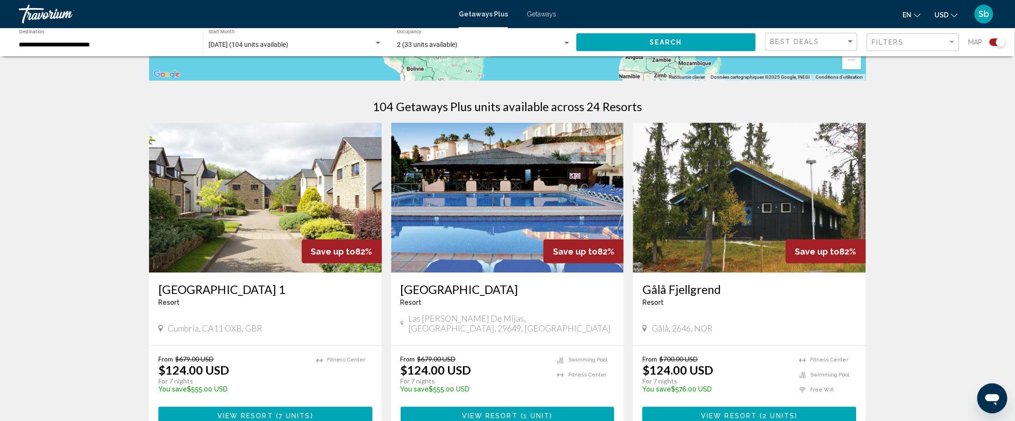
scroll to position [280, 0]
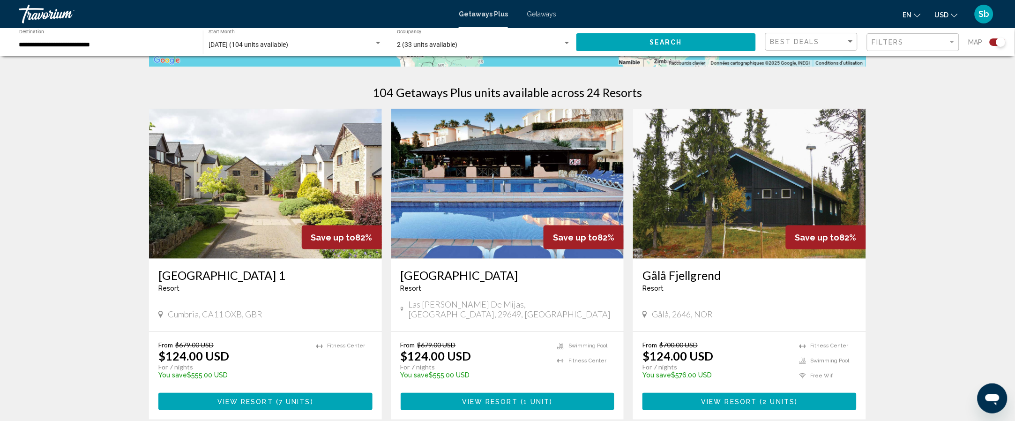
click at [541, 208] on img "Main content" at bounding box center [507, 184] width 233 height 150
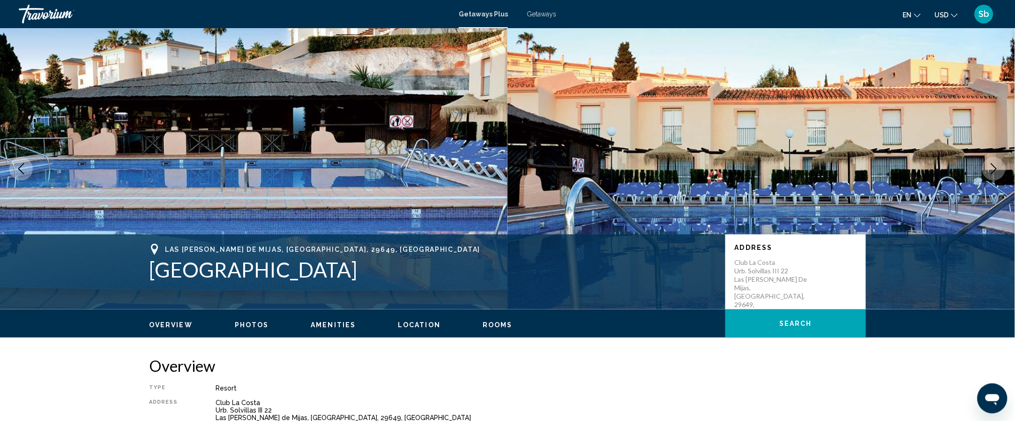
click at [997, 170] on icon "Next image" at bounding box center [993, 168] width 11 height 11
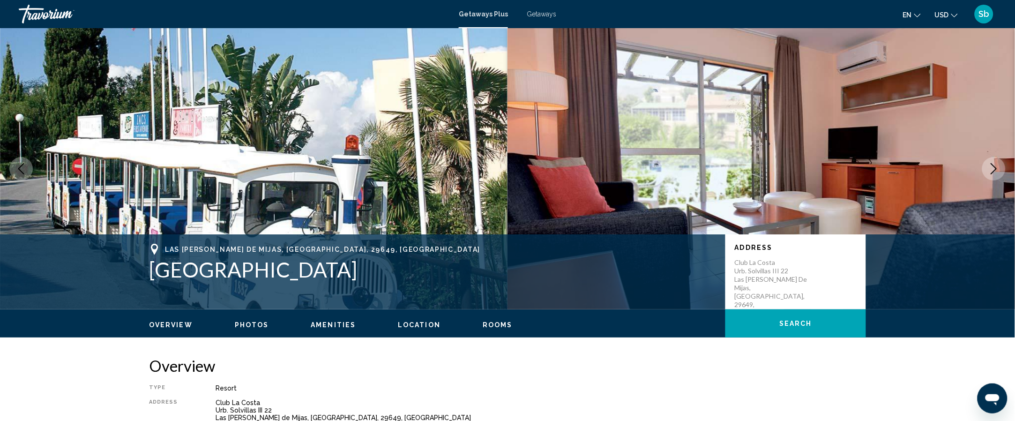
click at [994, 169] on icon "Next image" at bounding box center [993, 168] width 11 height 11
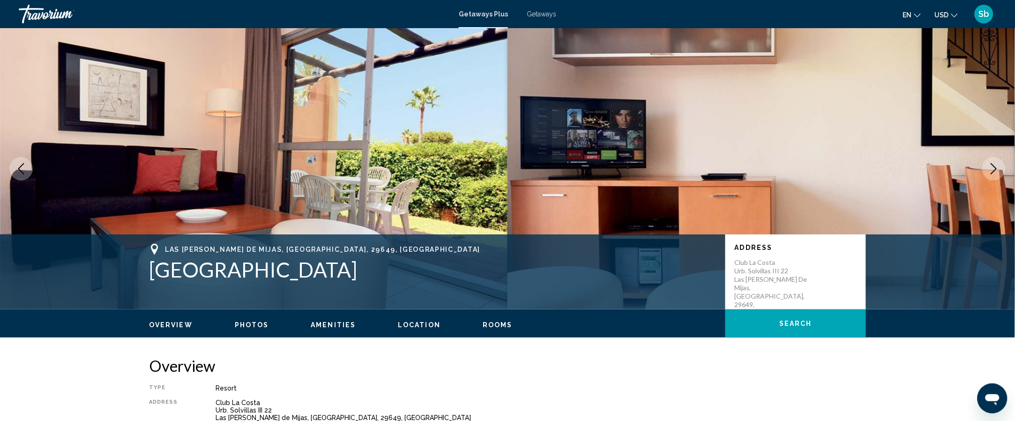
click at [984, 170] on button "Next image" at bounding box center [993, 168] width 23 height 23
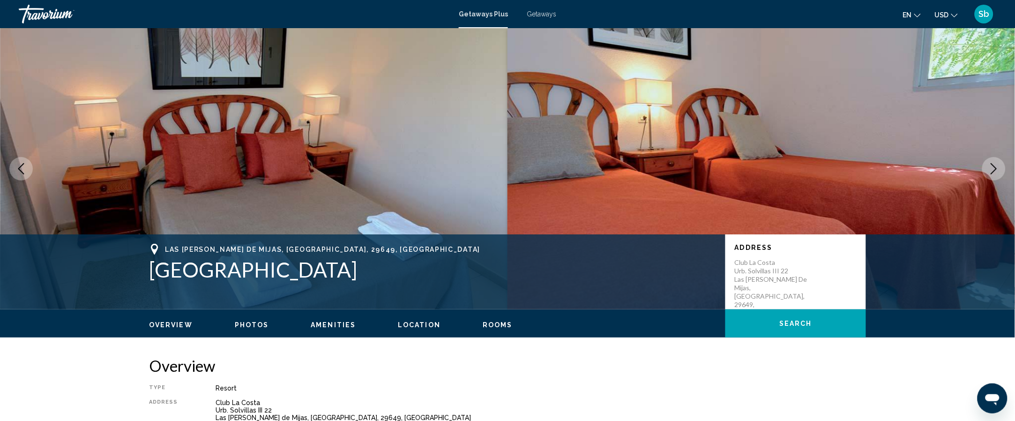
click at [986, 169] on button "Next image" at bounding box center [993, 168] width 23 height 23
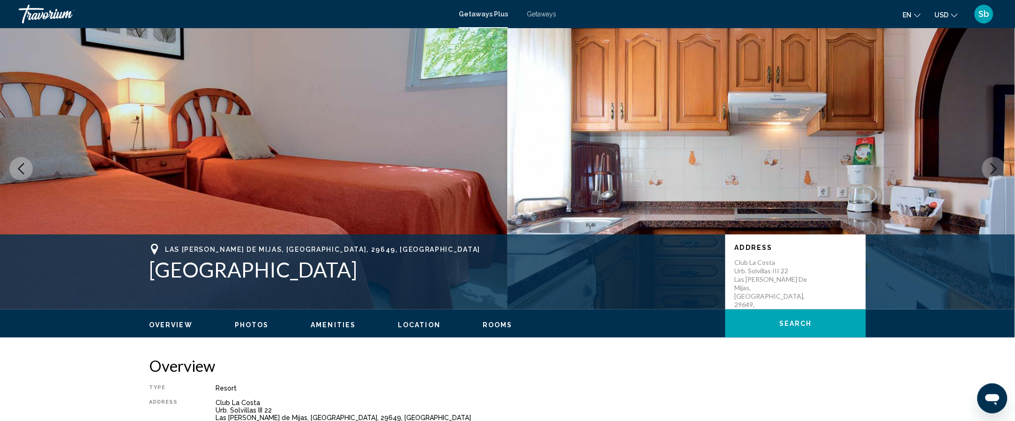
click at [984, 159] on img "Main content" at bounding box center [760, 168] width 507 height 281
click at [994, 168] on icon "Next image" at bounding box center [993, 168] width 11 height 11
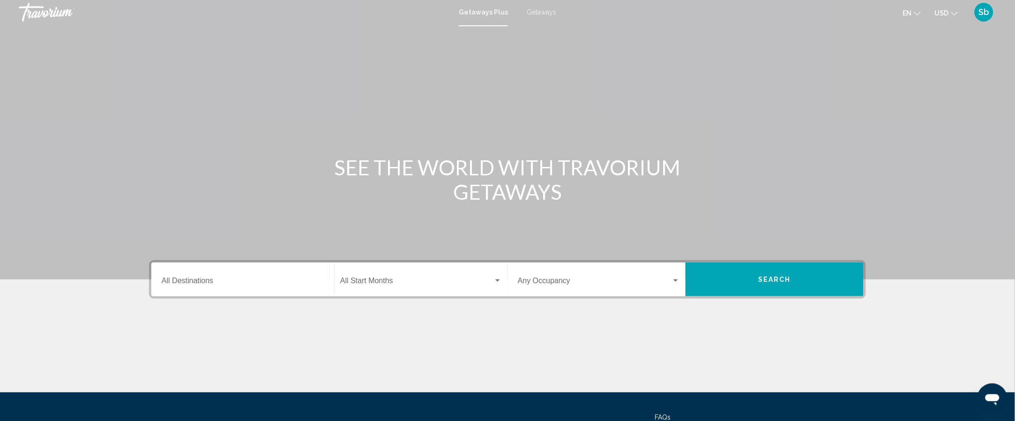
click at [270, 275] on div "Destination All Destinations" at bounding box center [243, 280] width 162 height 30
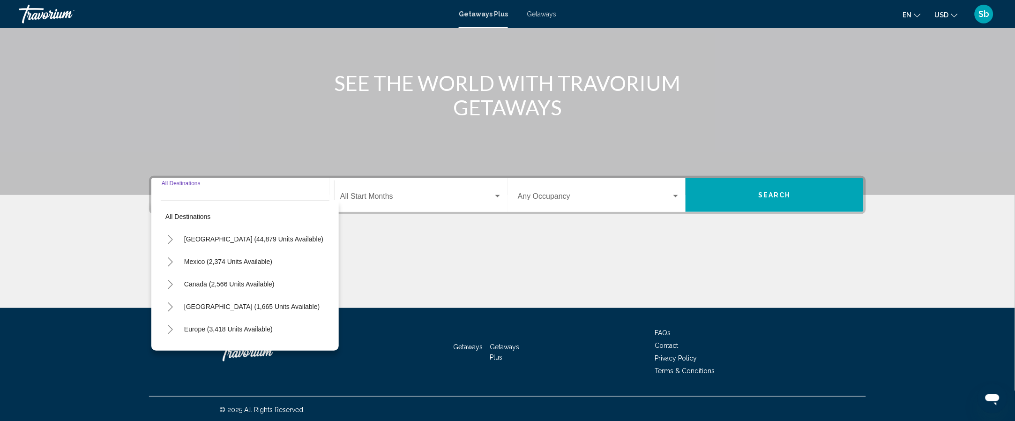
scroll to position [88, 0]
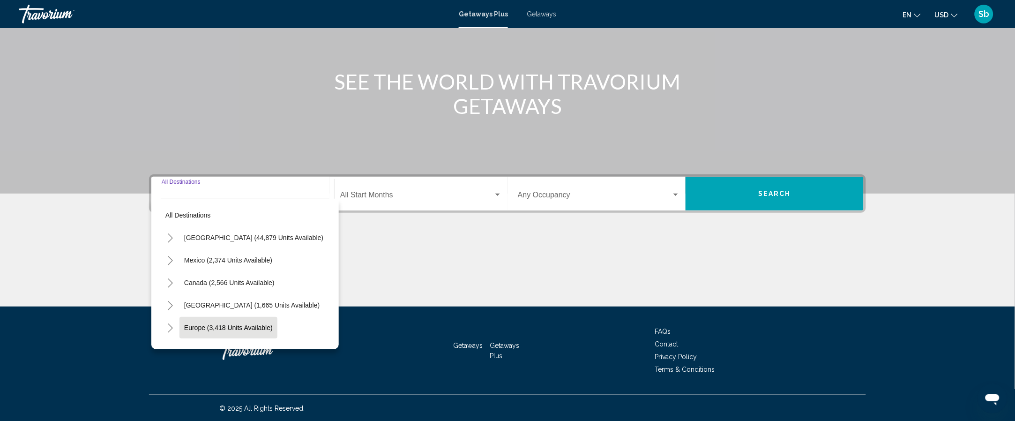
click at [261, 324] on span "Europe (3,418 units available)" at bounding box center [228, 327] width 89 height 7
type input "**********"
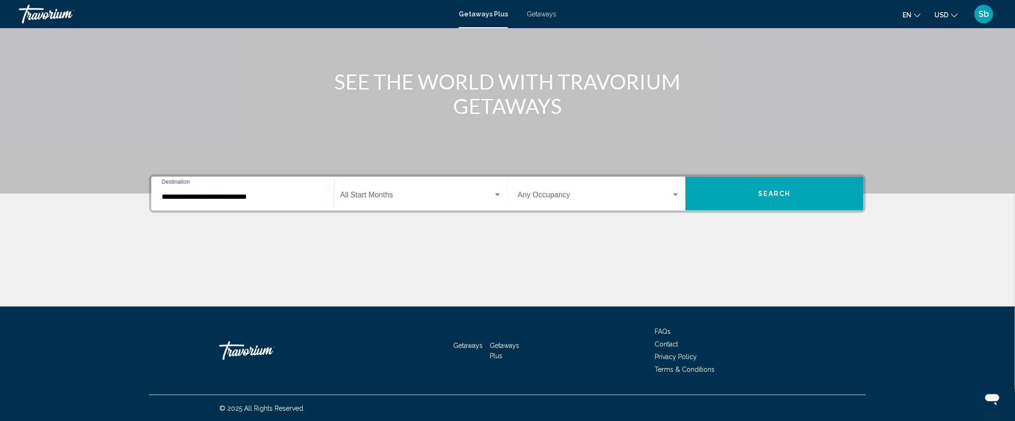
click at [421, 184] on div "Start Month All Start Months" at bounding box center [421, 194] width 162 height 30
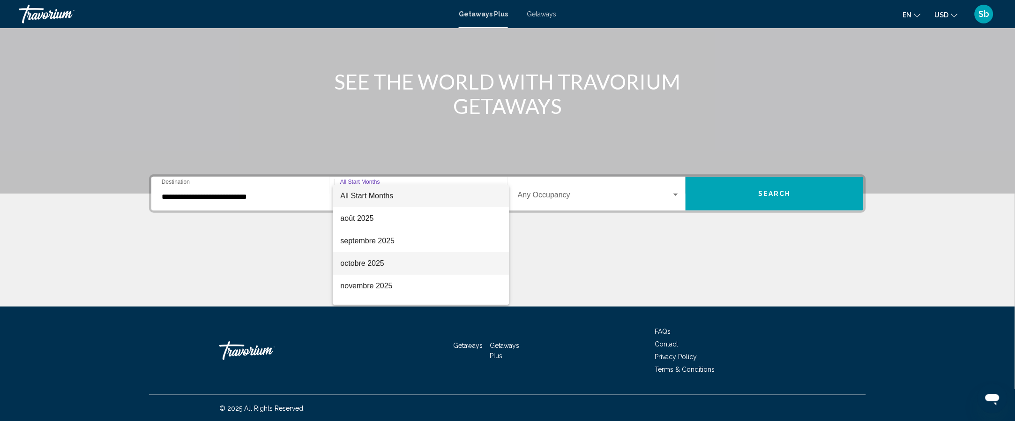
click at [440, 264] on span "octobre 2025" at bounding box center [421, 263] width 162 height 22
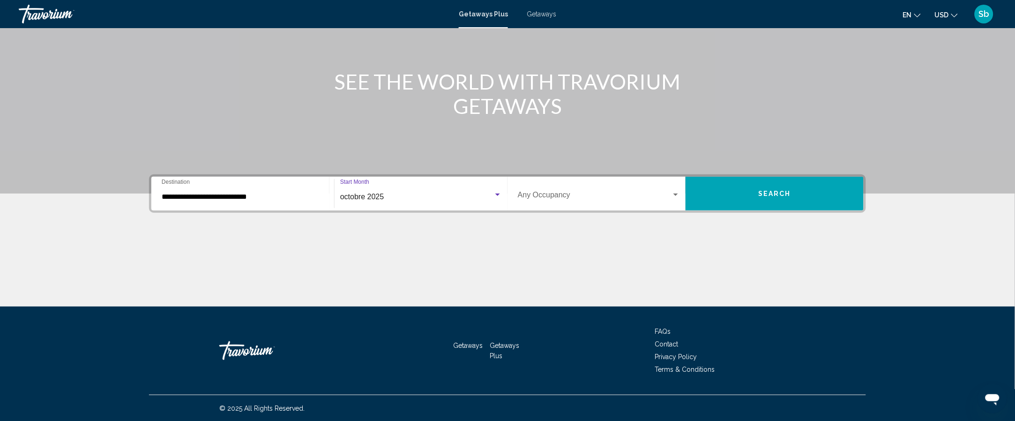
click at [585, 188] on div "Occupancy Any Occupancy" at bounding box center [599, 194] width 162 height 30
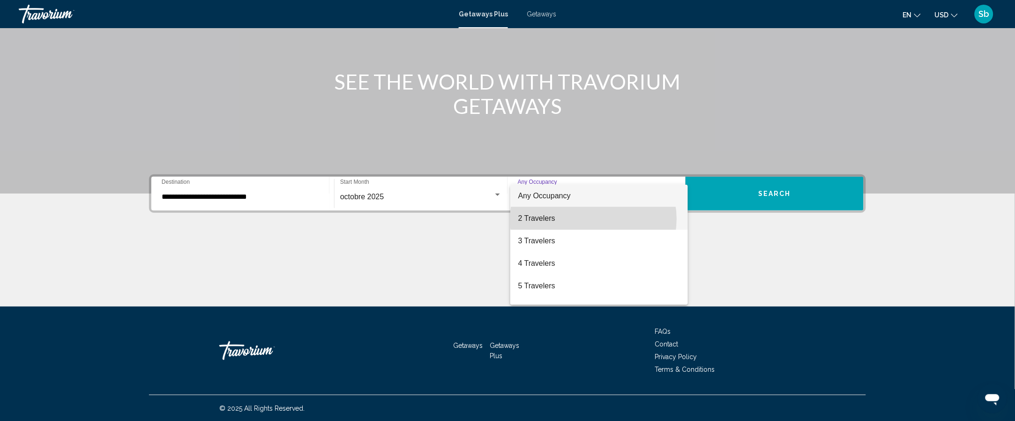
click at [593, 219] on span "2 Travelers" at bounding box center [599, 218] width 162 height 22
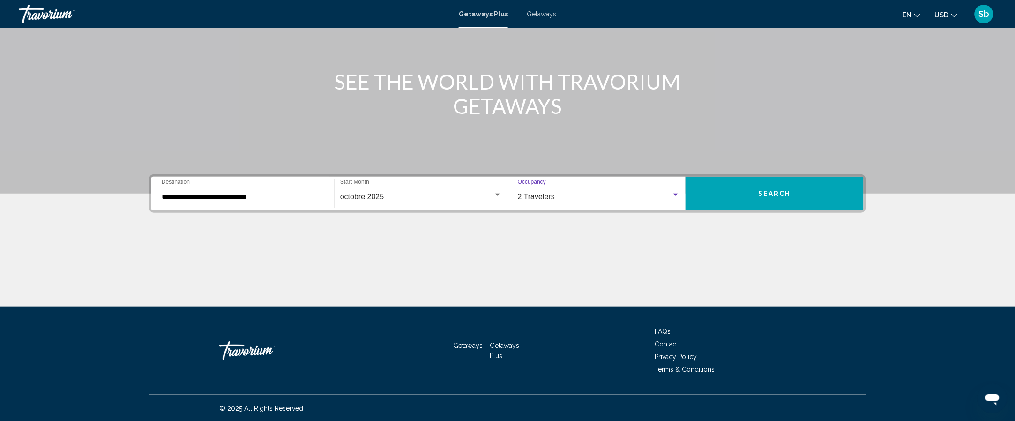
click at [772, 190] on span "Search" at bounding box center [774, 193] width 33 height 7
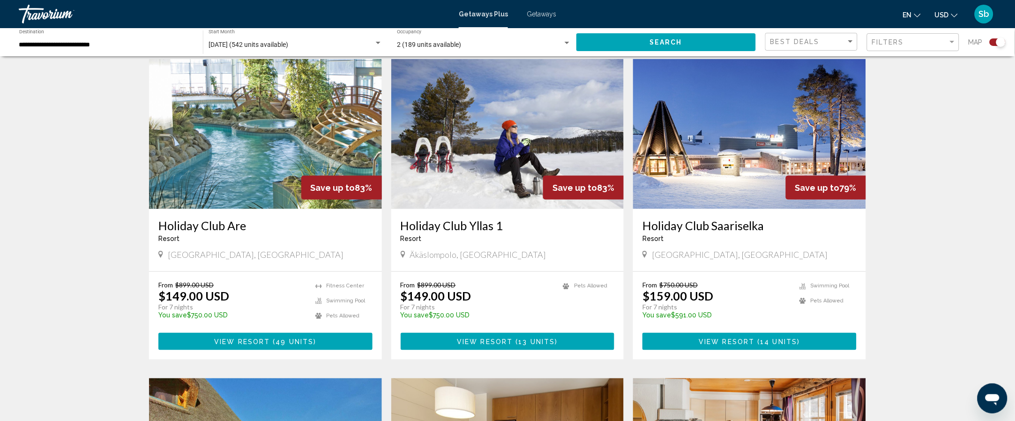
scroll to position [330, 0]
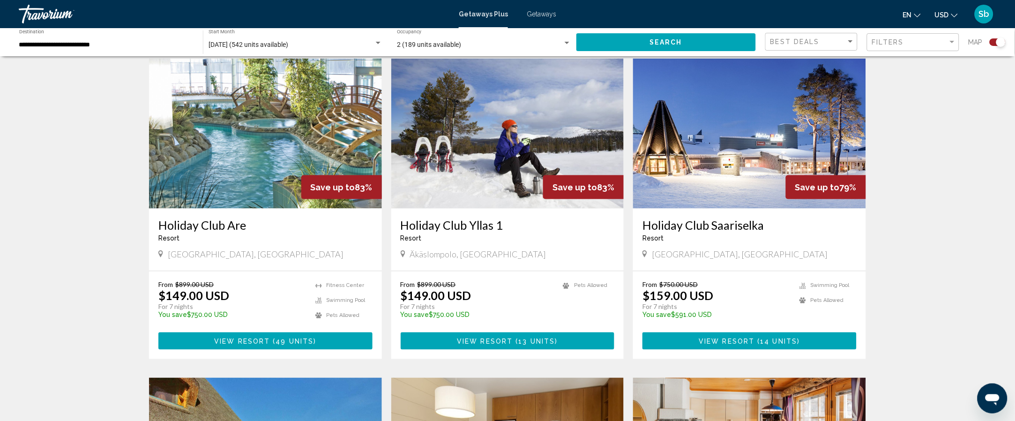
click at [279, 119] on img "Main content" at bounding box center [265, 134] width 233 height 150
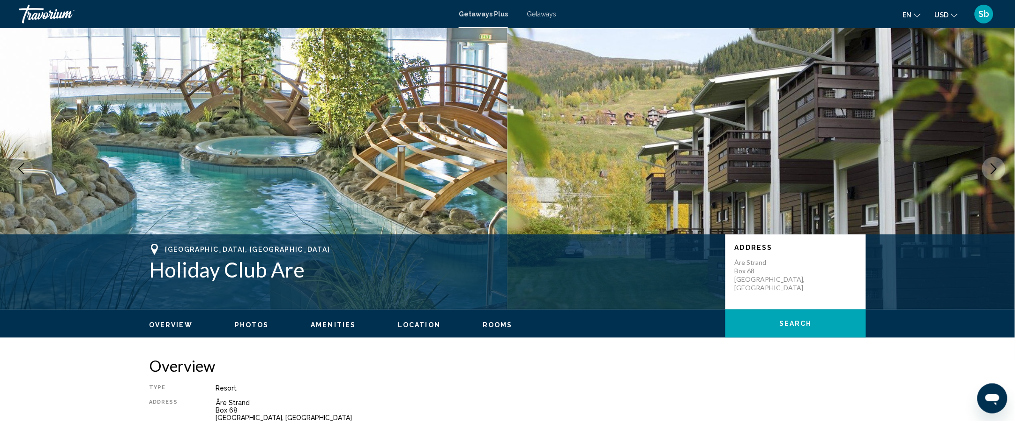
click at [987, 170] on button "Next image" at bounding box center [993, 168] width 23 height 23
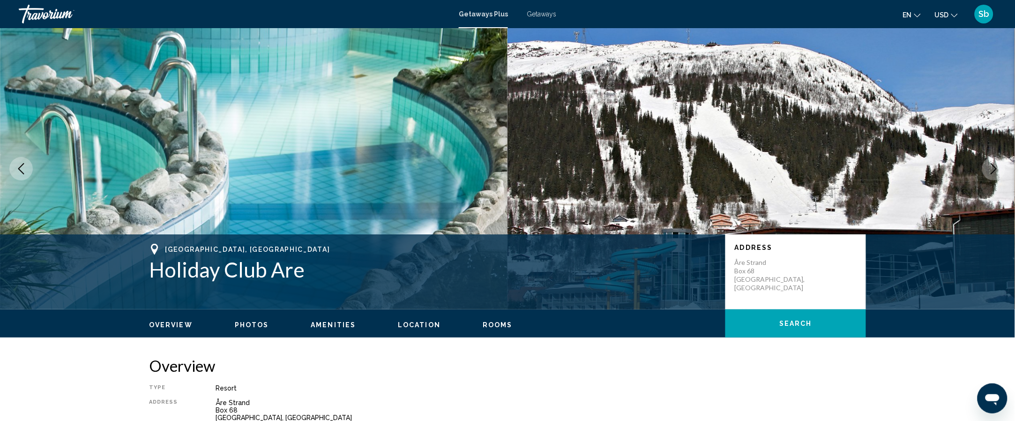
click at [987, 170] on button "Next image" at bounding box center [993, 168] width 23 height 23
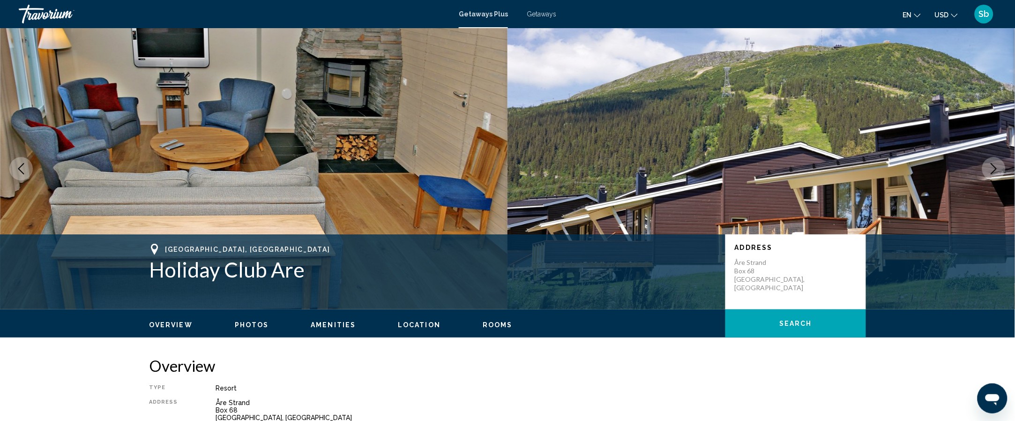
click at [987, 170] on button "Next image" at bounding box center [993, 168] width 23 height 23
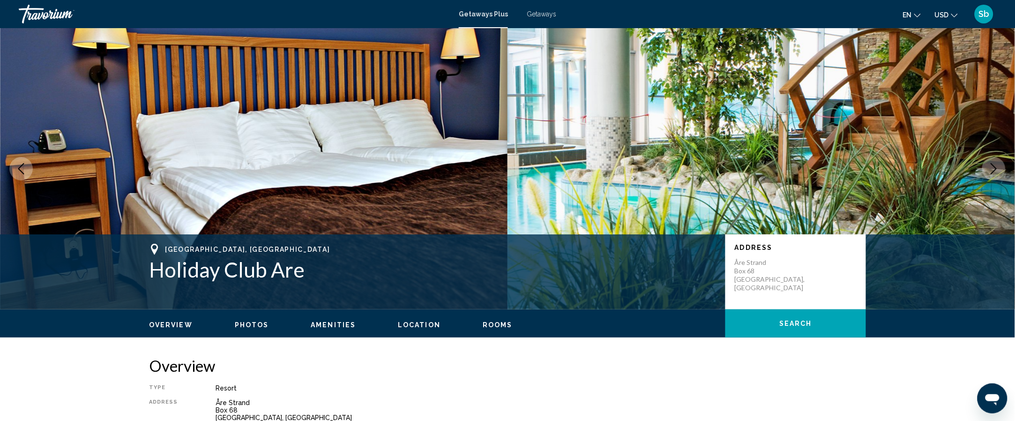
click at [987, 170] on button "Next image" at bounding box center [993, 168] width 23 height 23
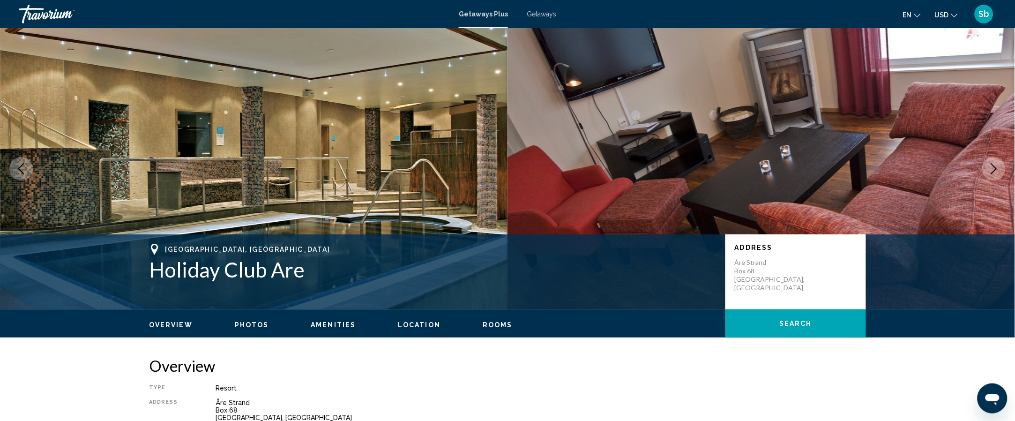
click at [987, 170] on button "Next image" at bounding box center [993, 168] width 23 height 23
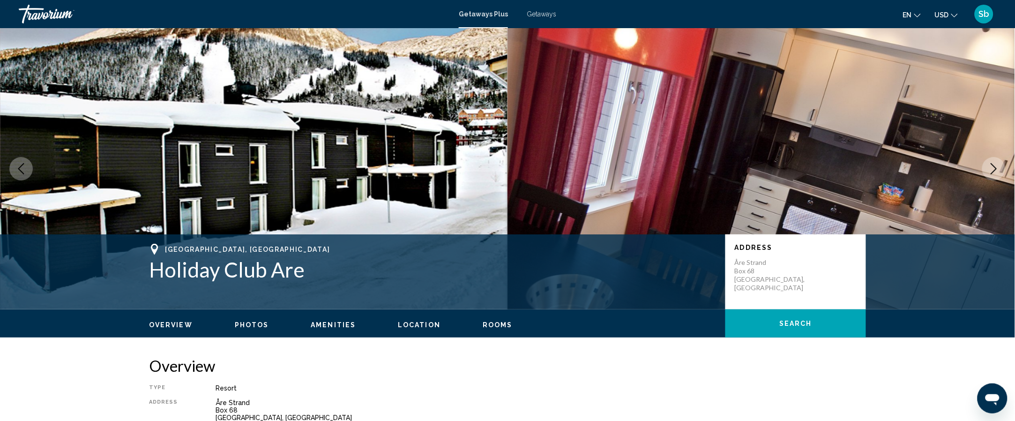
click at [987, 170] on button "Next image" at bounding box center [993, 168] width 23 height 23
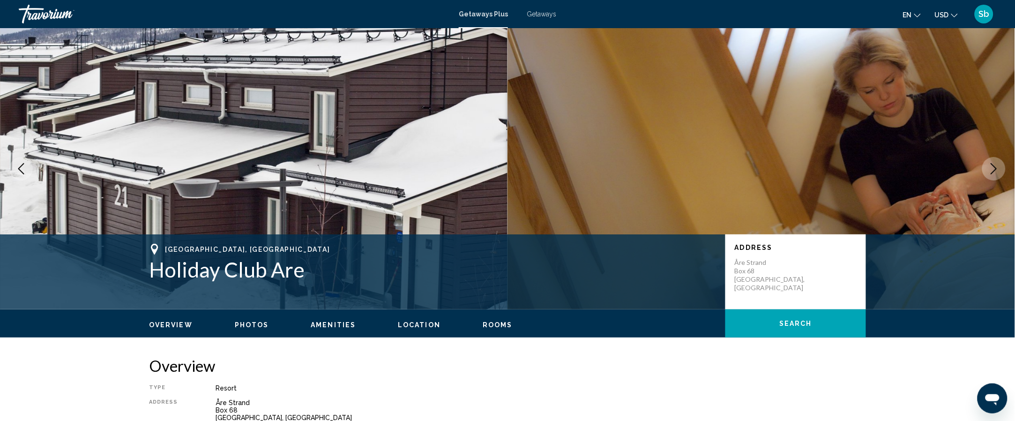
click at [987, 170] on button "Next image" at bounding box center [993, 168] width 23 height 23
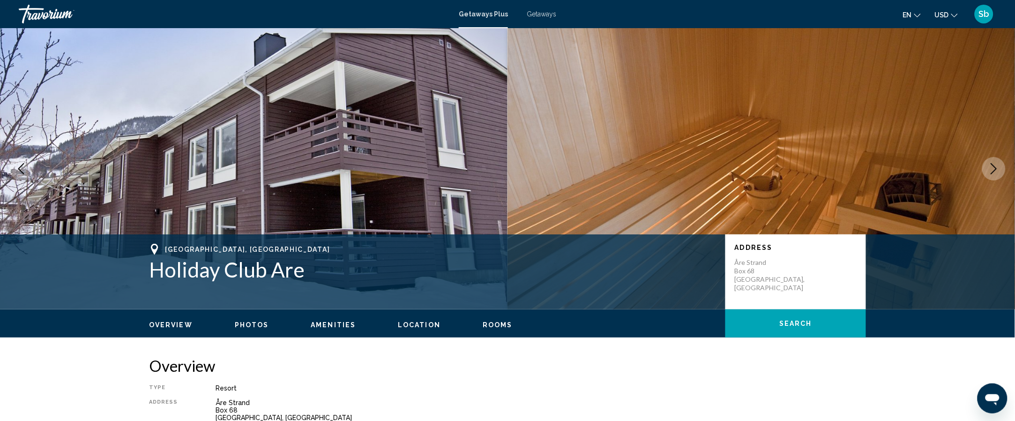
click at [987, 170] on button "Next image" at bounding box center [993, 168] width 23 height 23
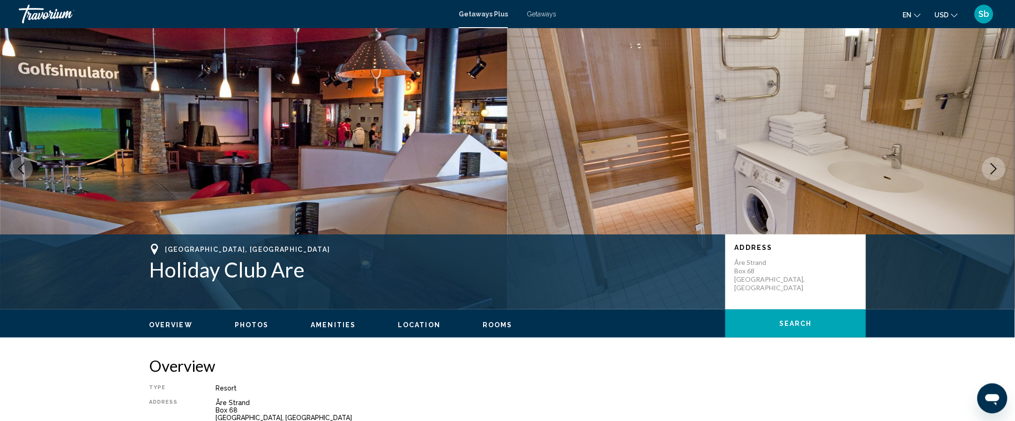
click at [987, 170] on button "Next image" at bounding box center [993, 168] width 23 height 23
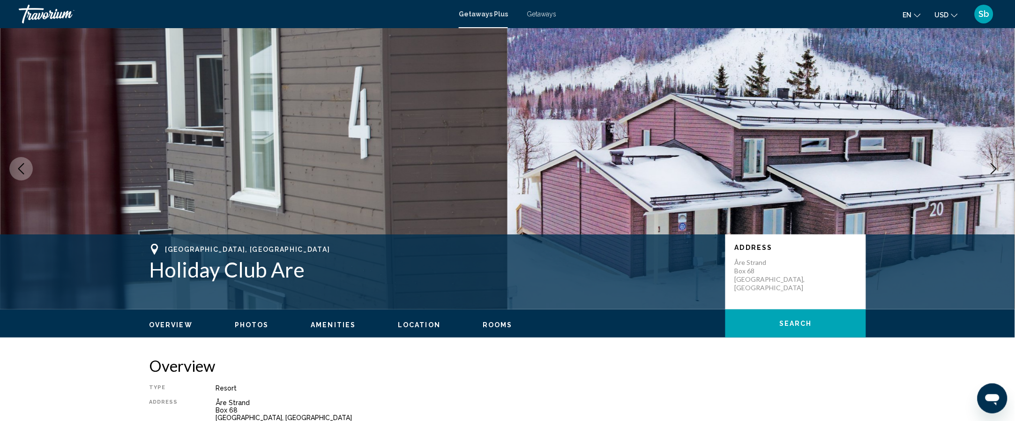
click at [987, 170] on button "Next image" at bounding box center [993, 168] width 23 height 23
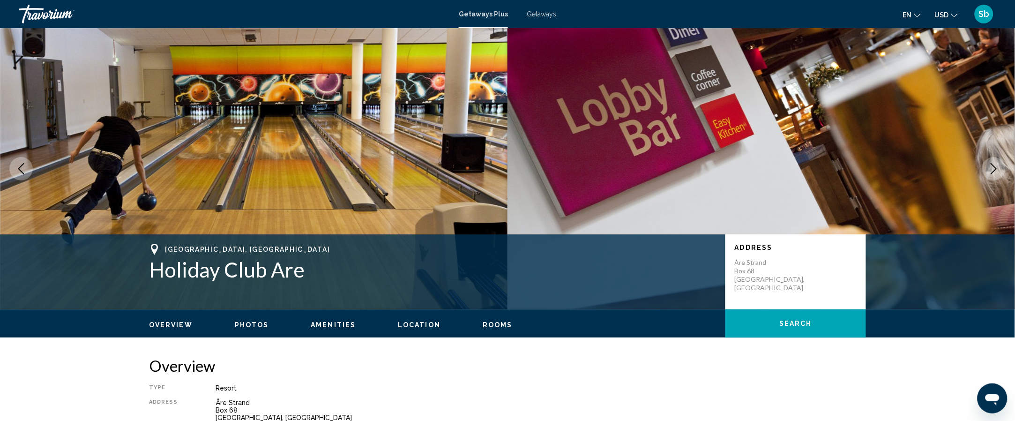
click at [987, 170] on button "Next image" at bounding box center [993, 168] width 23 height 23
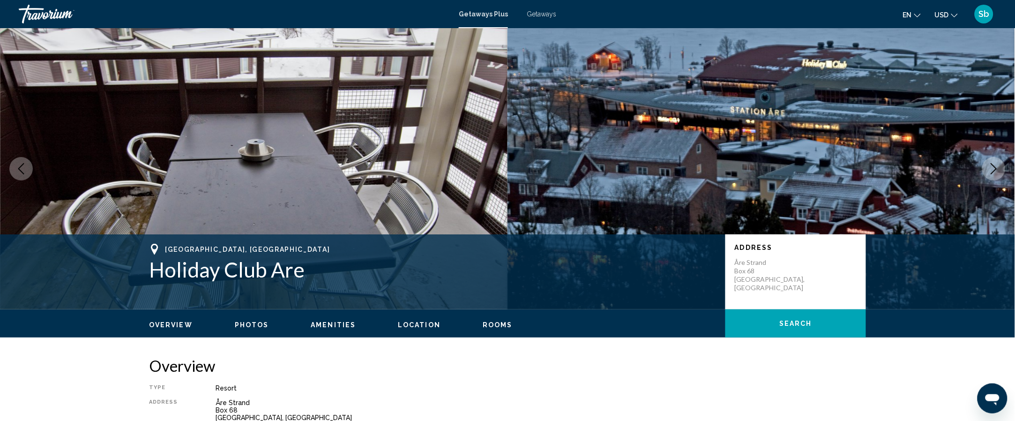
click at [987, 170] on button "Next image" at bounding box center [993, 168] width 23 height 23
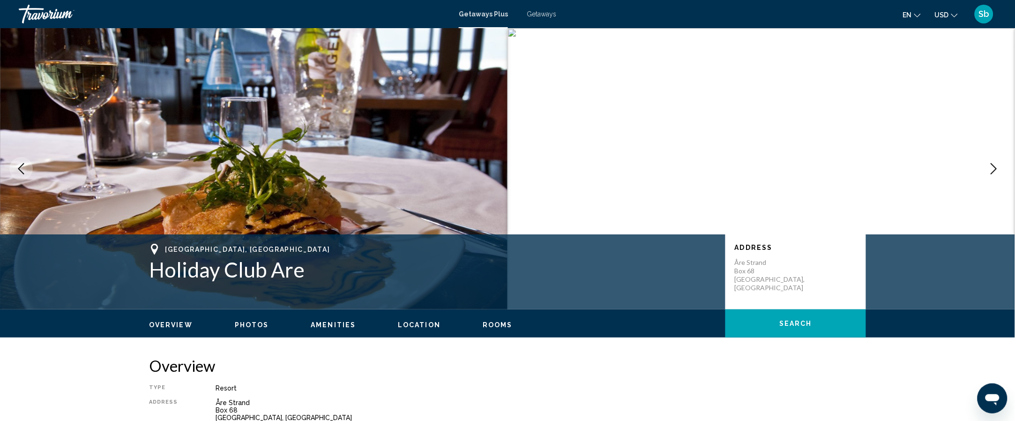
click at [987, 170] on button "Next image" at bounding box center [993, 168] width 23 height 23
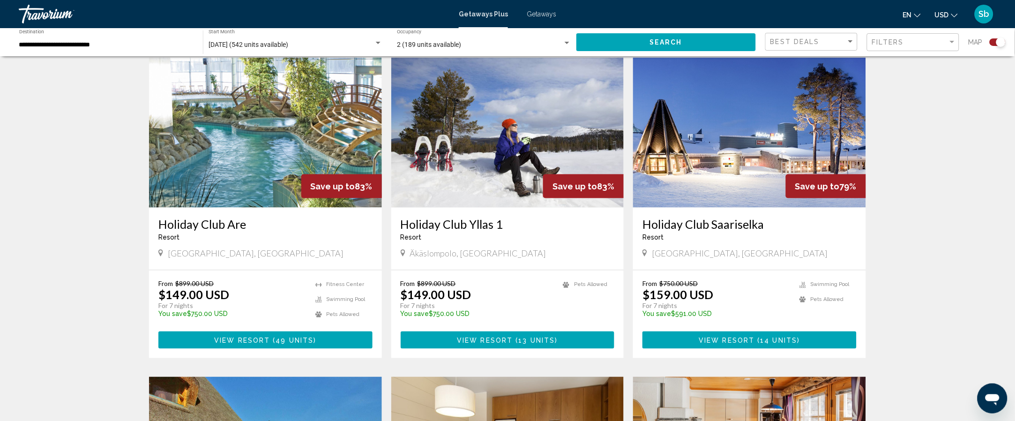
scroll to position [328, 0]
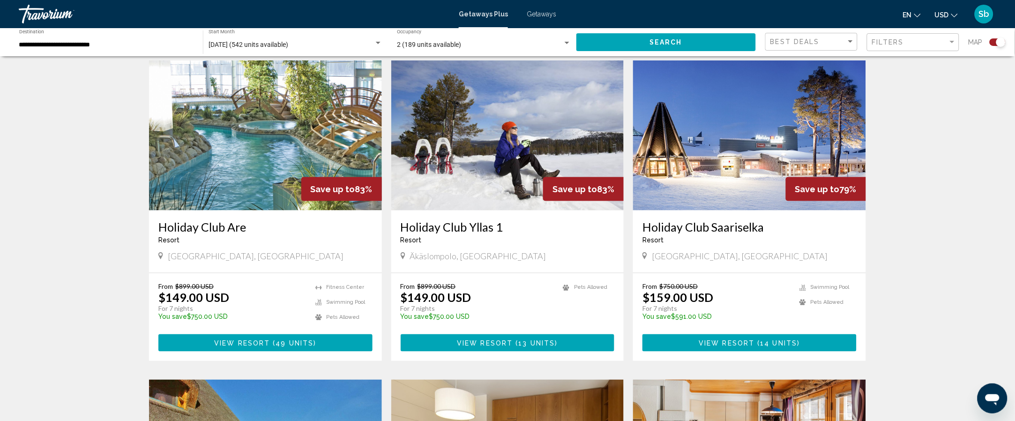
click at [273, 350] on button "View Resort ( 49 units )" at bounding box center [265, 342] width 214 height 17
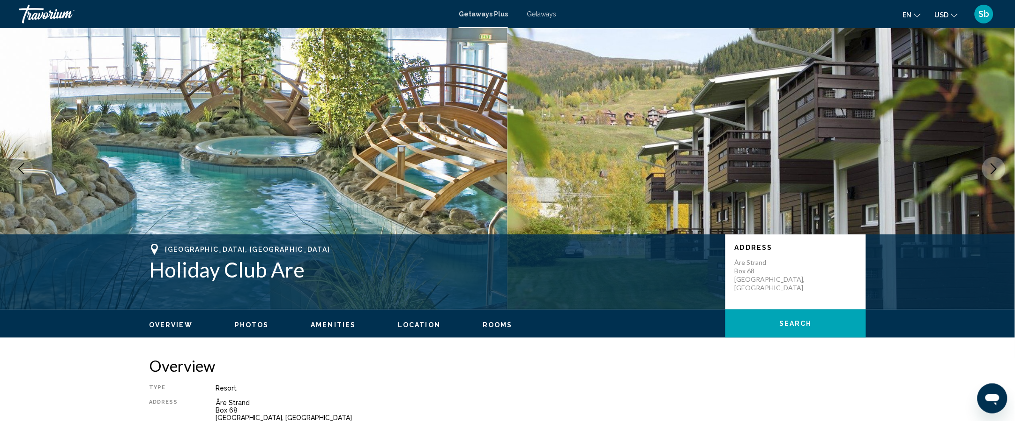
click at [297, 210] on img "Main content" at bounding box center [253, 168] width 507 height 281
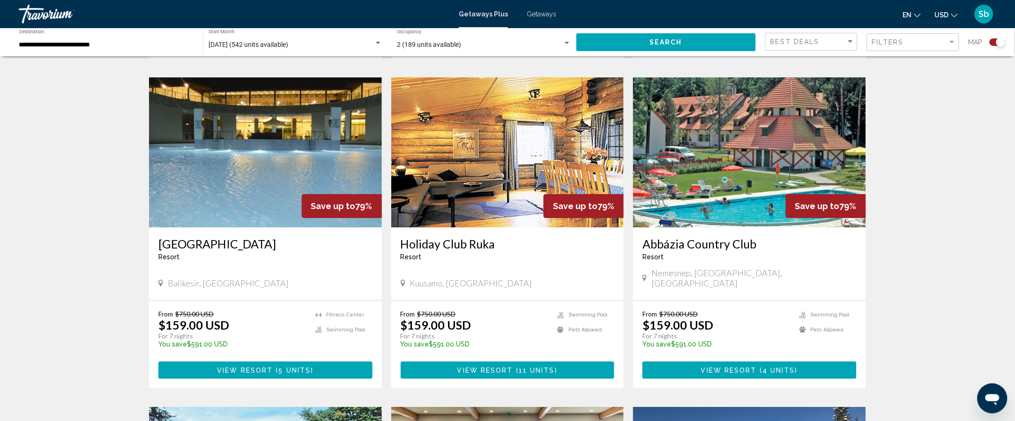
scroll to position [961, 0]
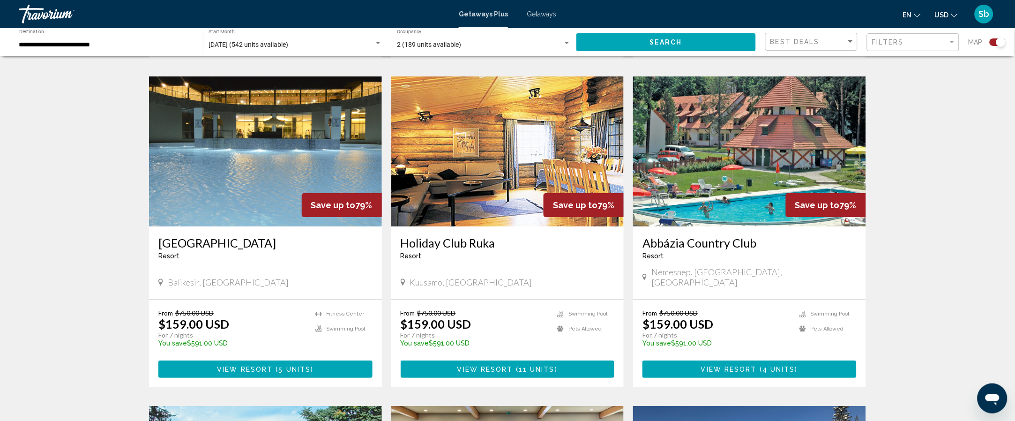
click at [313, 127] on img "Main content" at bounding box center [265, 151] width 233 height 150
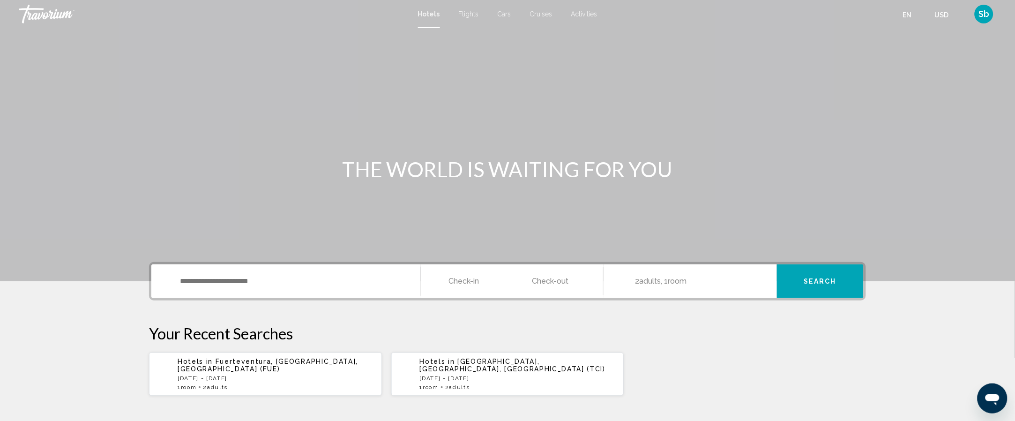
drag, startPoint x: 0, startPoint y: 0, endPoint x: 912, endPoint y: 137, distance: 922.2
click at [912, 137] on div "Main content" at bounding box center [507, 140] width 1015 height 281
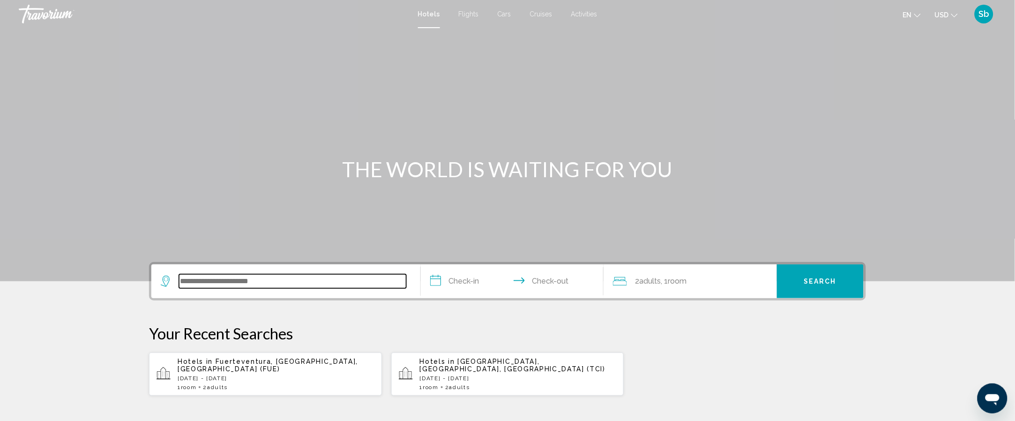
click at [341, 285] on input "Search widget" at bounding box center [292, 281] width 227 height 14
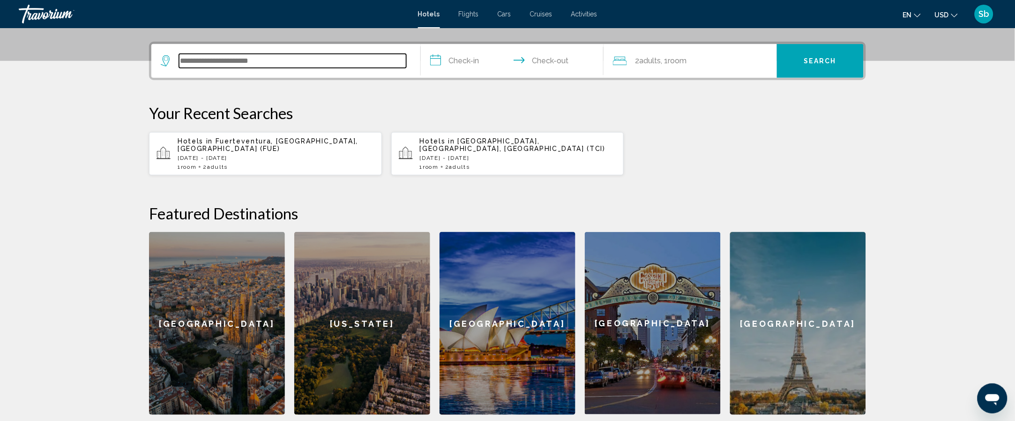
scroll to position [231, 0]
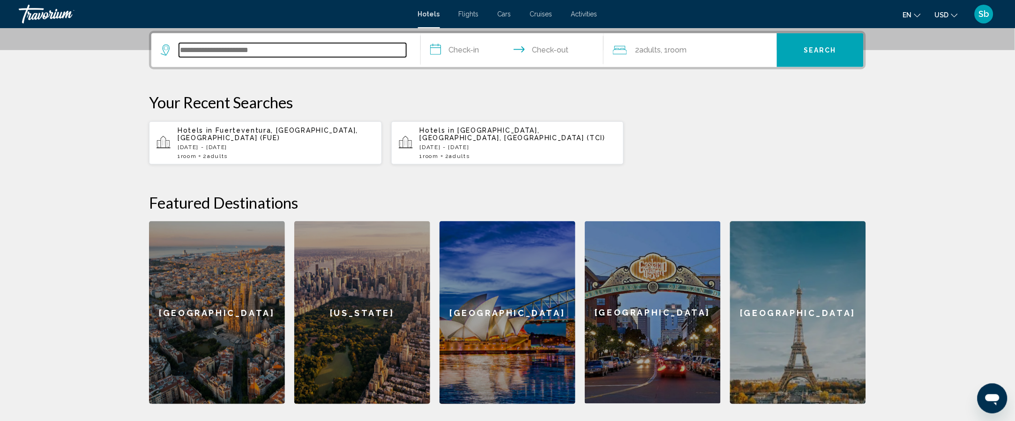
click at [302, 47] on input "Search widget" at bounding box center [292, 50] width 227 height 14
click at [160, 46] on app-destination-search "Search widget" at bounding box center [285, 50] width 269 height 34
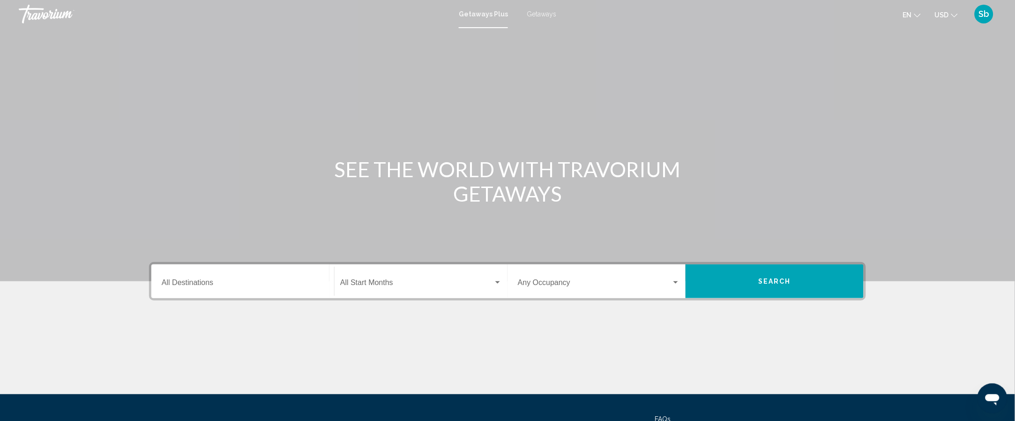
click at [176, 267] on div "Destination All Destinations" at bounding box center [243, 282] width 162 height 30
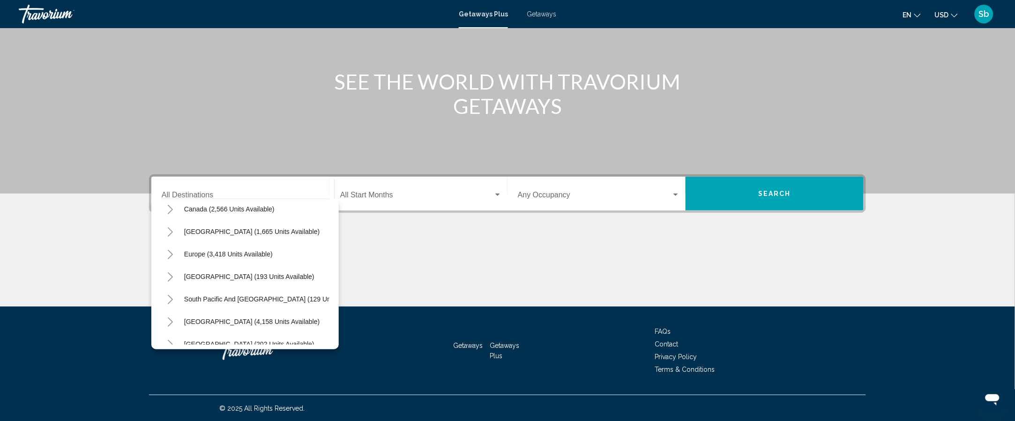
scroll to position [75, 0]
click at [172, 248] on icon "Toggle Europe (3,418 units available)" at bounding box center [170, 252] width 7 height 9
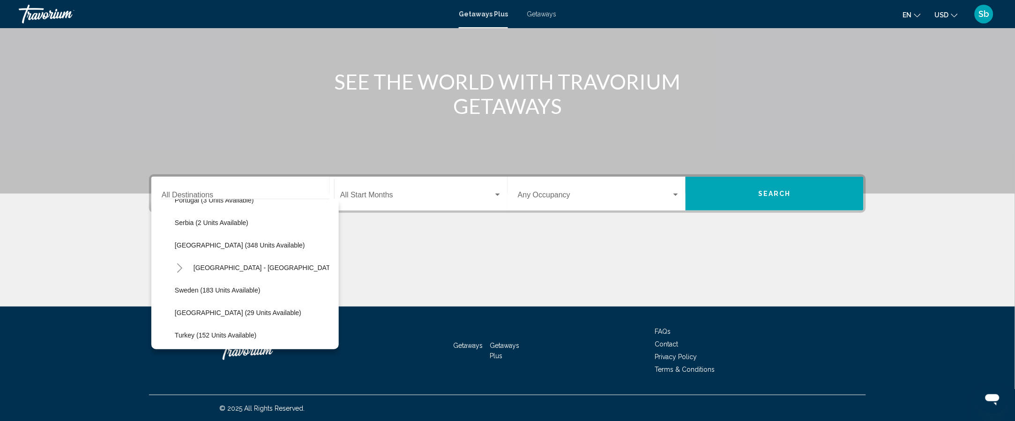
scroll to position [412, 0]
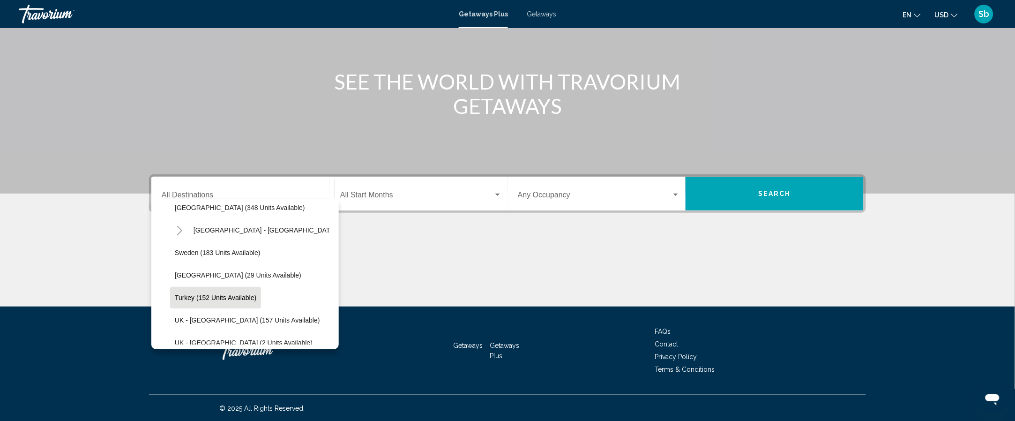
click at [249, 296] on span "Turkey (152 units available)" at bounding box center [216, 297] width 82 height 7
type input "**********"
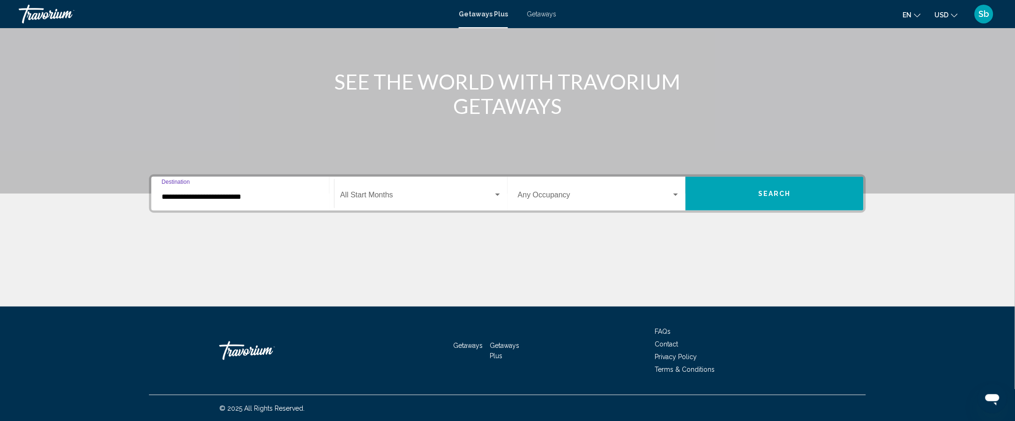
click at [249, 296] on div "Main content" at bounding box center [507, 271] width 717 height 70
click at [453, 200] on div "Start Month All Start Months" at bounding box center [421, 194] width 162 height 30
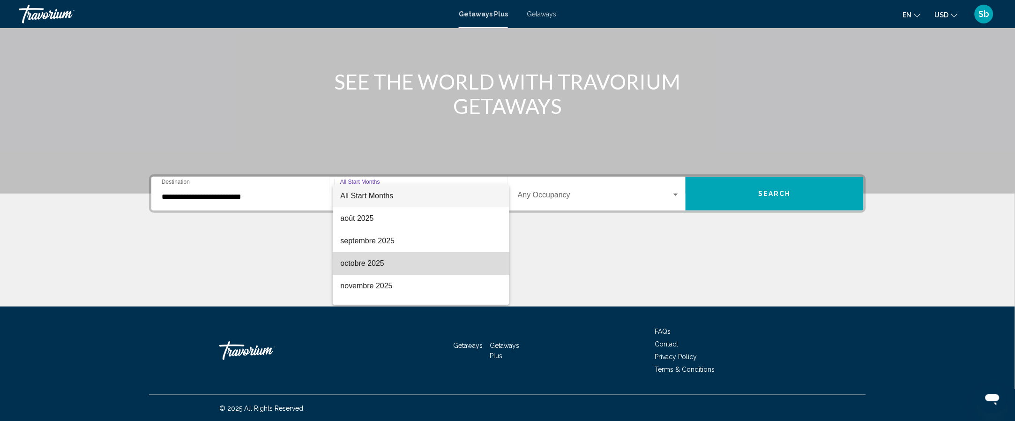
click at [448, 263] on span "octobre 2025" at bounding box center [421, 263] width 162 height 22
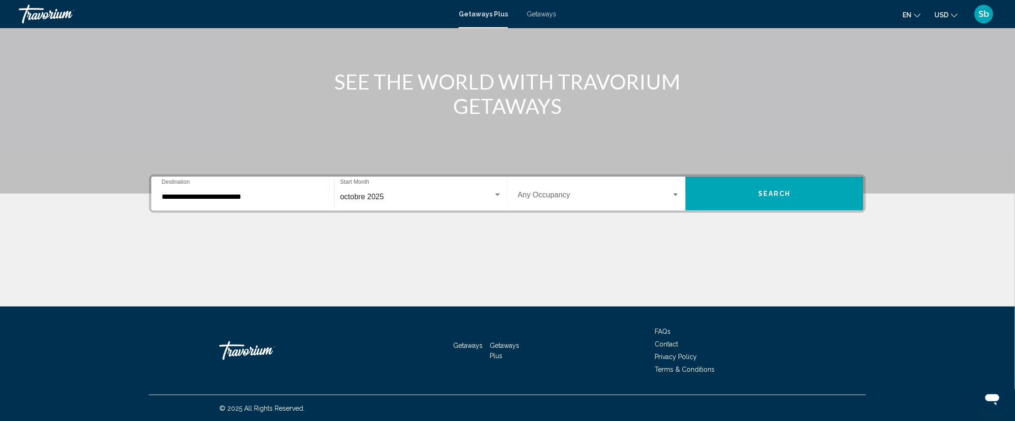
click at [558, 180] on div "Occupancy Any Occupancy" at bounding box center [599, 194] width 162 height 30
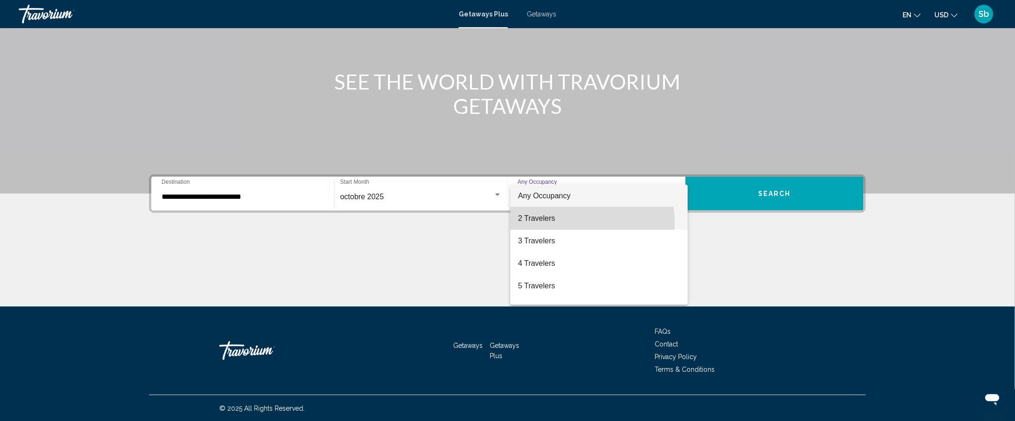
click at [566, 223] on span "2 Travelers" at bounding box center [599, 218] width 162 height 22
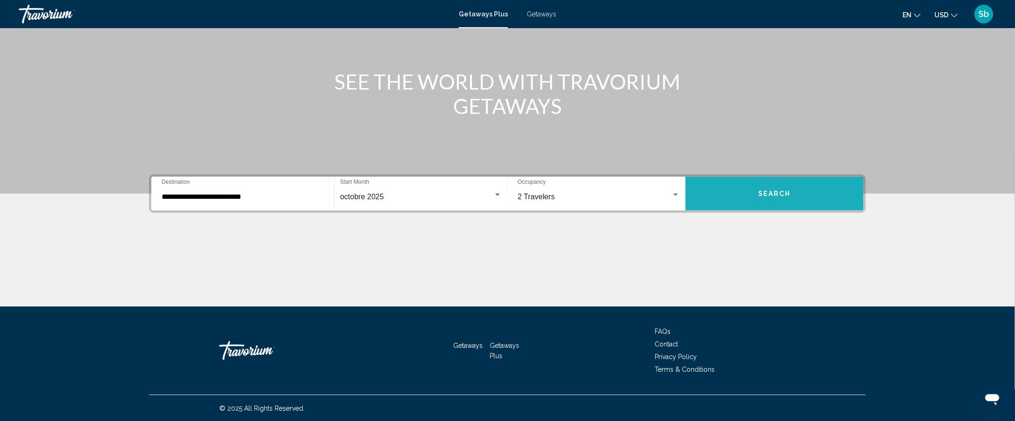
click at [743, 183] on button "Search" at bounding box center [774, 194] width 178 height 34
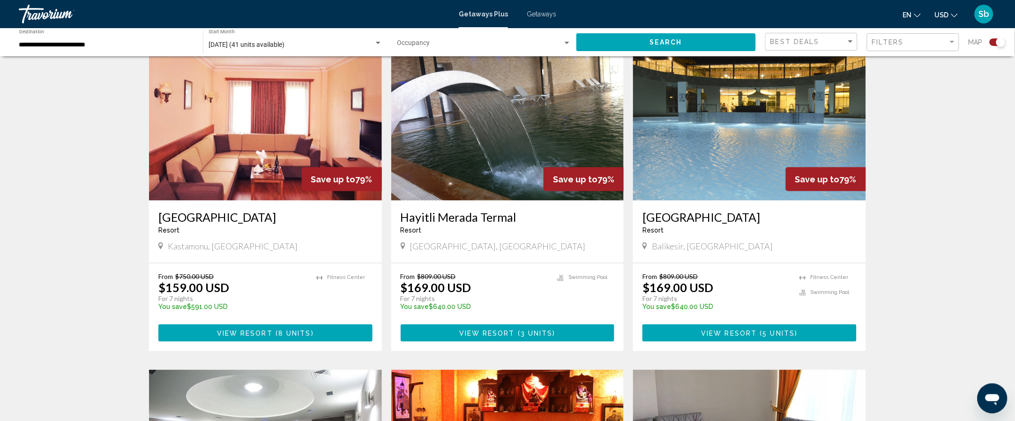
scroll to position [340, 0]
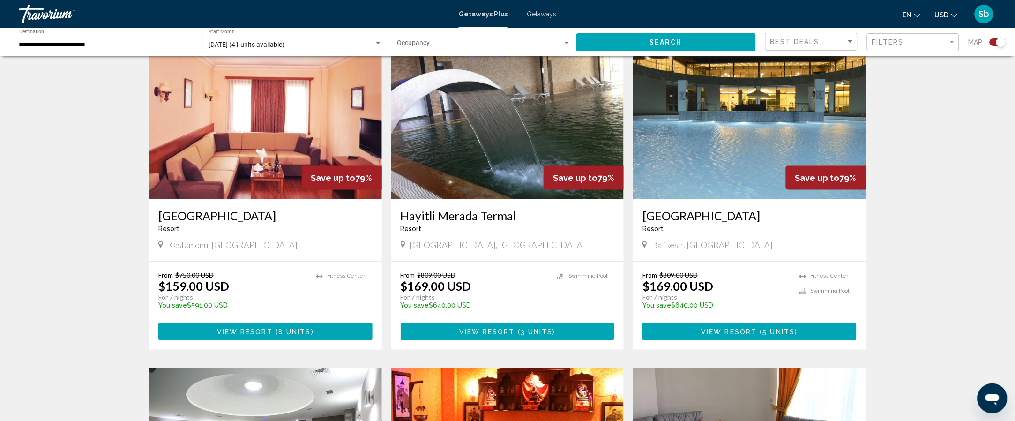
click at [524, 110] on img "Main content" at bounding box center [507, 124] width 233 height 150
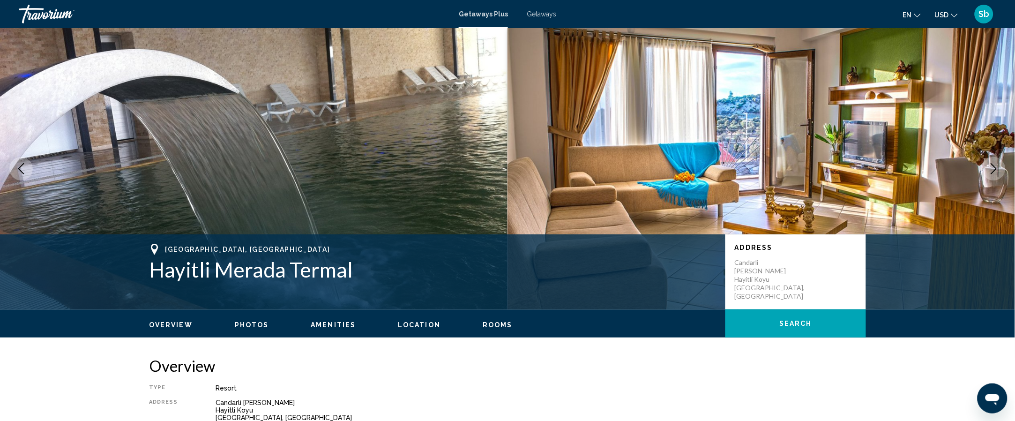
click at [993, 164] on icon "Next image" at bounding box center [993, 168] width 11 height 11
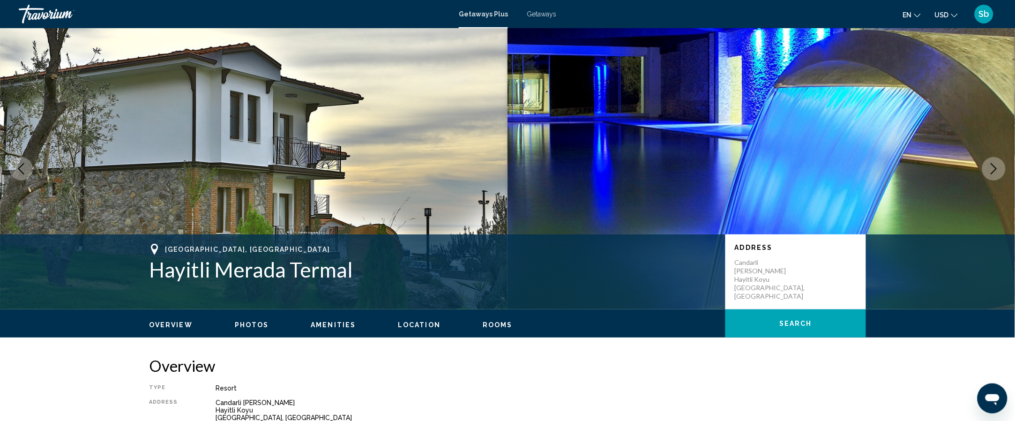
click at [993, 164] on icon "Next image" at bounding box center [993, 168] width 11 height 11
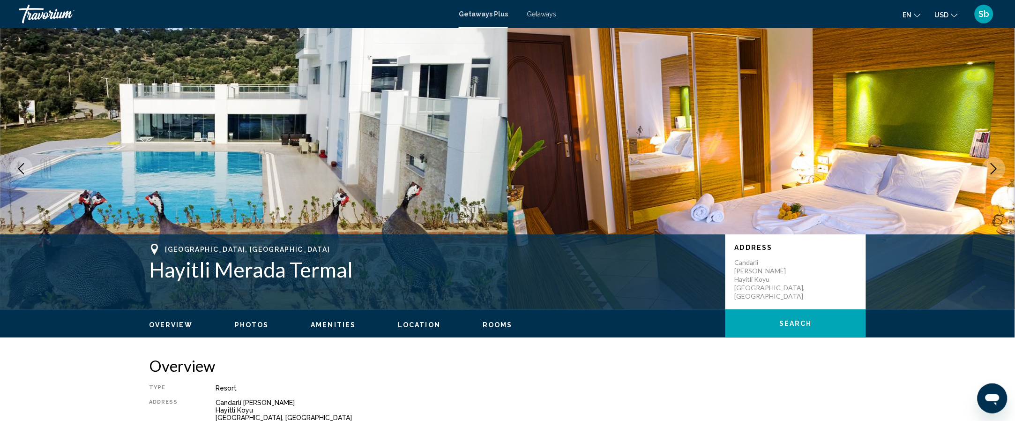
click at [993, 164] on icon "Next image" at bounding box center [993, 168] width 11 height 11
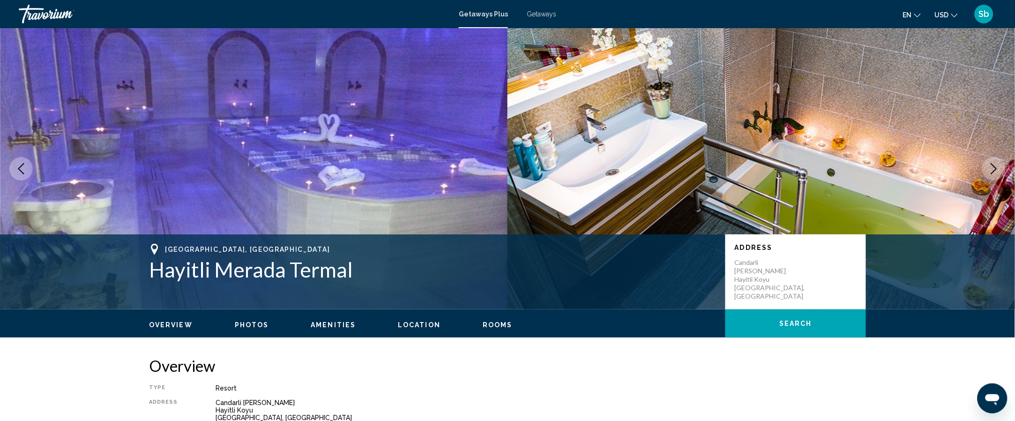
click at [993, 164] on icon "Next image" at bounding box center [993, 168] width 11 height 11
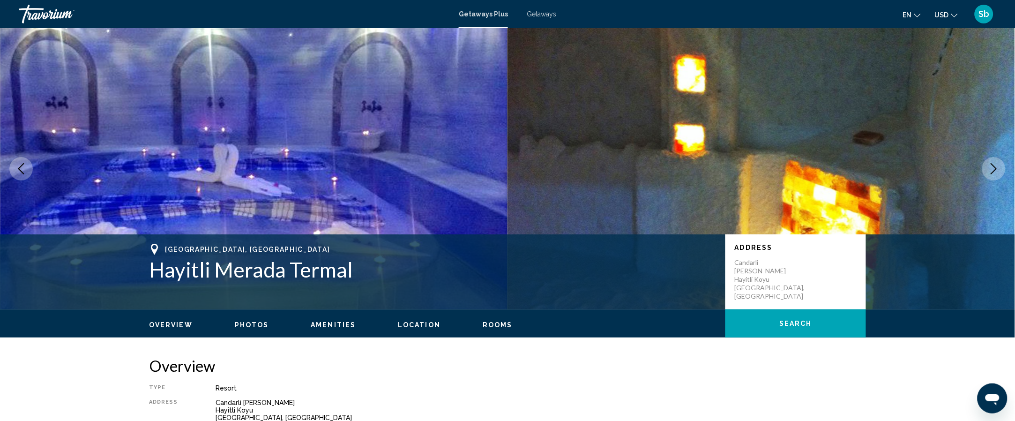
click at [993, 164] on icon "Next image" at bounding box center [993, 168] width 11 height 11
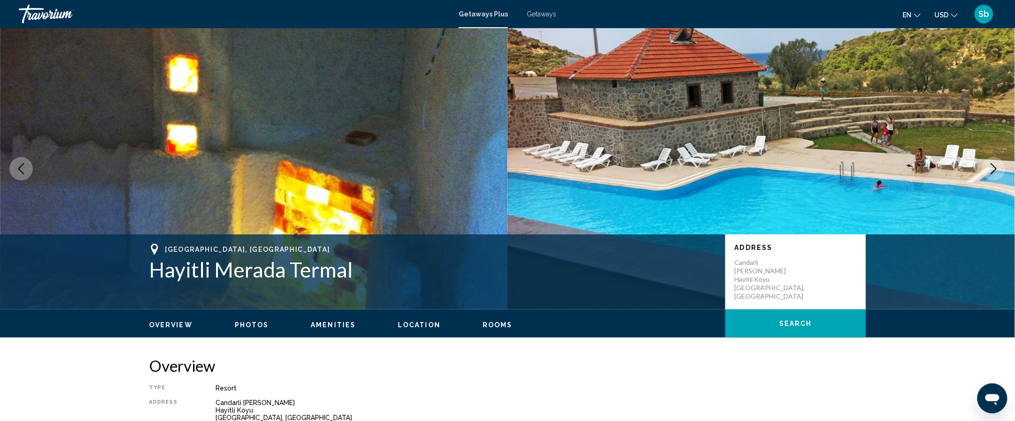
click at [993, 164] on icon "Next image" at bounding box center [993, 168] width 11 height 11
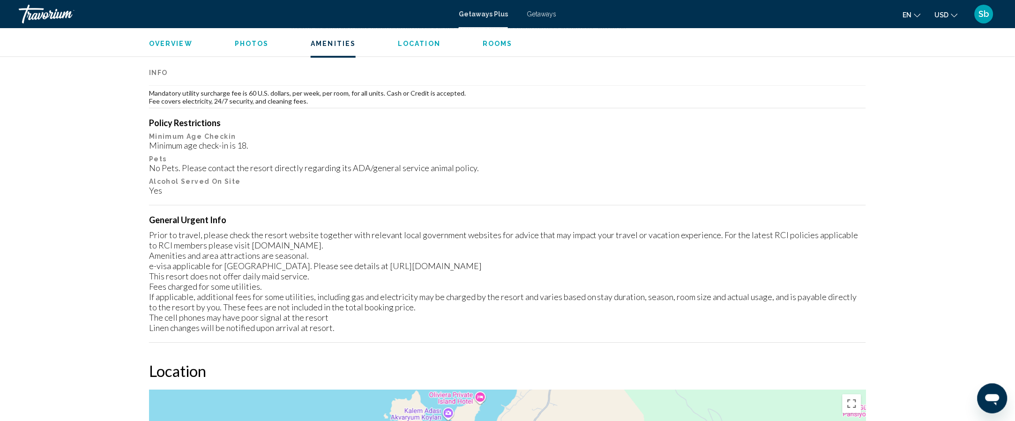
scroll to position [957, 0]
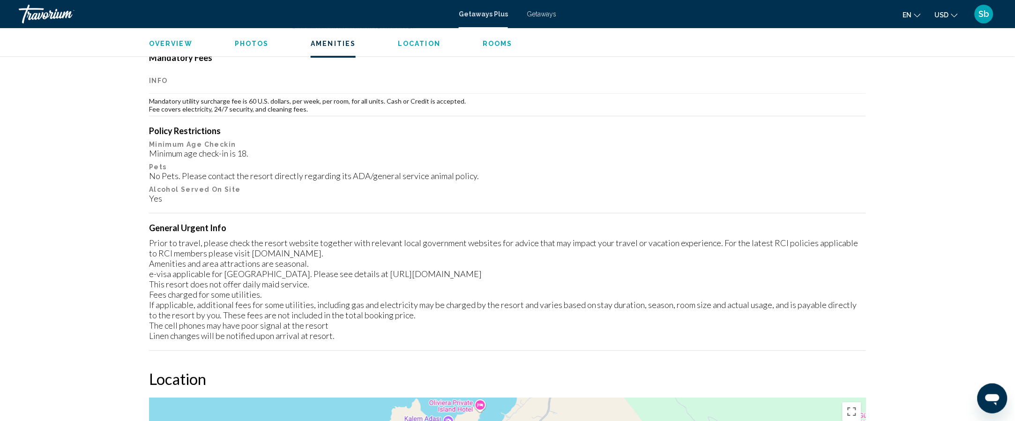
click at [540, 10] on span "Getaways" at bounding box center [541, 13] width 30 height 7
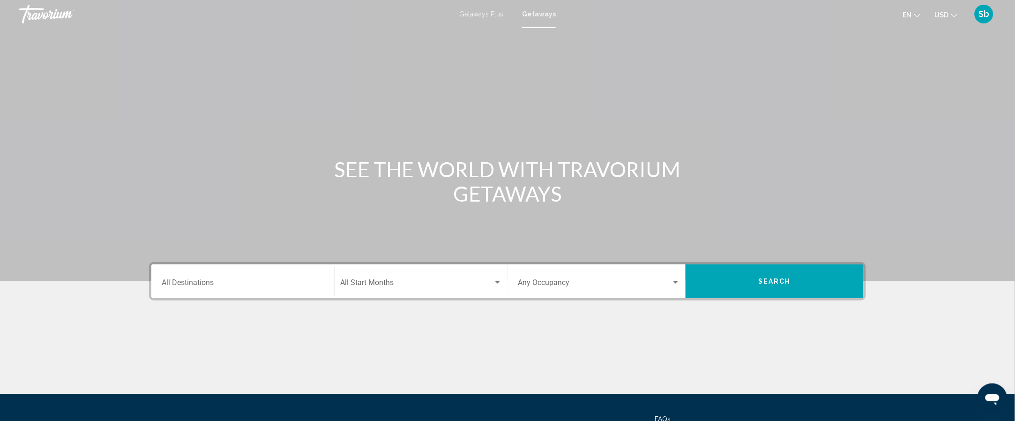
click at [279, 278] on div "Destination All Destinations" at bounding box center [243, 282] width 162 height 30
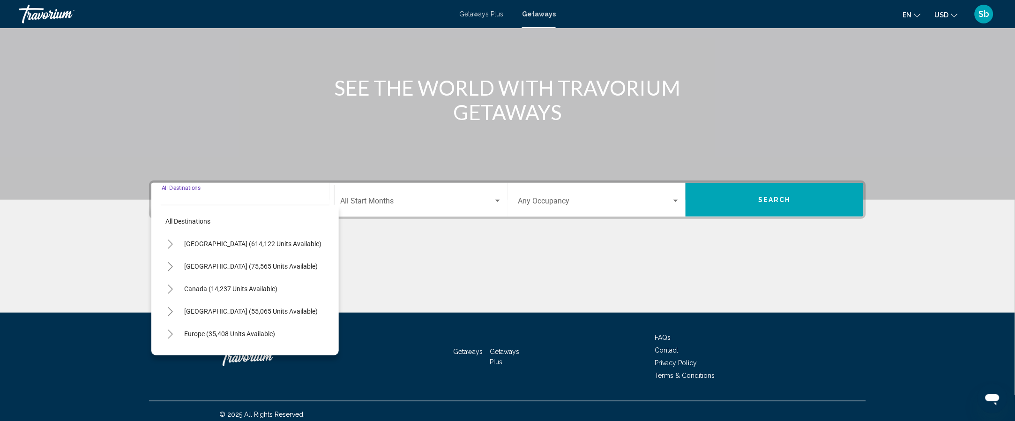
scroll to position [88, 0]
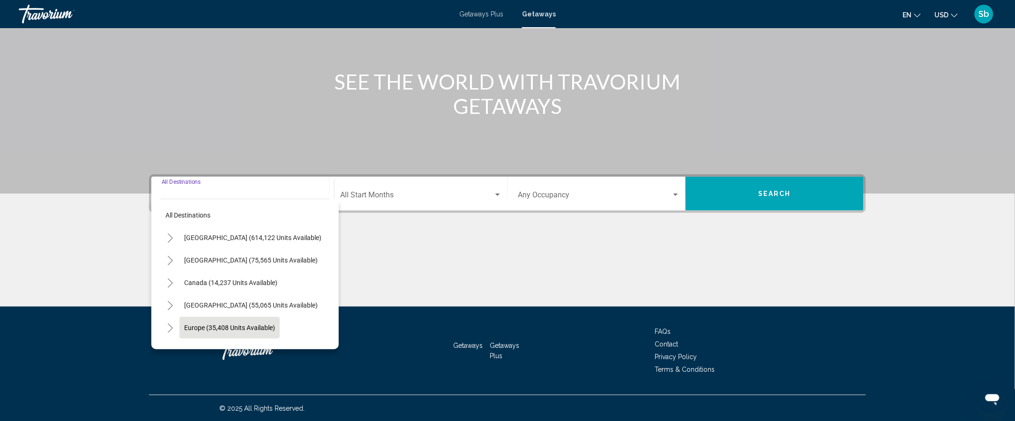
click at [257, 324] on span "Europe (35,408 units available)" at bounding box center [229, 327] width 91 height 7
type input "**********"
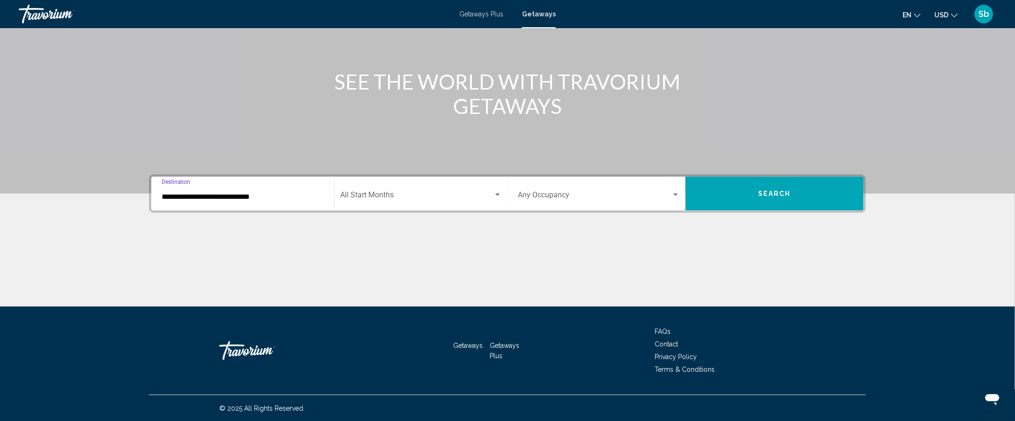
click at [399, 187] on div "Start Month All Start Months" at bounding box center [421, 194] width 162 height 30
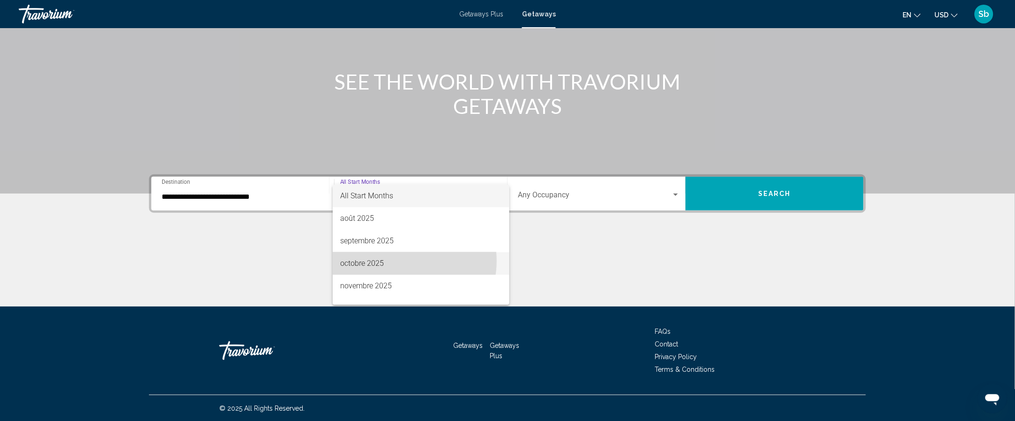
click at [402, 260] on span "octobre 2025" at bounding box center [421, 263] width 162 height 22
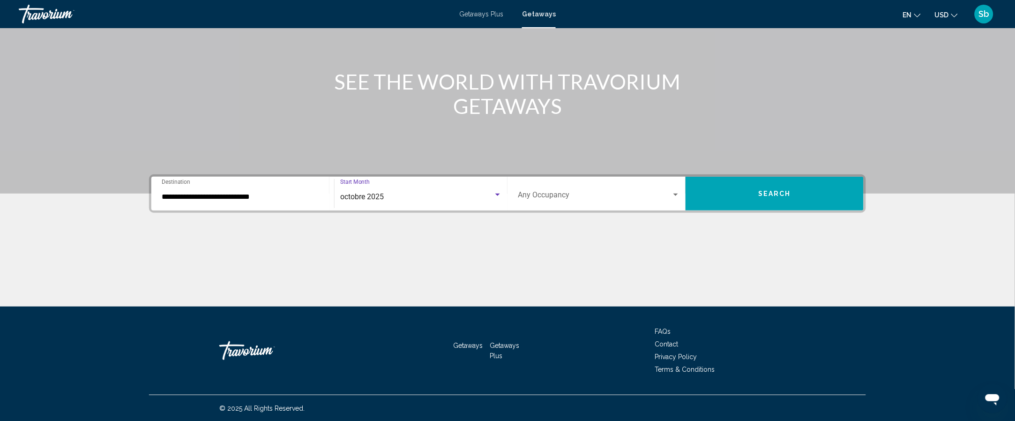
click at [575, 183] on div "Occupancy Any Occupancy" at bounding box center [599, 194] width 162 height 30
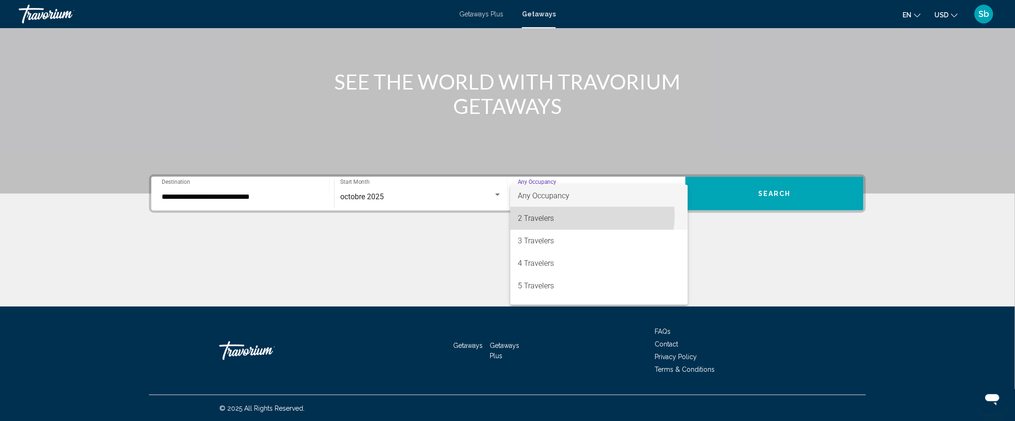
click at [588, 215] on span "2 Travelers" at bounding box center [599, 218] width 162 height 22
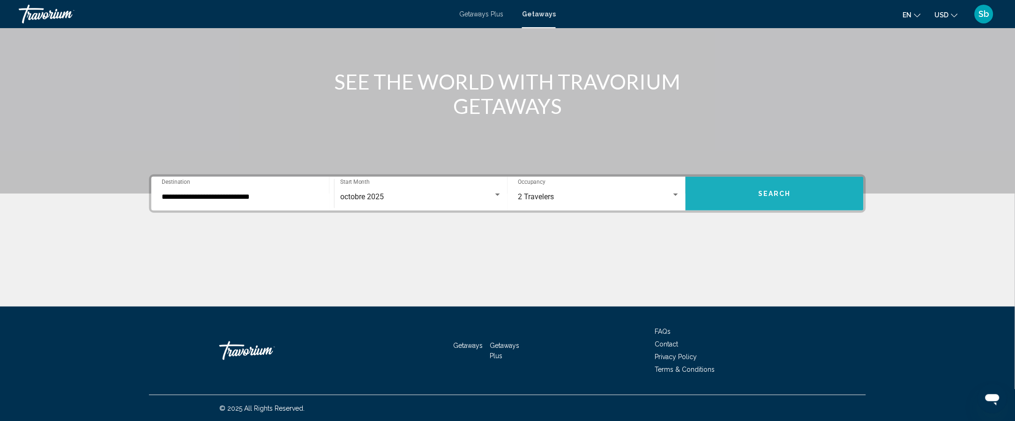
click at [759, 180] on button "Search" at bounding box center [774, 194] width 178 height 34
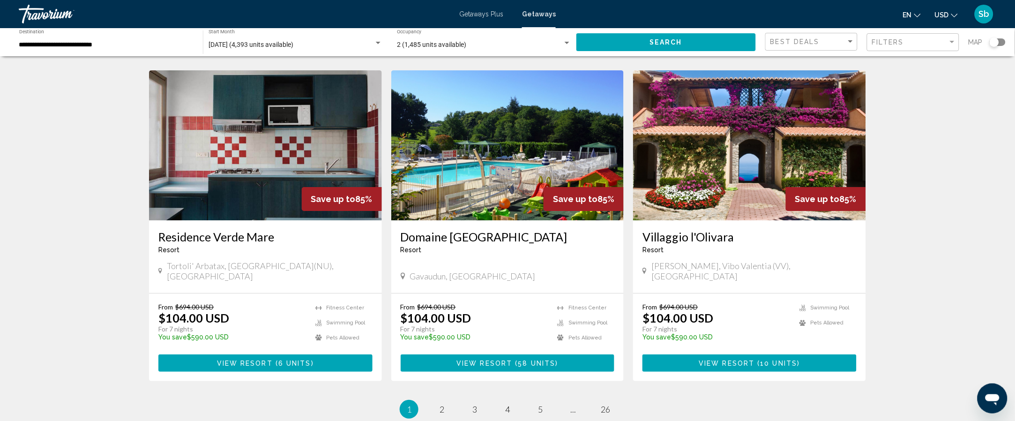
scroll to position [1051, 0]
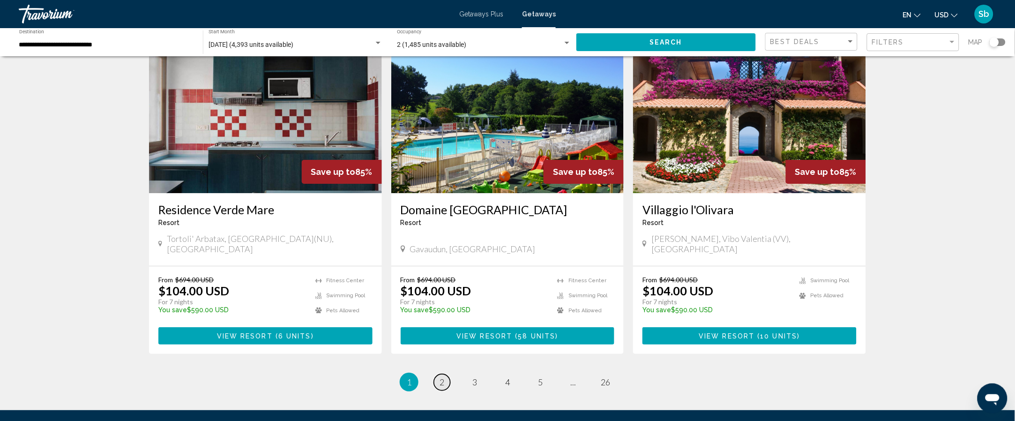
click at [437, 374] on link "page 2" at bounding box center [442, 382] width 16 height 16
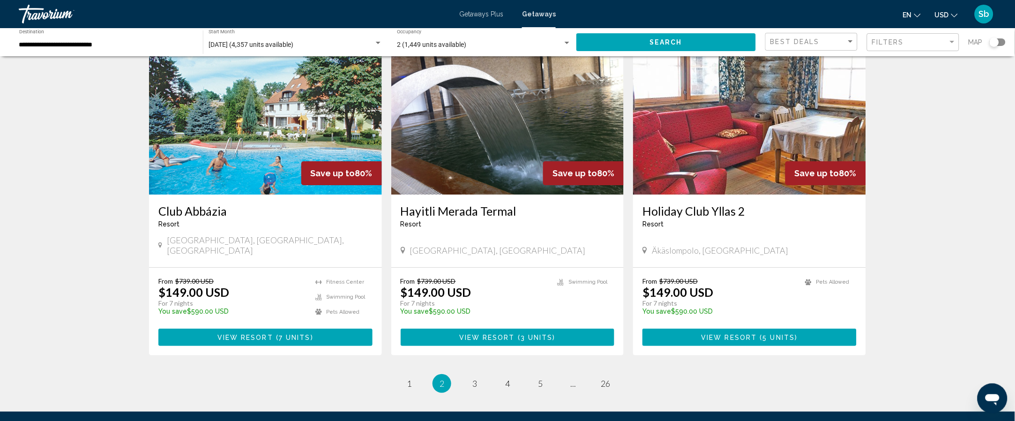
scroll to position [1034, 0]
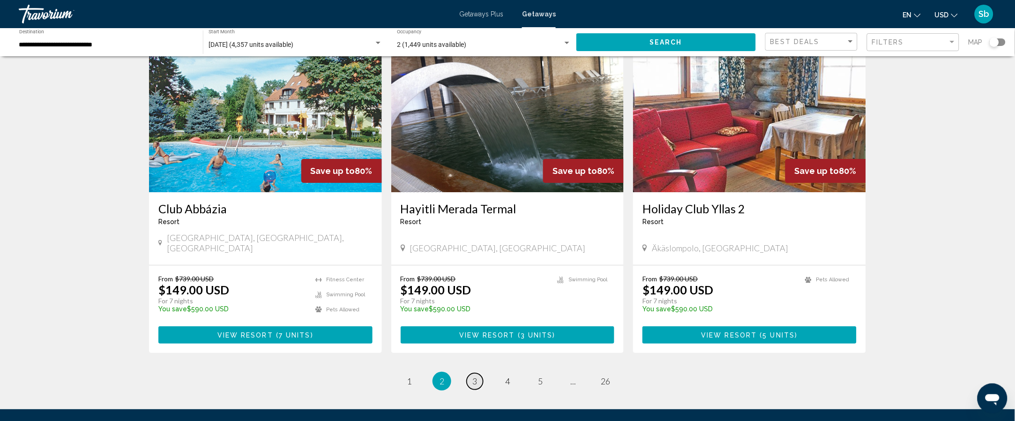
click at [478, 373] on link "page 3" at bounding box center [475, 381] width 16 height 16
